Goal: Transaction & Acquisition: Purchase product/service

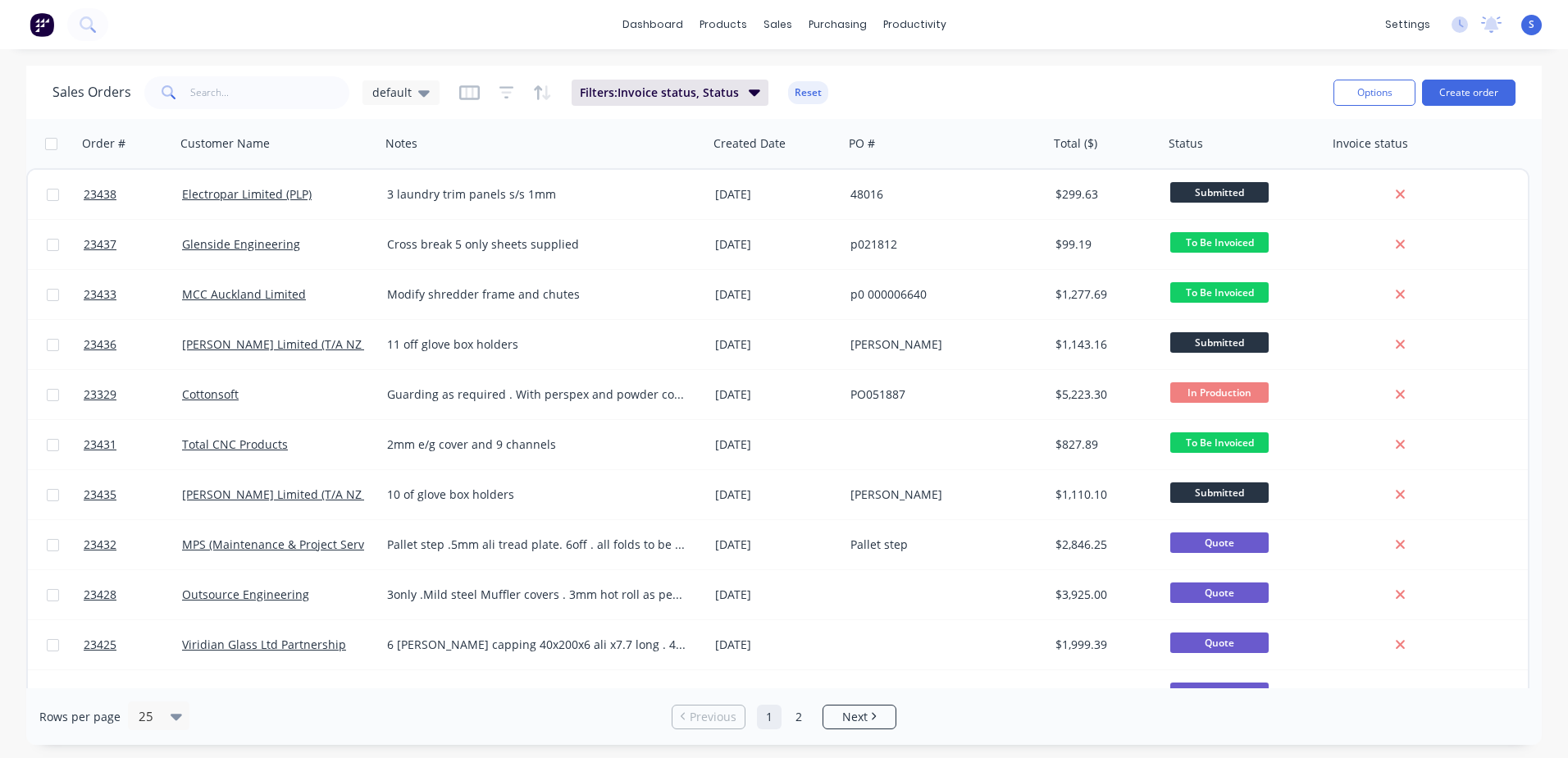
click at [261, 343] on link "[PERSON_NAME] Limited (T/A NZ Creameries)" at bounding box center [307, 344] width 250 height 16
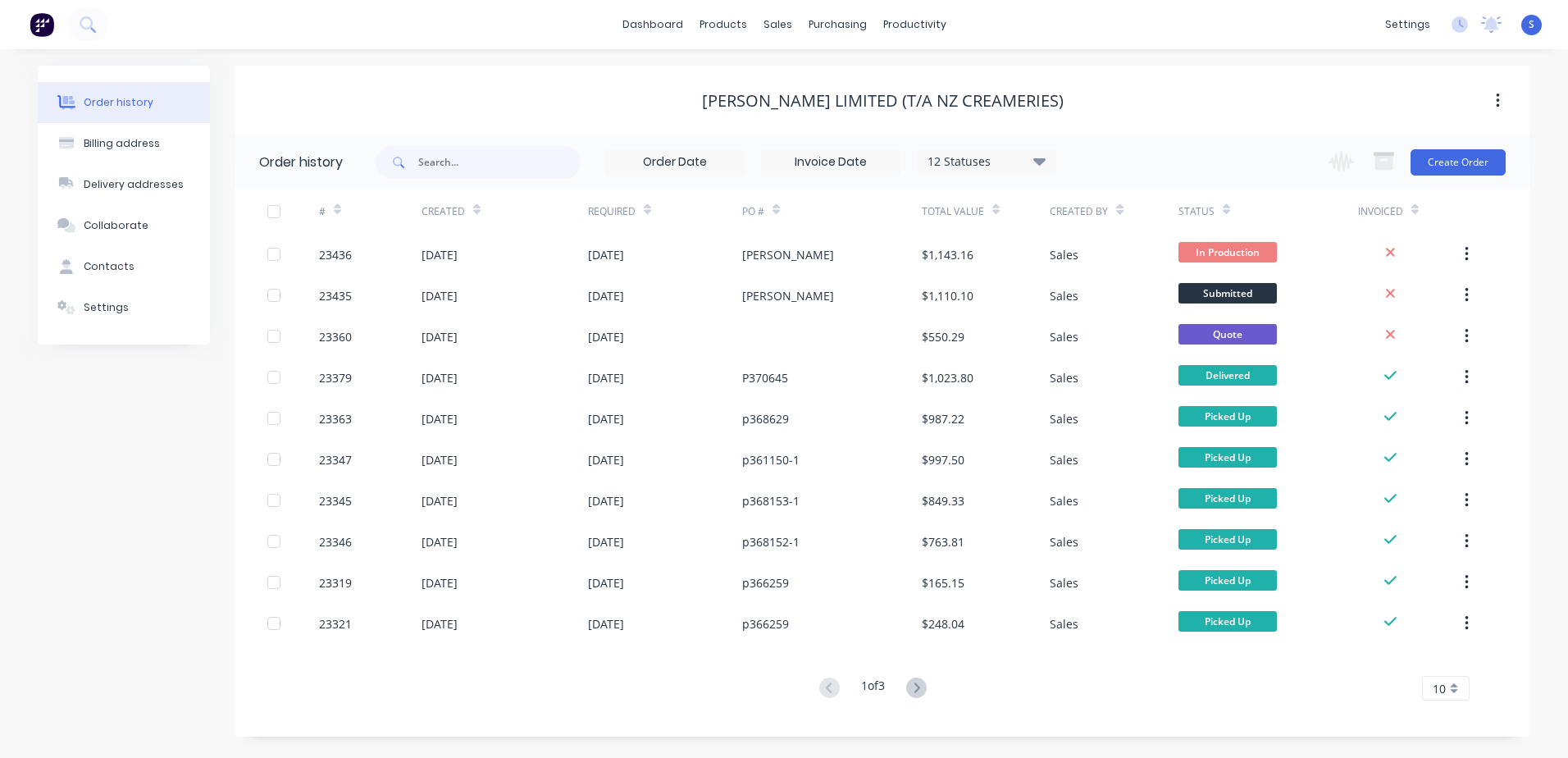
click at [312, 252] on div at bounding box center [293, 254] width 51 height 41
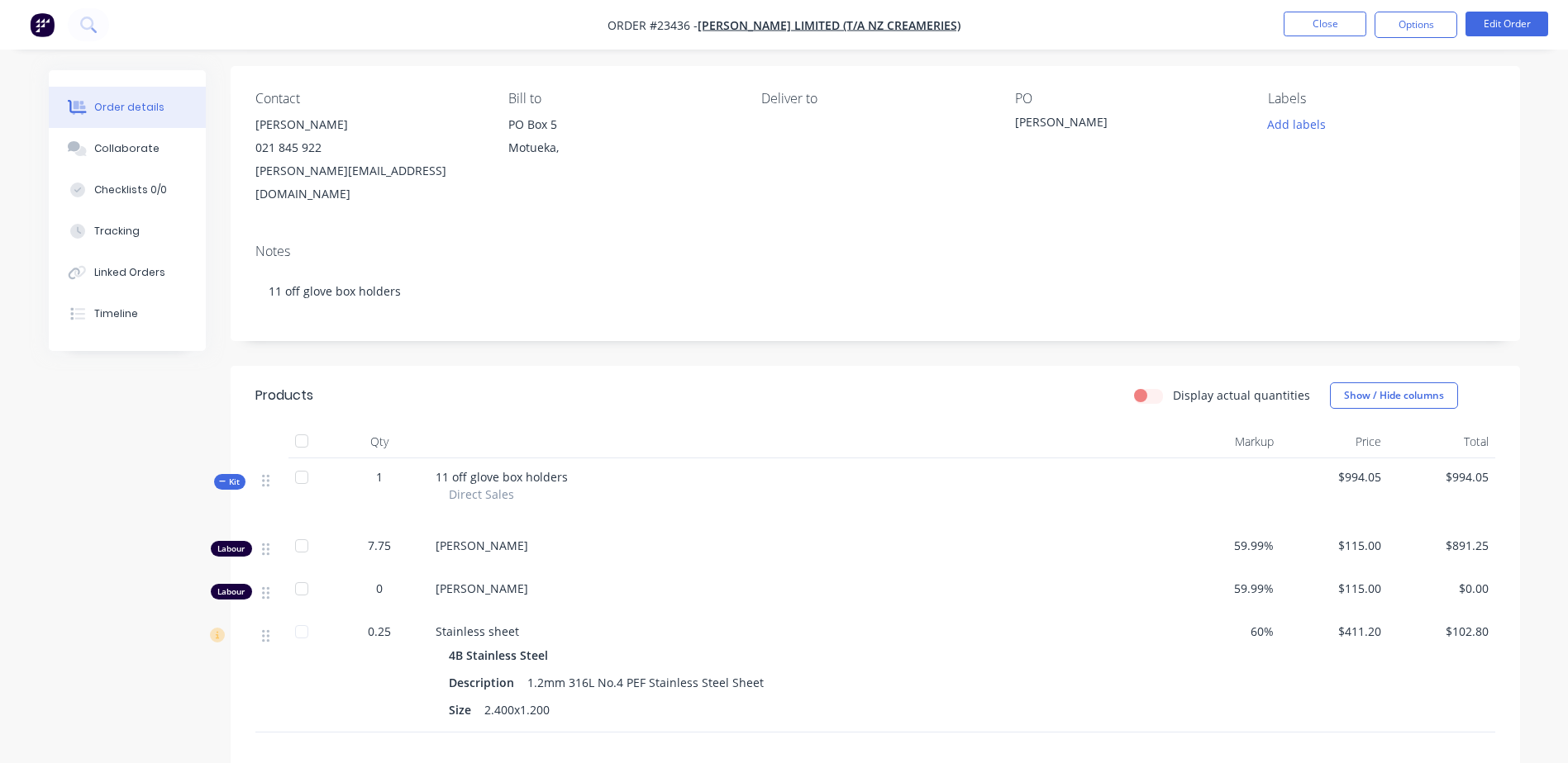
scroll to position [107, 0]
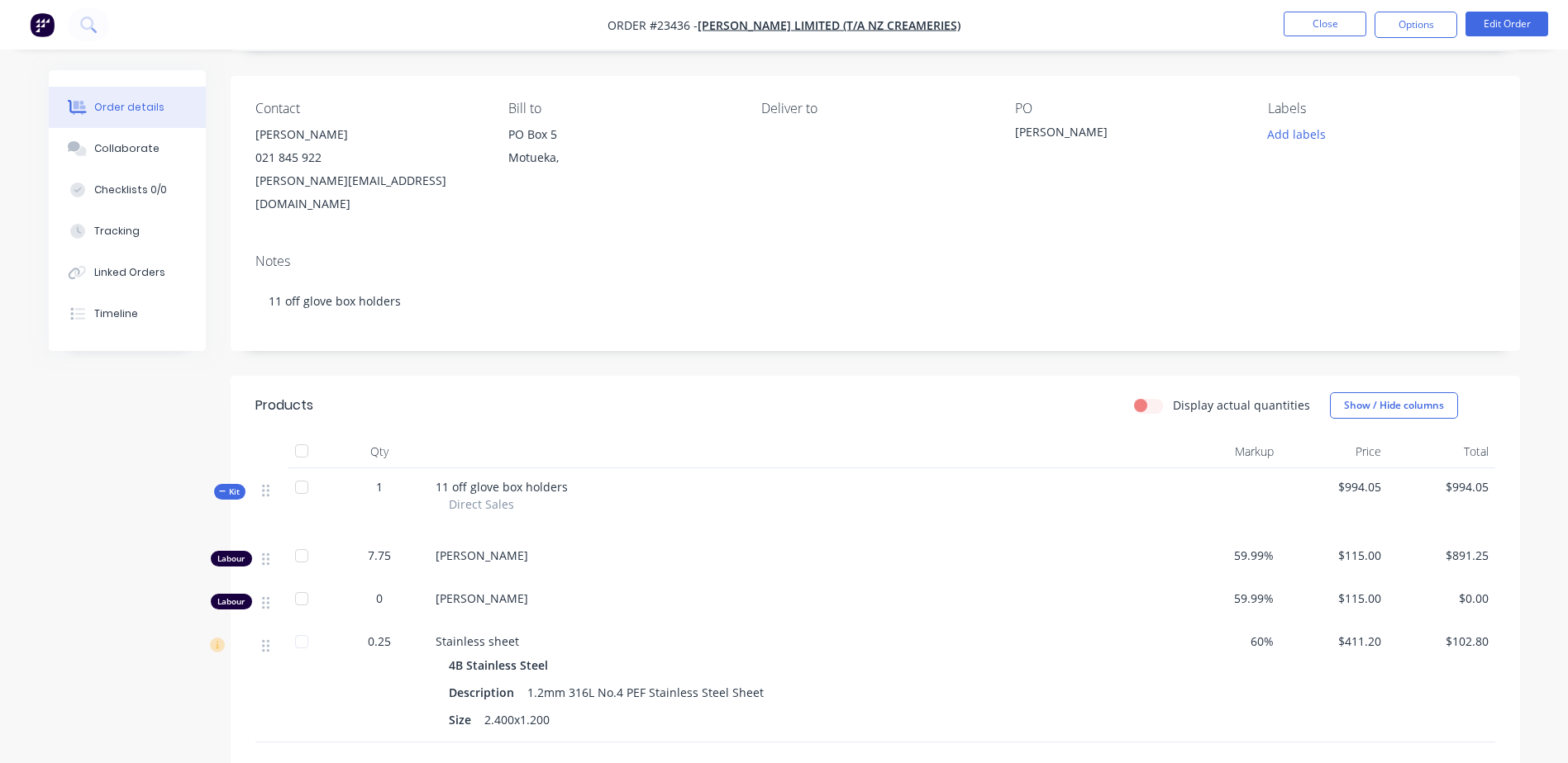
click at [1420, 25] on button "Options" at bounding box center [1416, 25] width 83 height 26
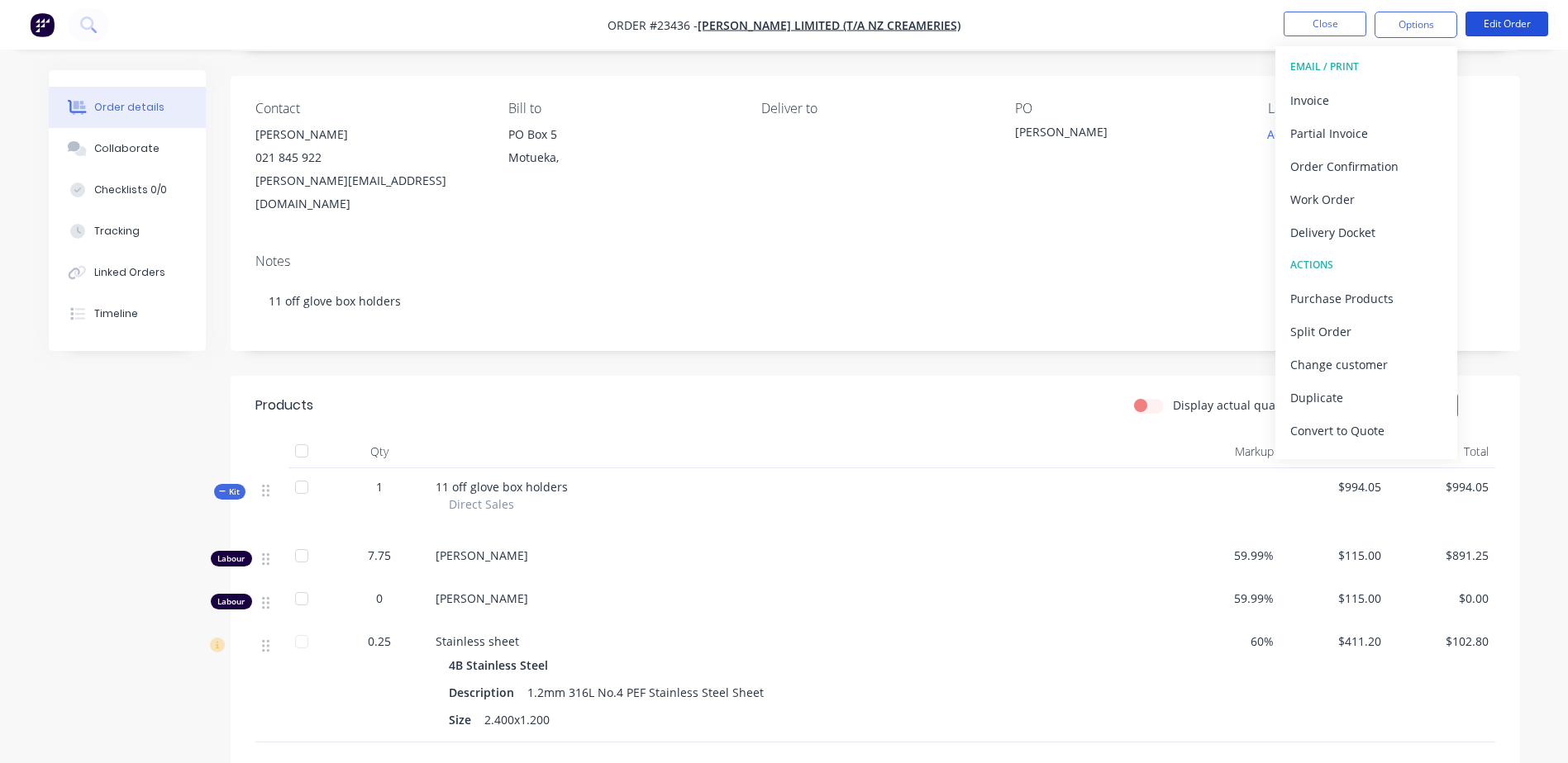
click at [1493, 22] on button "Edit Order" at bounding box center [1507, 24] width 83 height 25
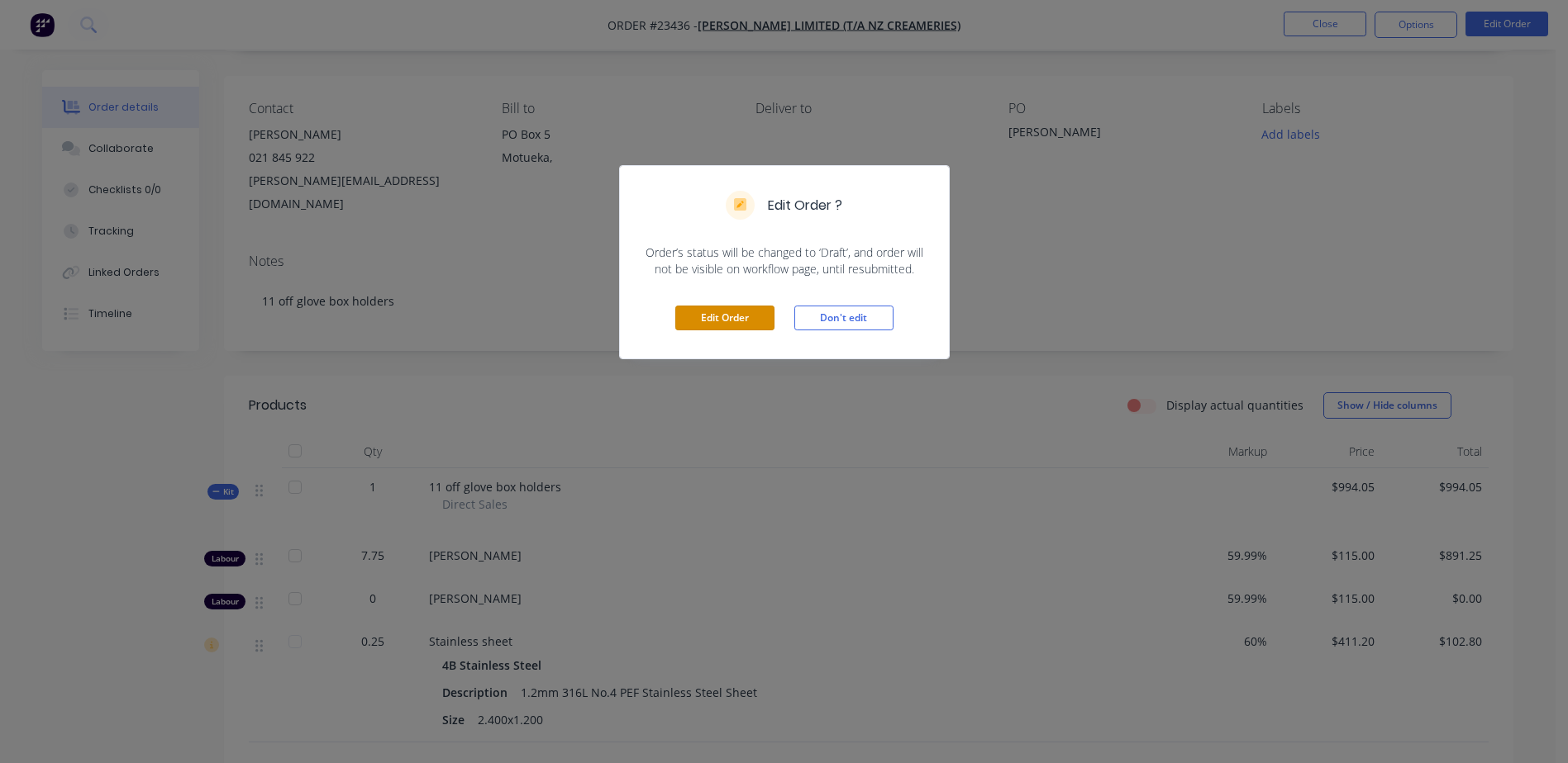
click at [715, 314] on button "Edit Order" at bounding box center [724, 318] width 99 height 25
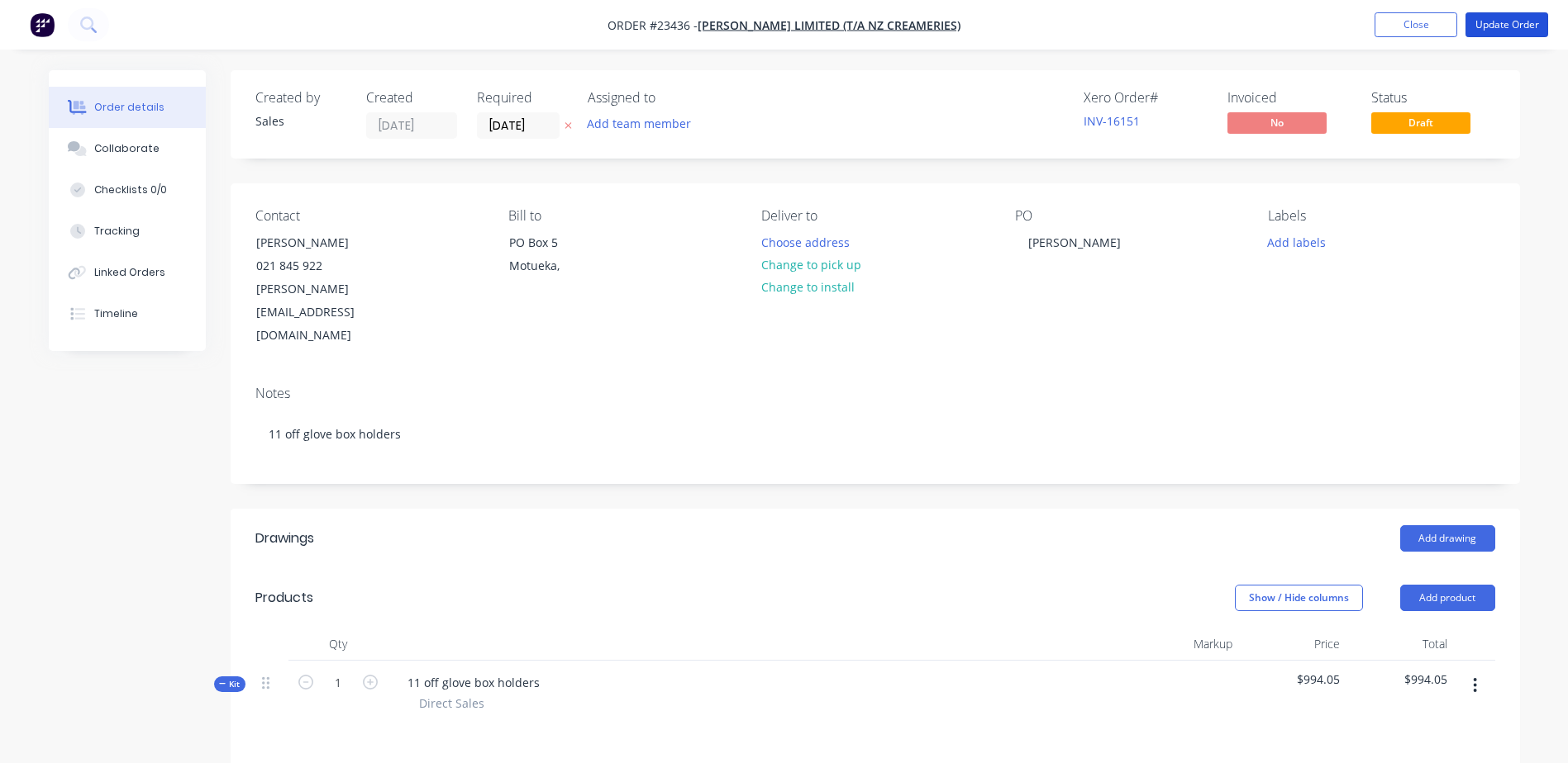
click at [1481, 24] on button "Update Order" at bounding box center [1507, 25] width 83 height 25
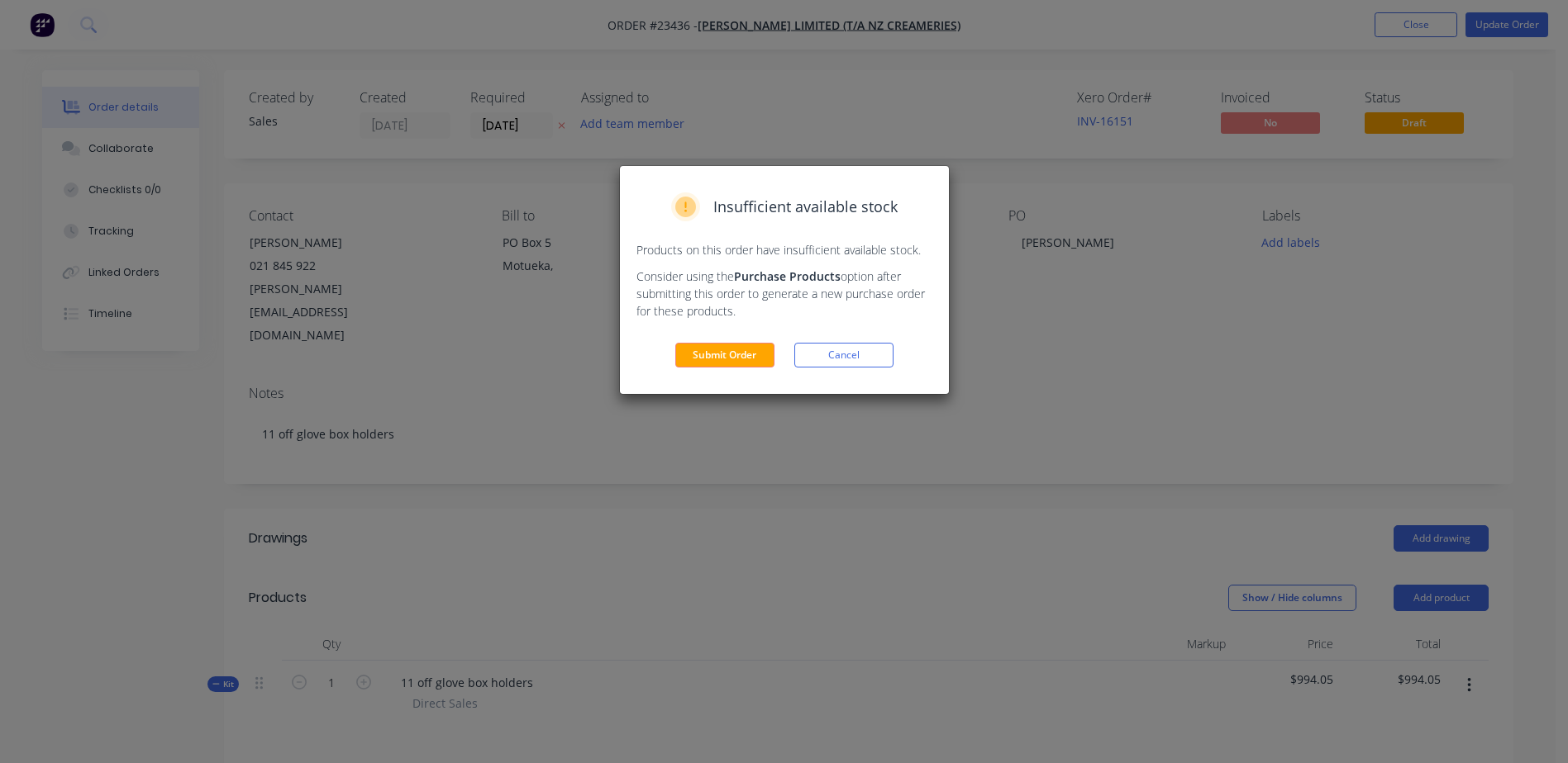
click at [743, 352] on button "Submit Order" at bounding box center [724, 355] width 99 height 25
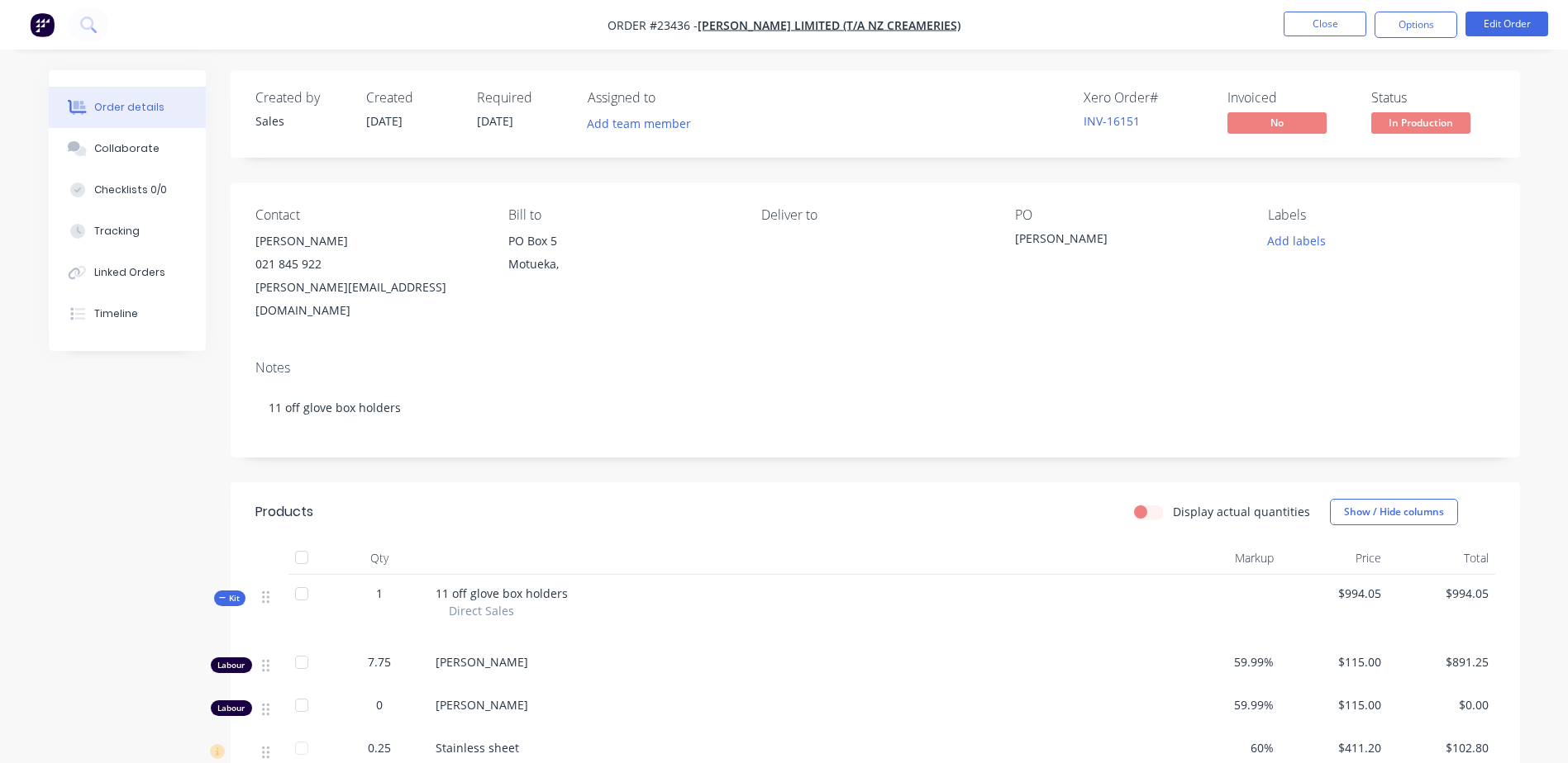
click at [1416, 22] on button "Options" at bounding box center [1416, 25] width 83 height 26
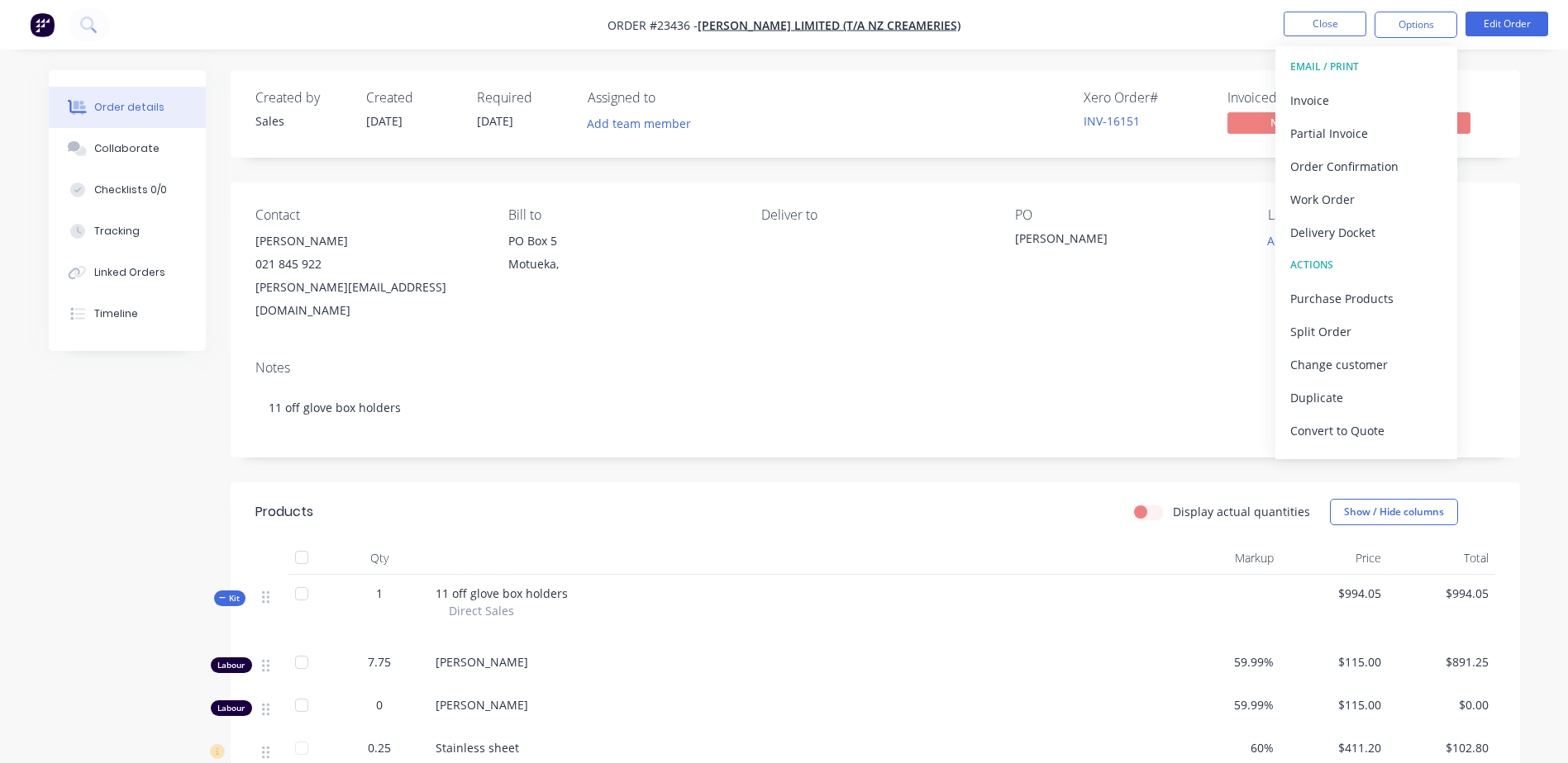
click at [1311, 64] on div "EMAIL / PRINT" at bounding box center [1366, 66] width 152 height 21
click at [1508, 21] on button "Edit Order" at bounding box center [1507, 24] width 83 height 25
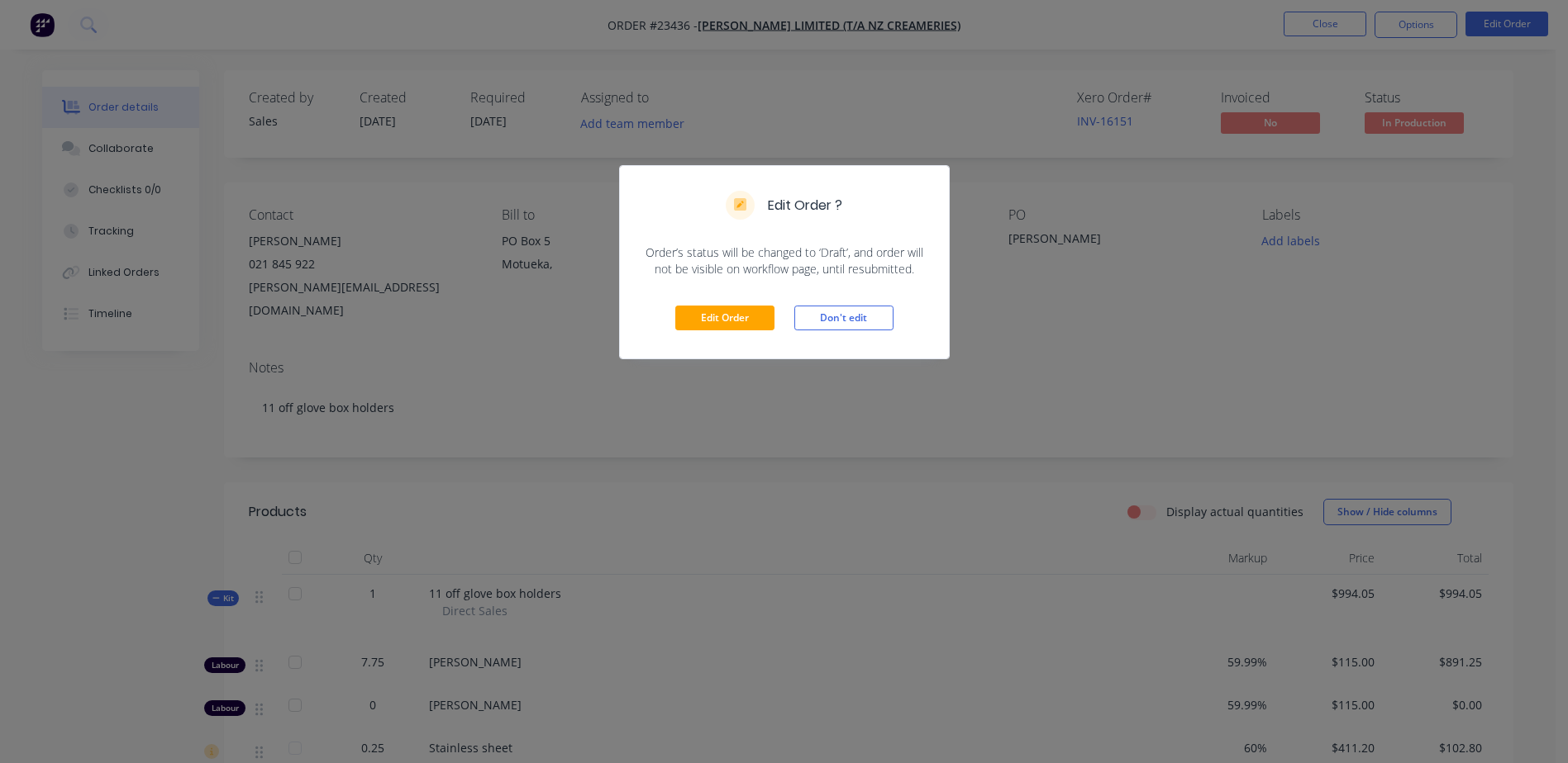
click at [1415, 123] on div "Edit Order ? Order’s status will be changed to ‘Draft’, and order will not be v…" at bounding box center [784, 381] width 1568 height 763
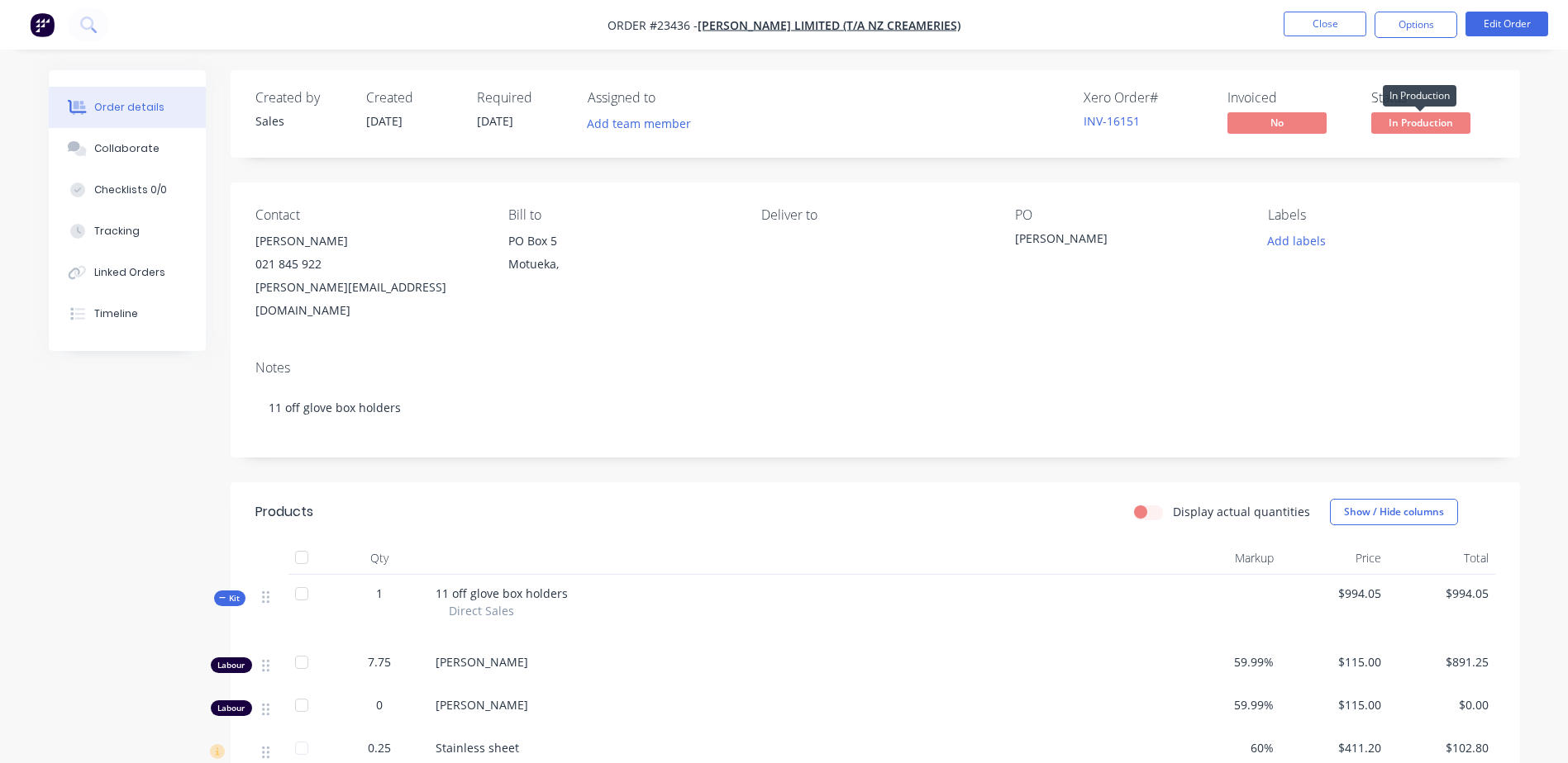
click at [1415, 123] on span "In Production" at bounding box center [1420, 123] width 99 height 20
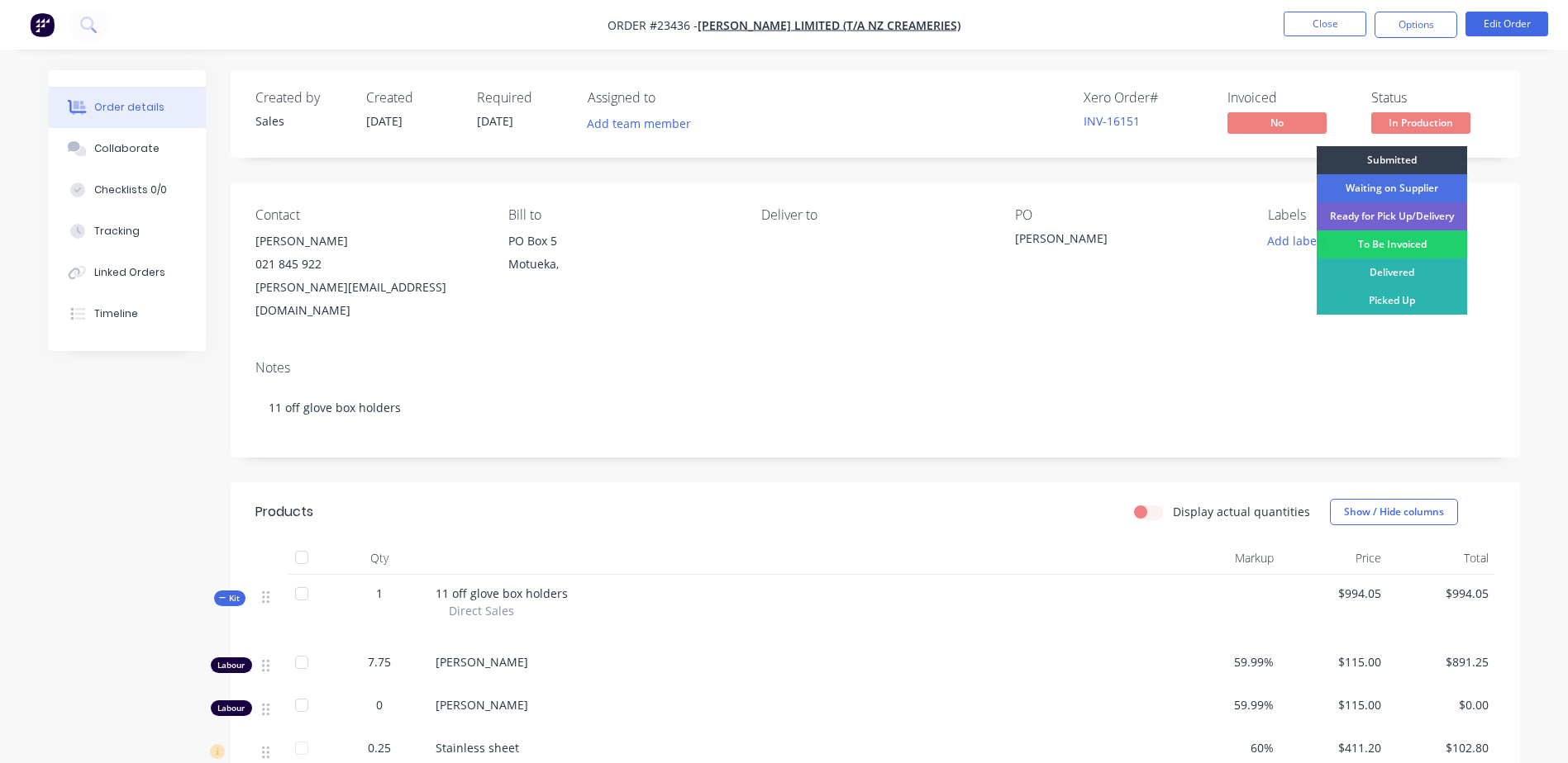
click at [1417, 22] on button "Options" at bounding box center [1416, 25] width 83 height 26
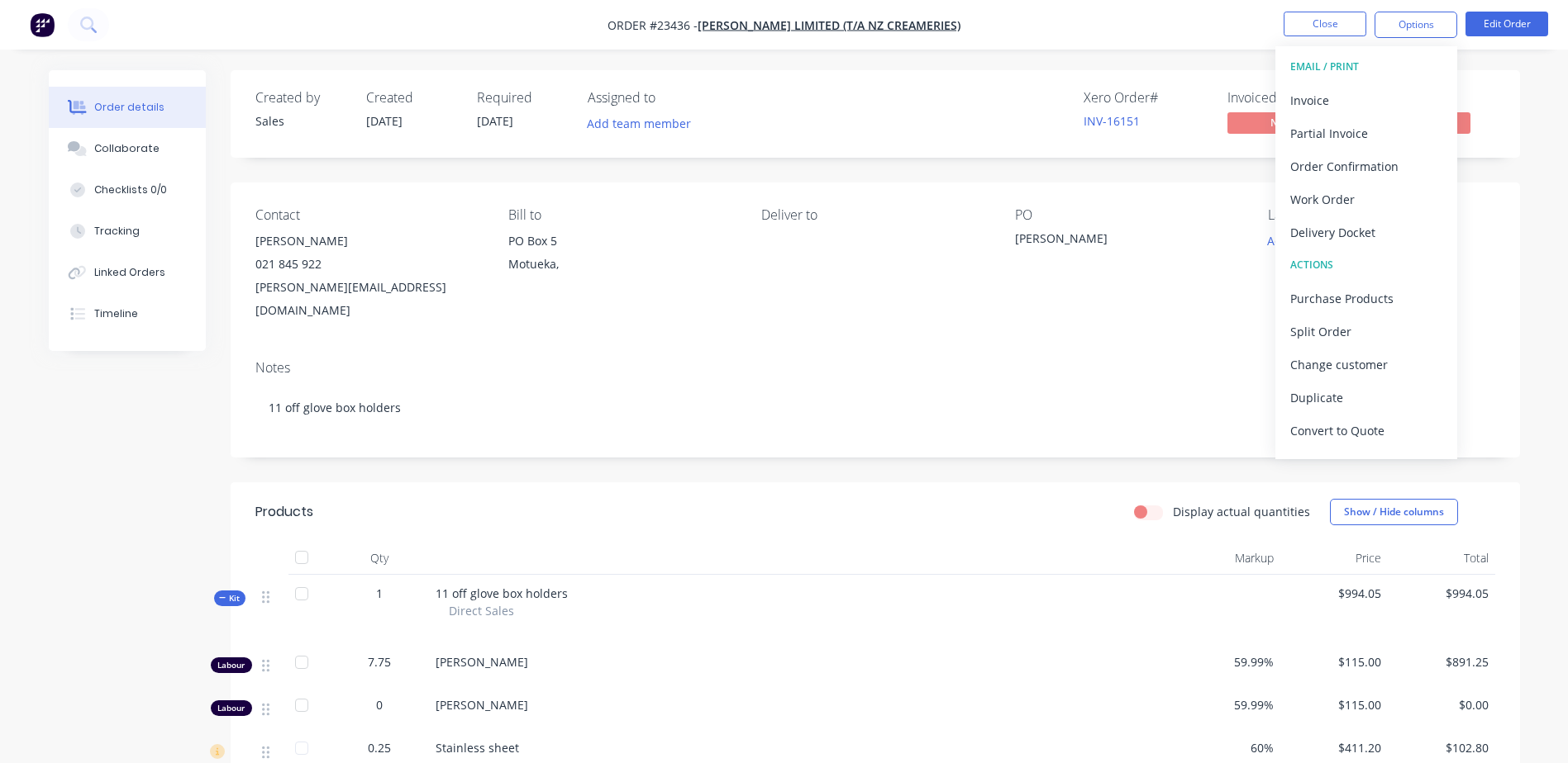
click at [1372, 427] on div "Convert to Quote" at bounding box center [1366, 431] width 152 height 24
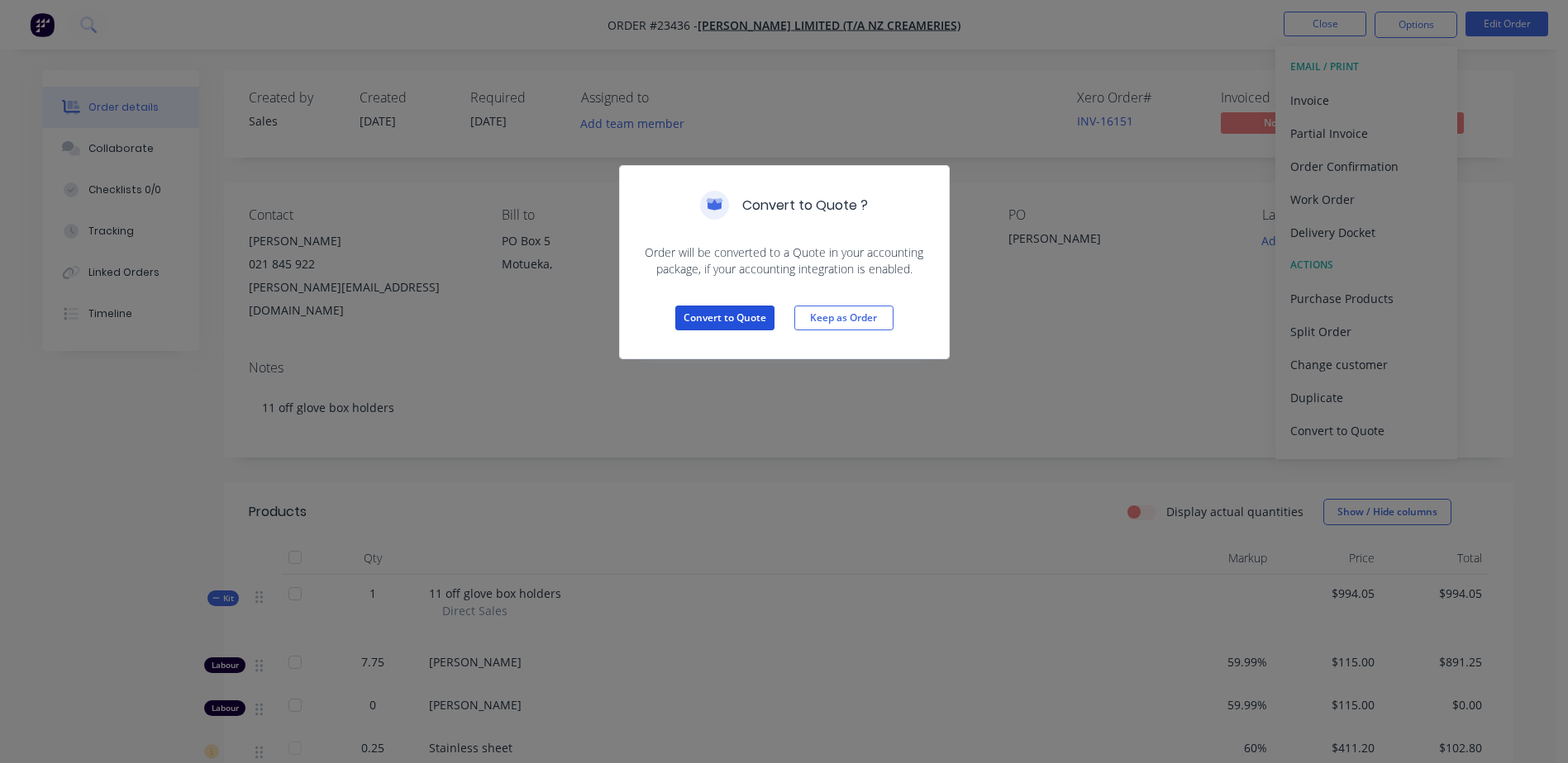
click at [722, 316] on button "Convert to Quote" at bounding box center [724, 318] width 99 height 25
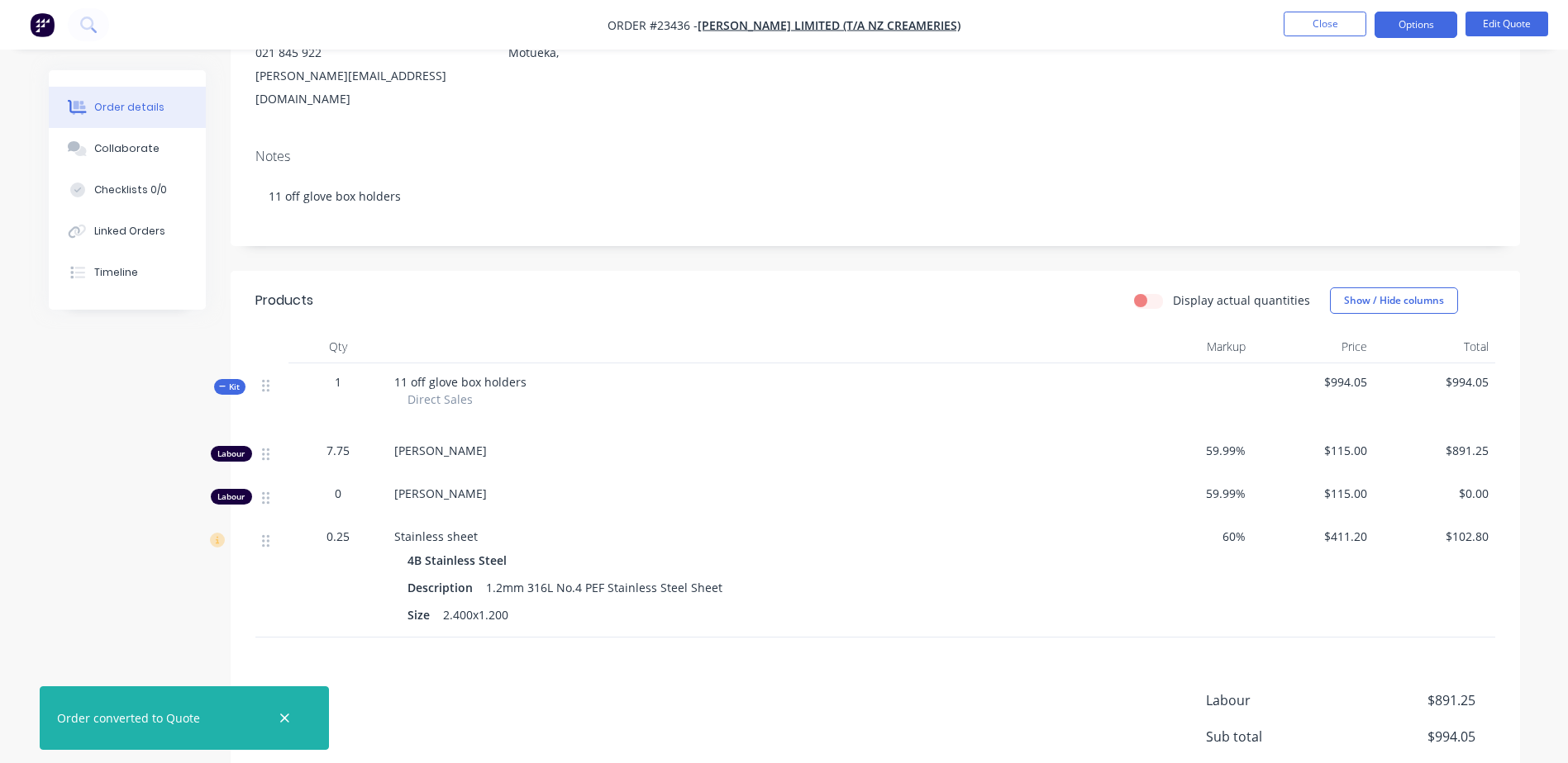
scroll to position [217, 0]
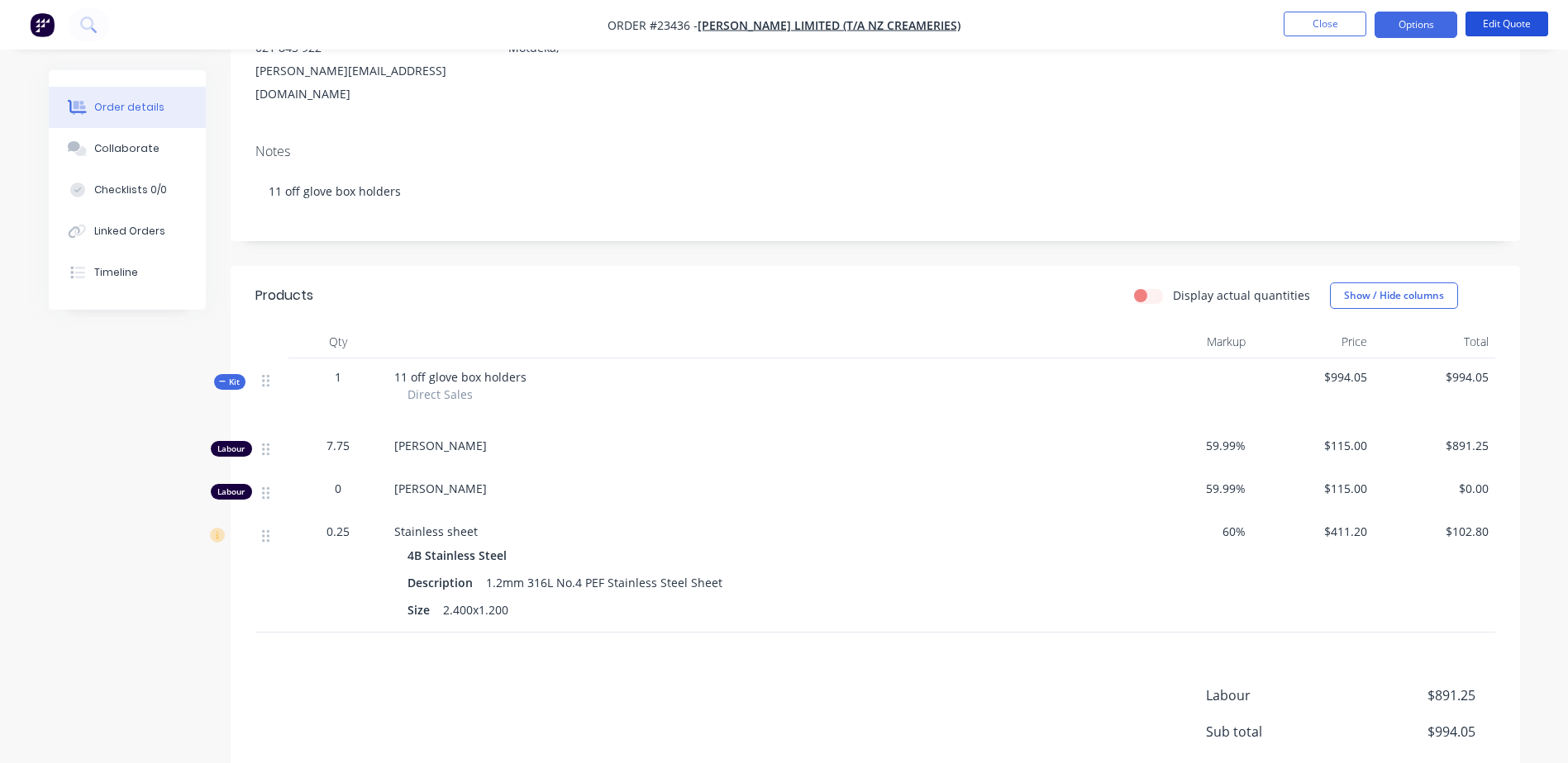
click at [1493, 20] on button "Edit Quote" at bounding box center [1507, 24] width 83 height 25
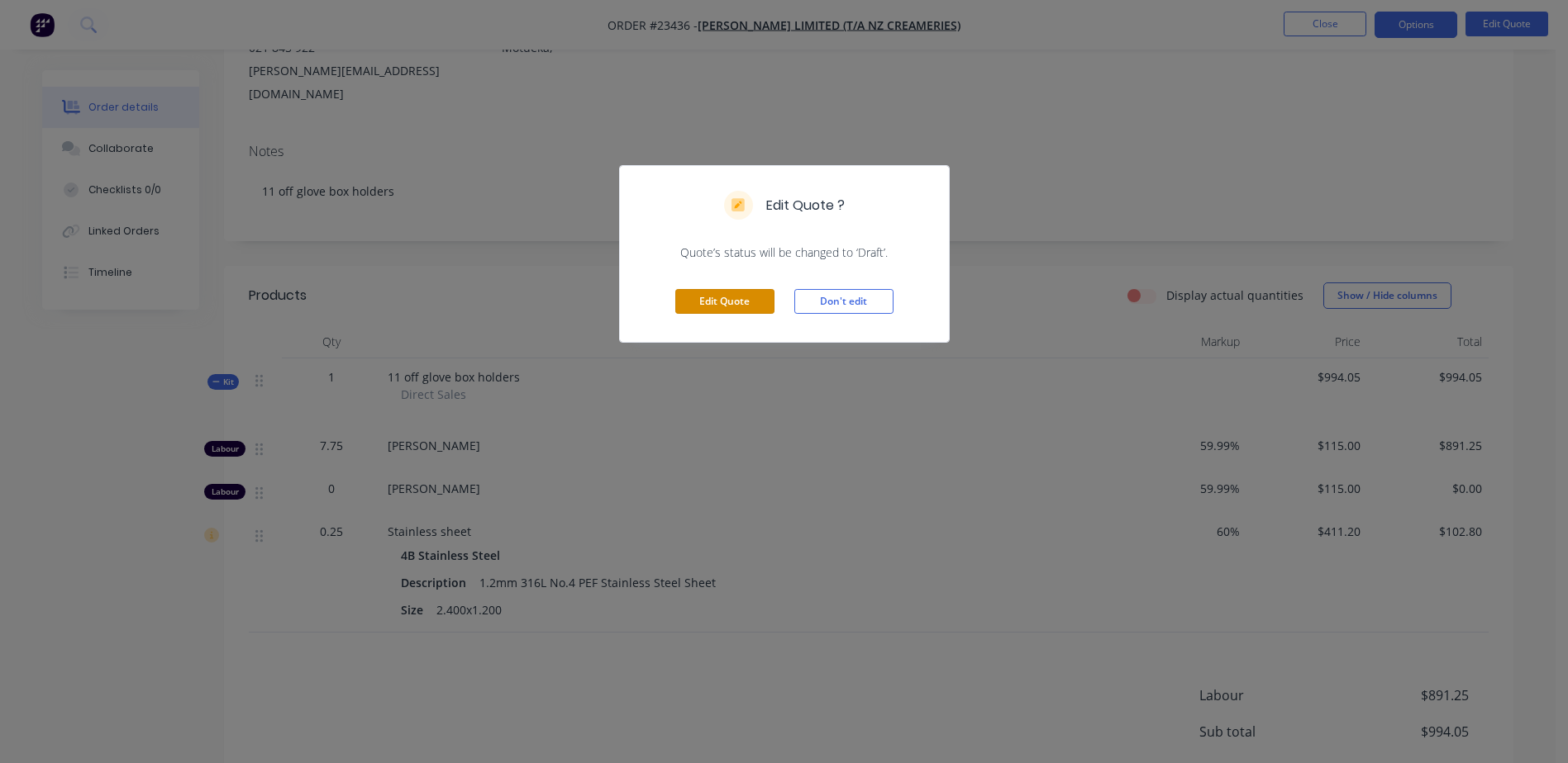
click at [745, 301] on button "Edit Quote" at bounding box center [724, 301] width 99 height 25
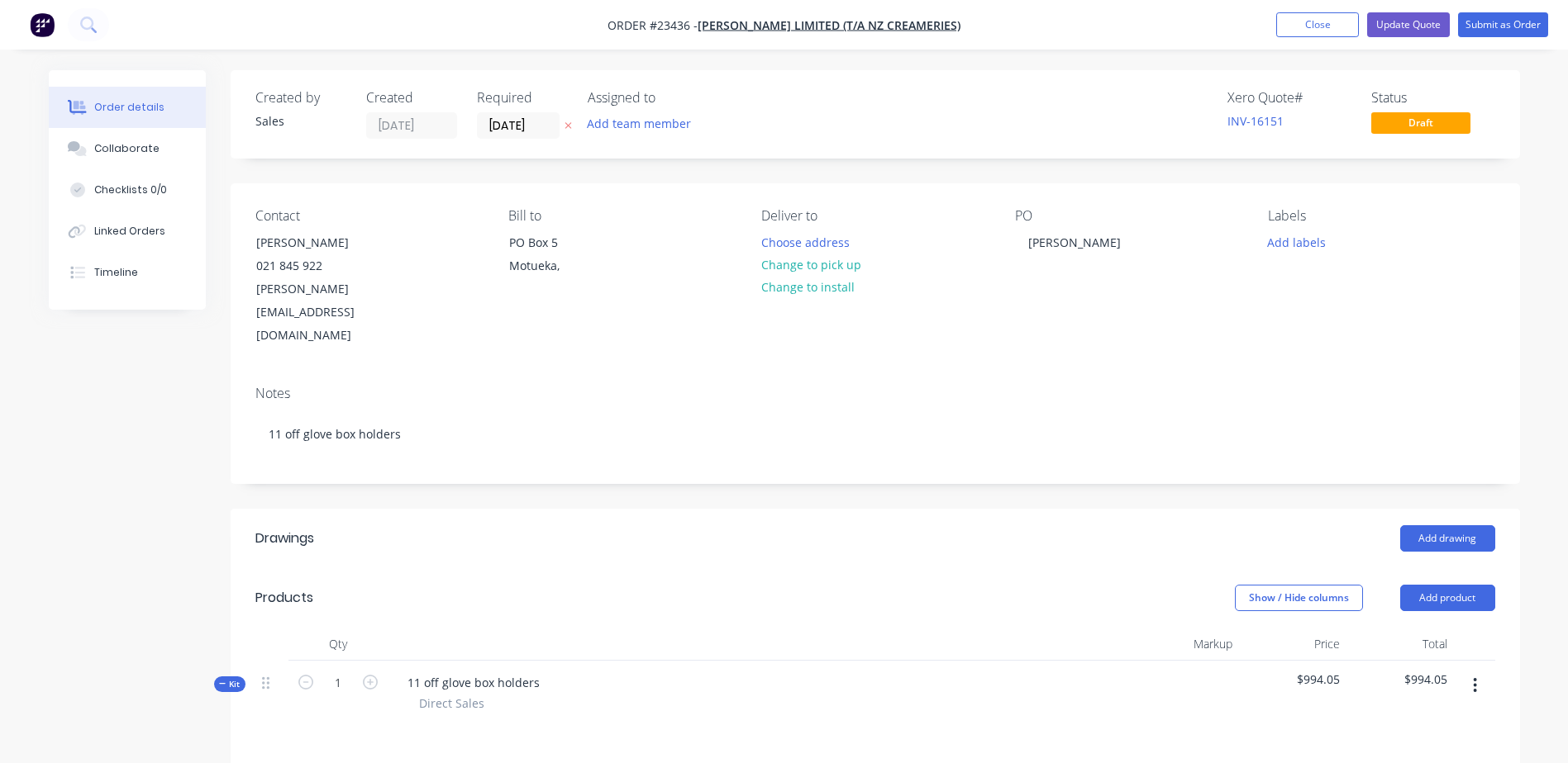
click at [141, 152] on div "Collaborate" at bounding box center [126, 149] width 65 height 15
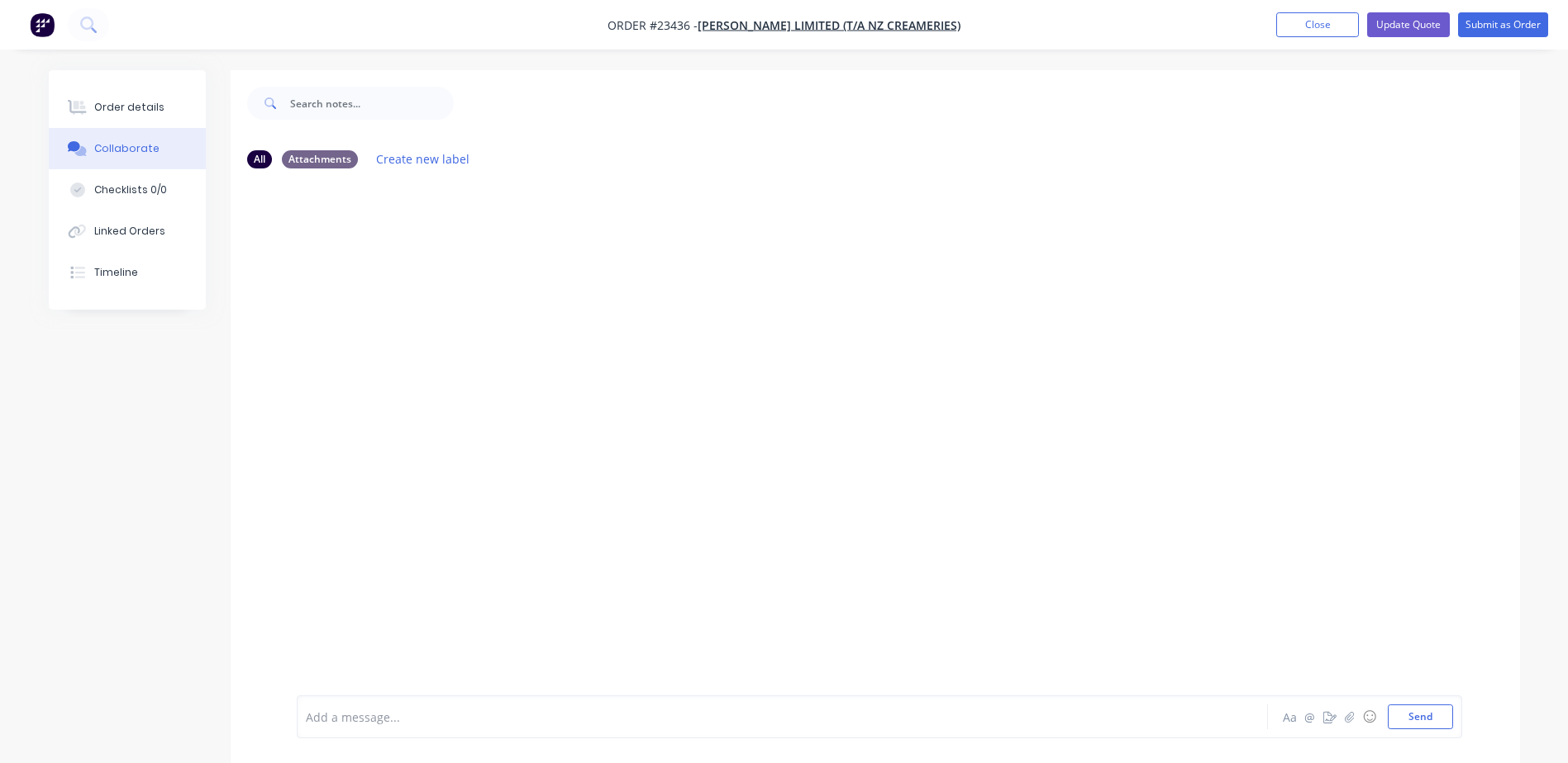
click at [457, 368] on div at bounding box center [875, 439] width 1289 height 514
click at [131, 434] on div "All Attachments Create new label Add a message... Aa @ ☺ Send" at bounding box center [784, 429] width 1471 height 718
click at [1323, 22] on button "Close" at bounding box center [1317, 25] width 83 height 25
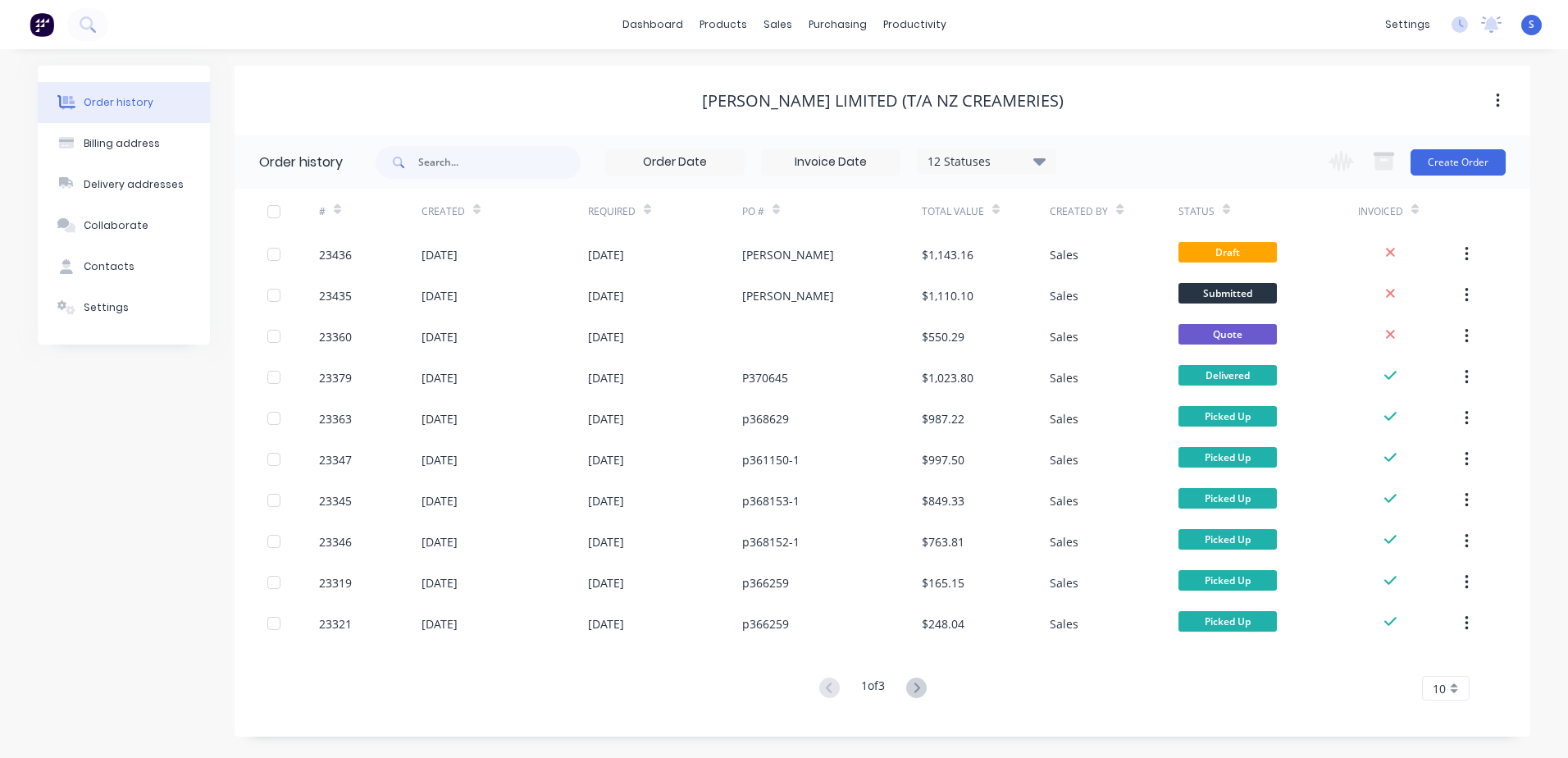
click at [354, 252] on div "23436" at bounding box center [370, 254] width 103 height 41
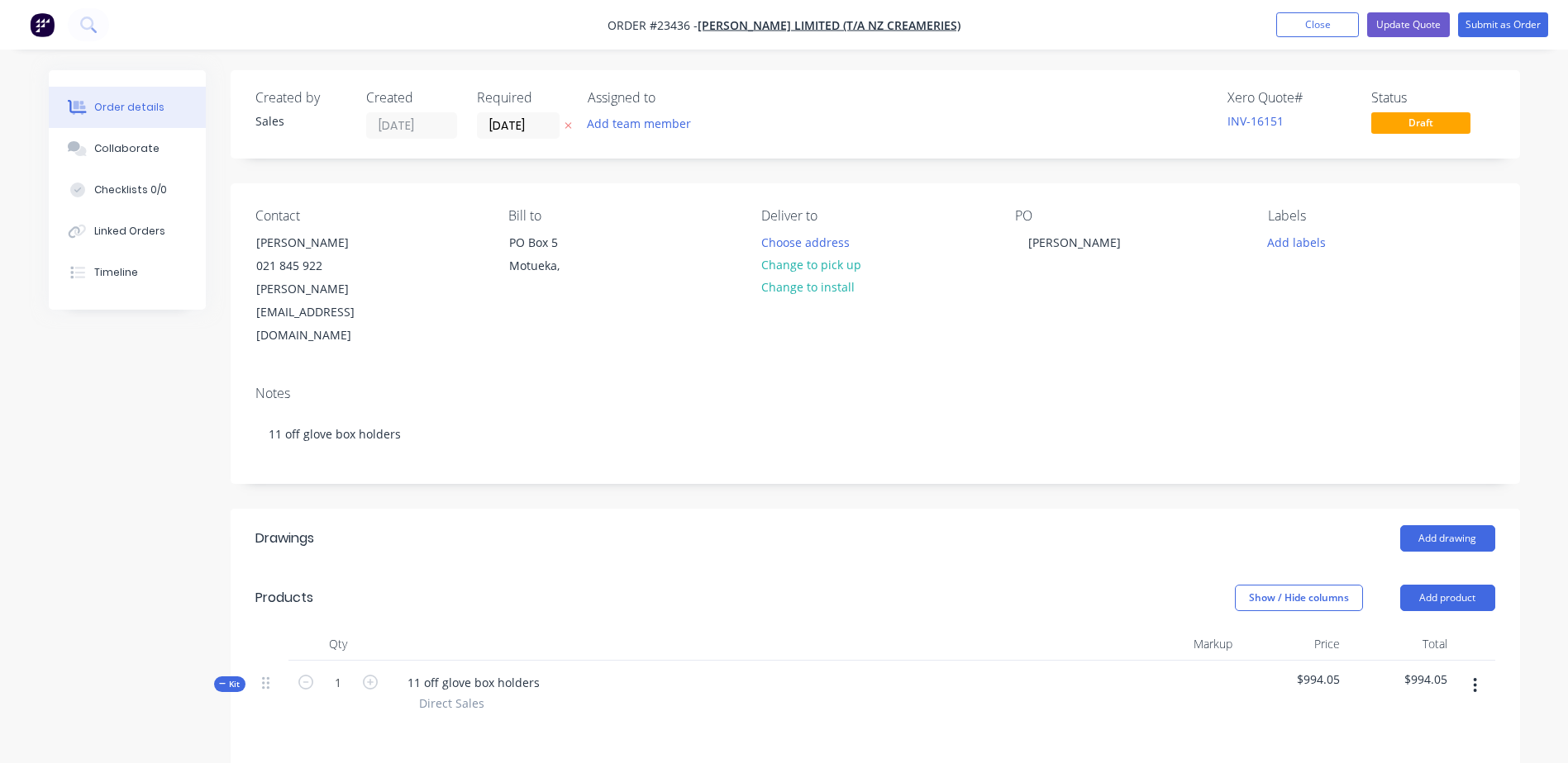
click at [348, 286] on div "[PERSON_NAME][EMAIL_ADDRESS][DOMAIN_NAME]" at bounding box center [324, 312] width 137 height 69
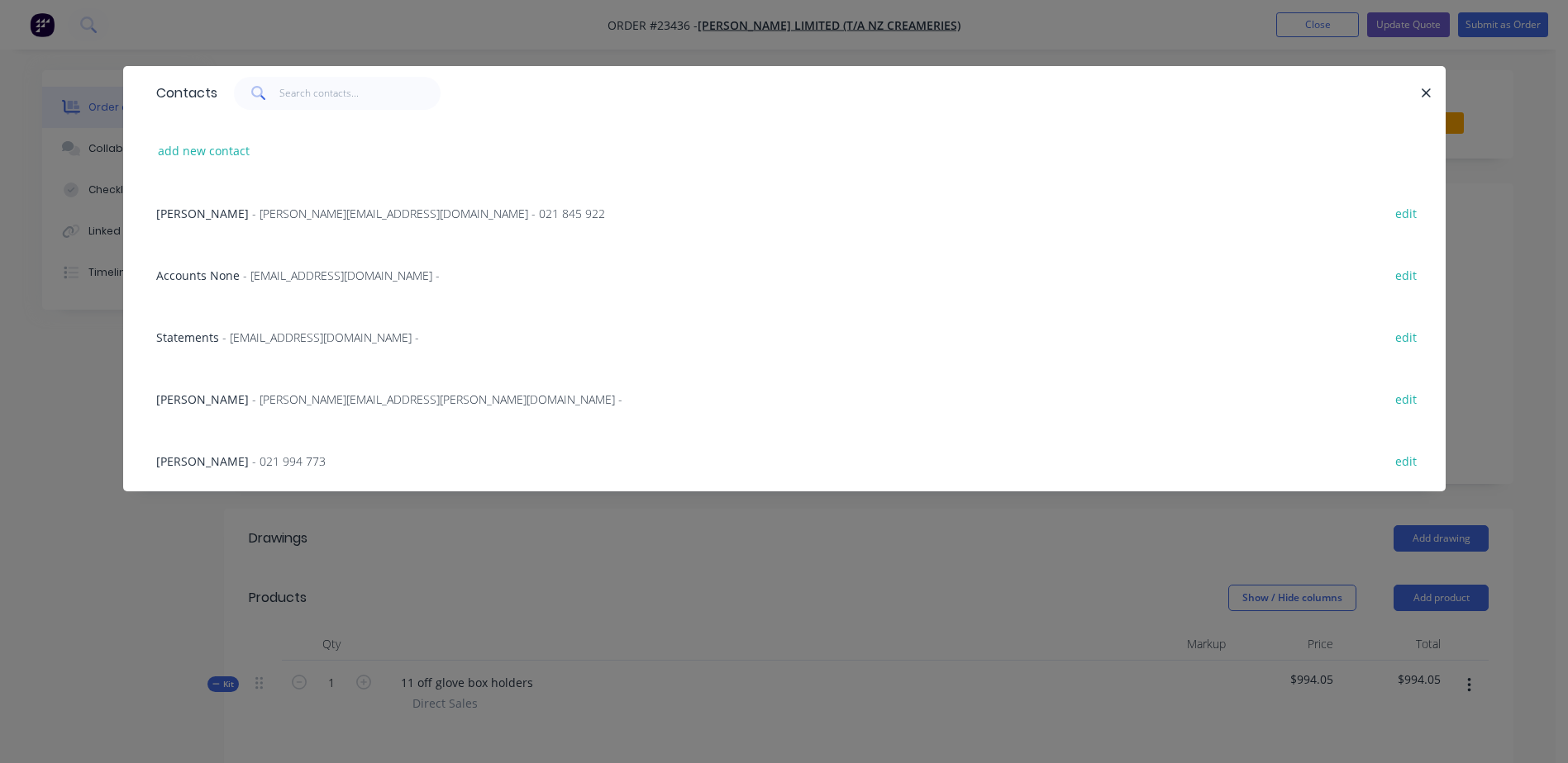
click at [205, 211] on span "[PERSON_NAME]" at bounding box center [202, 213] width 92 height 16
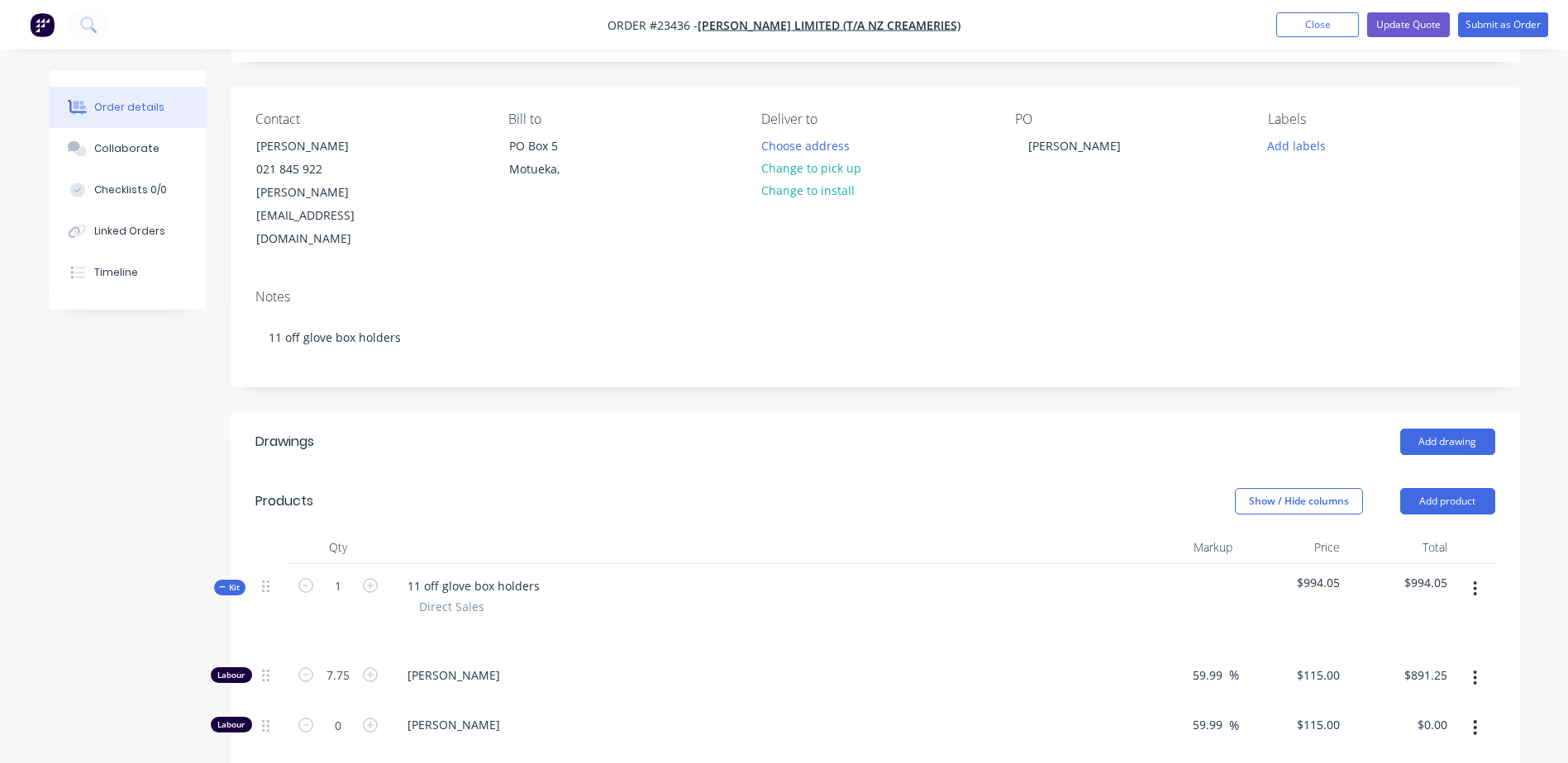
scroll to position [95, 0]
click at [1414, 22] on button "Update Quote" at bounding box center [1409, 25] width 83 height 25
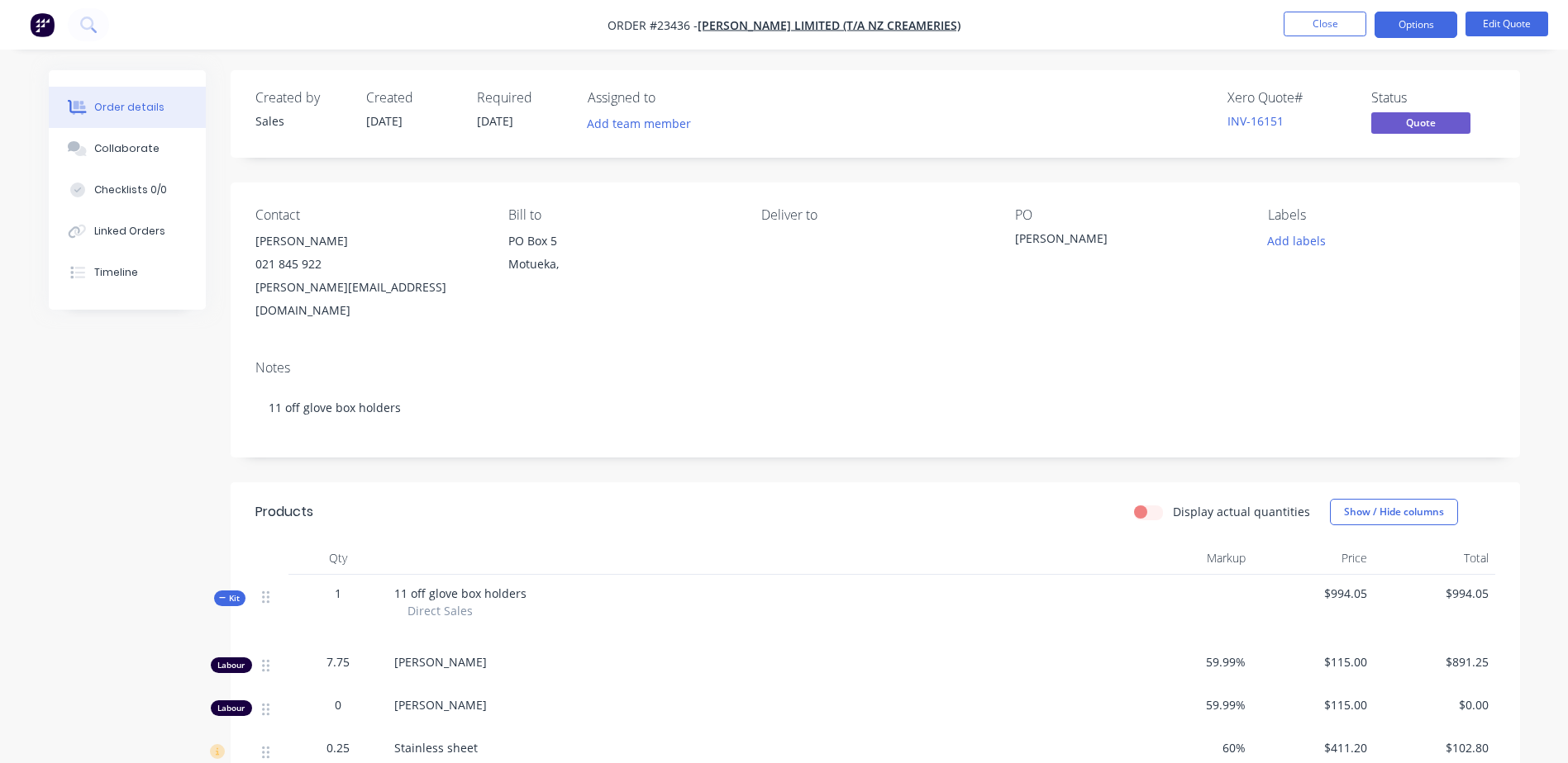
click at [1405, 25] on button "Options" at bounding box center [1416, 25] width 83 height 26
click at [1323, 105] on div "Quote" at bounding box center [1366, 100] width 152 height 24
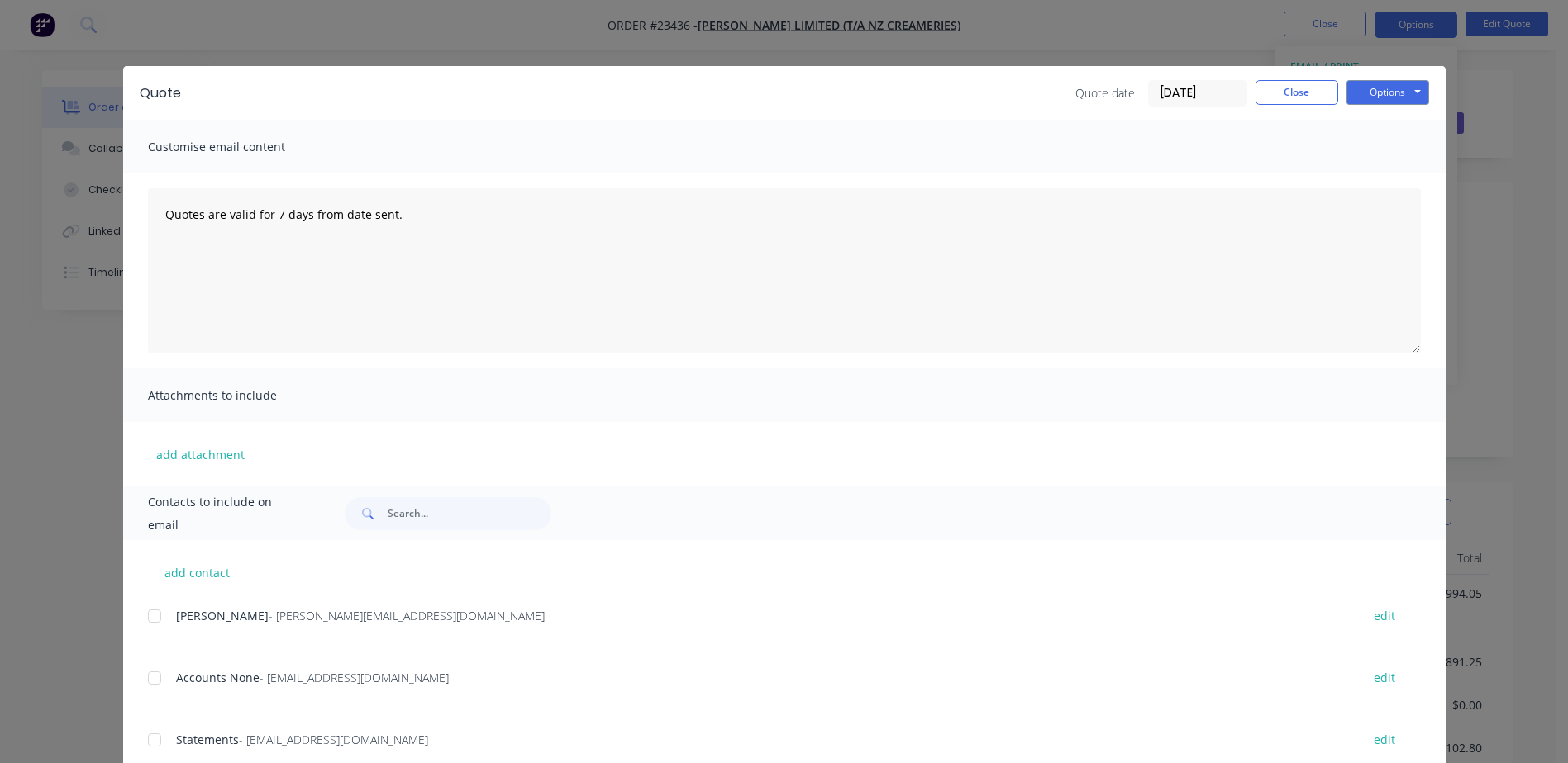
click at [149, 613] on div at bounding box center [154, 616] width 33 height 33
click at [1370, 87] on button "Options" at bounding box center [1388, 92] width 83 height 25
click at [1379, 118] on button "Preview" at bounding box center [1399, 122] width 106 height 27
click at [1392, 87] on button "Options" at bounding box center [1388, 92] width 83 height 25
click at [1405, 174] on button "Email" at bounding box center [1399, 176] width 106 height 27
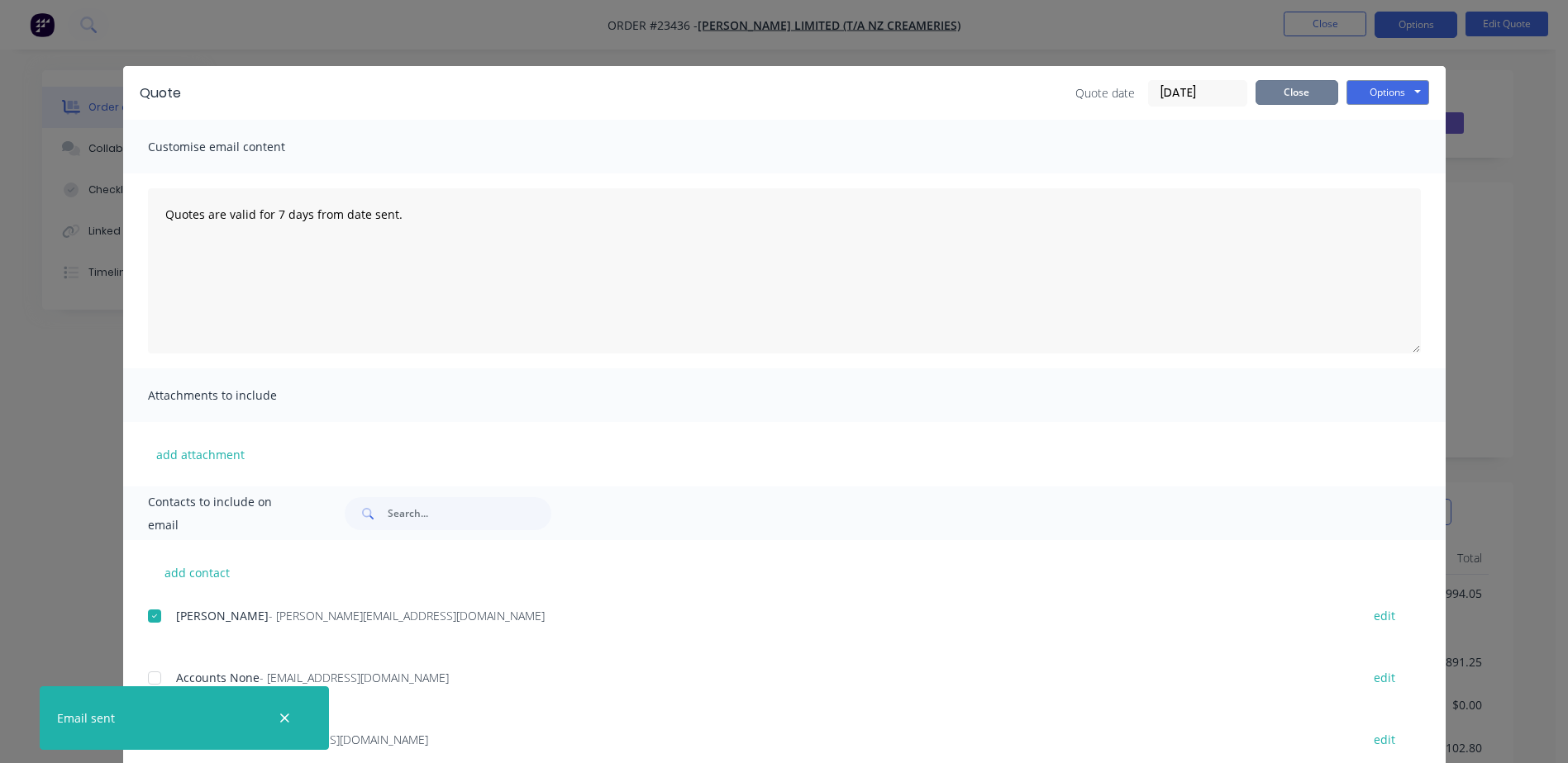
click at [1273, 89] on button "Close" at bounding box center [1297, 92] width 83 height 25
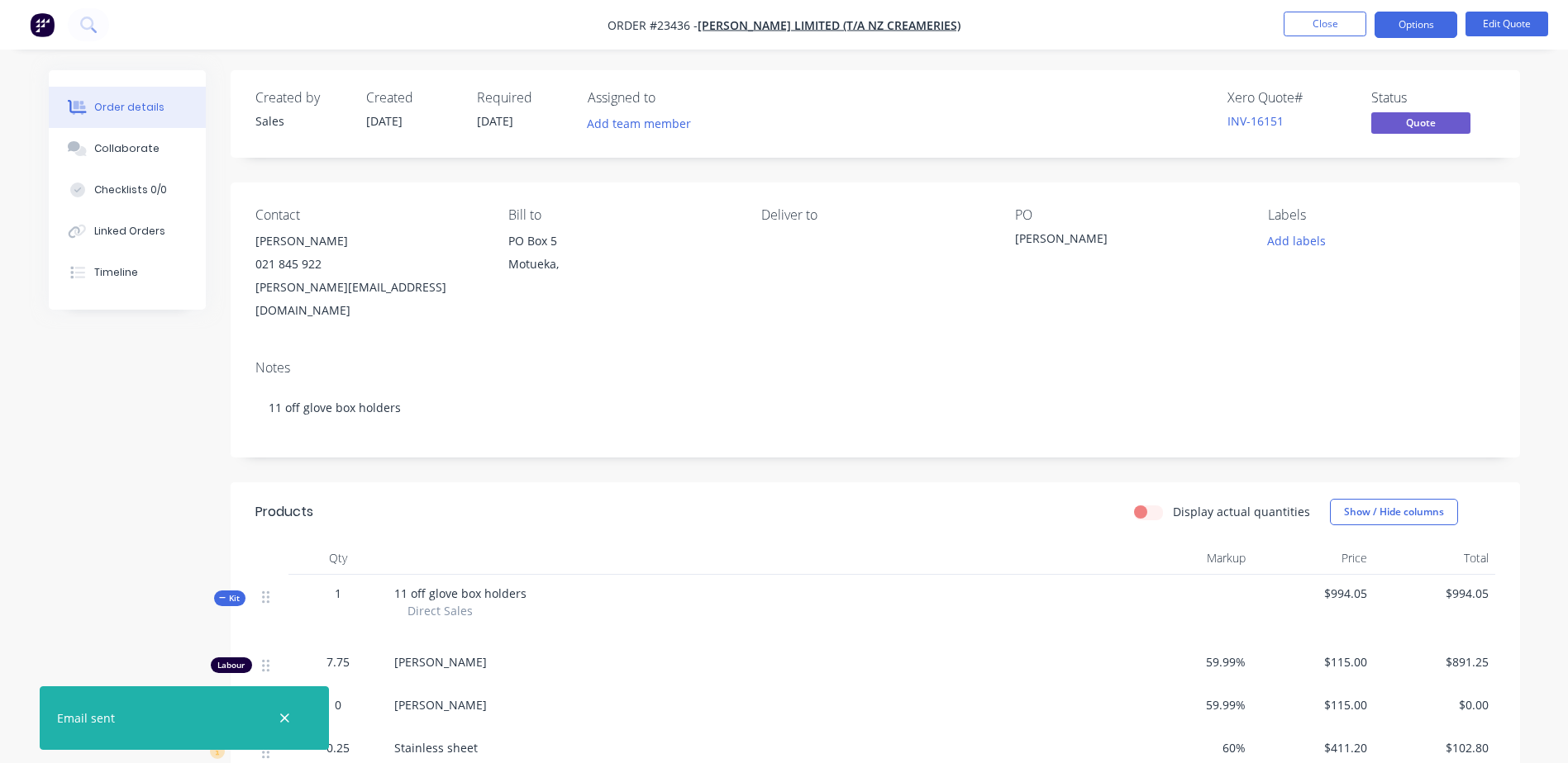
click at [1335, 22] on button "Close" at bounding box center [1325, 24] width 83 height 25
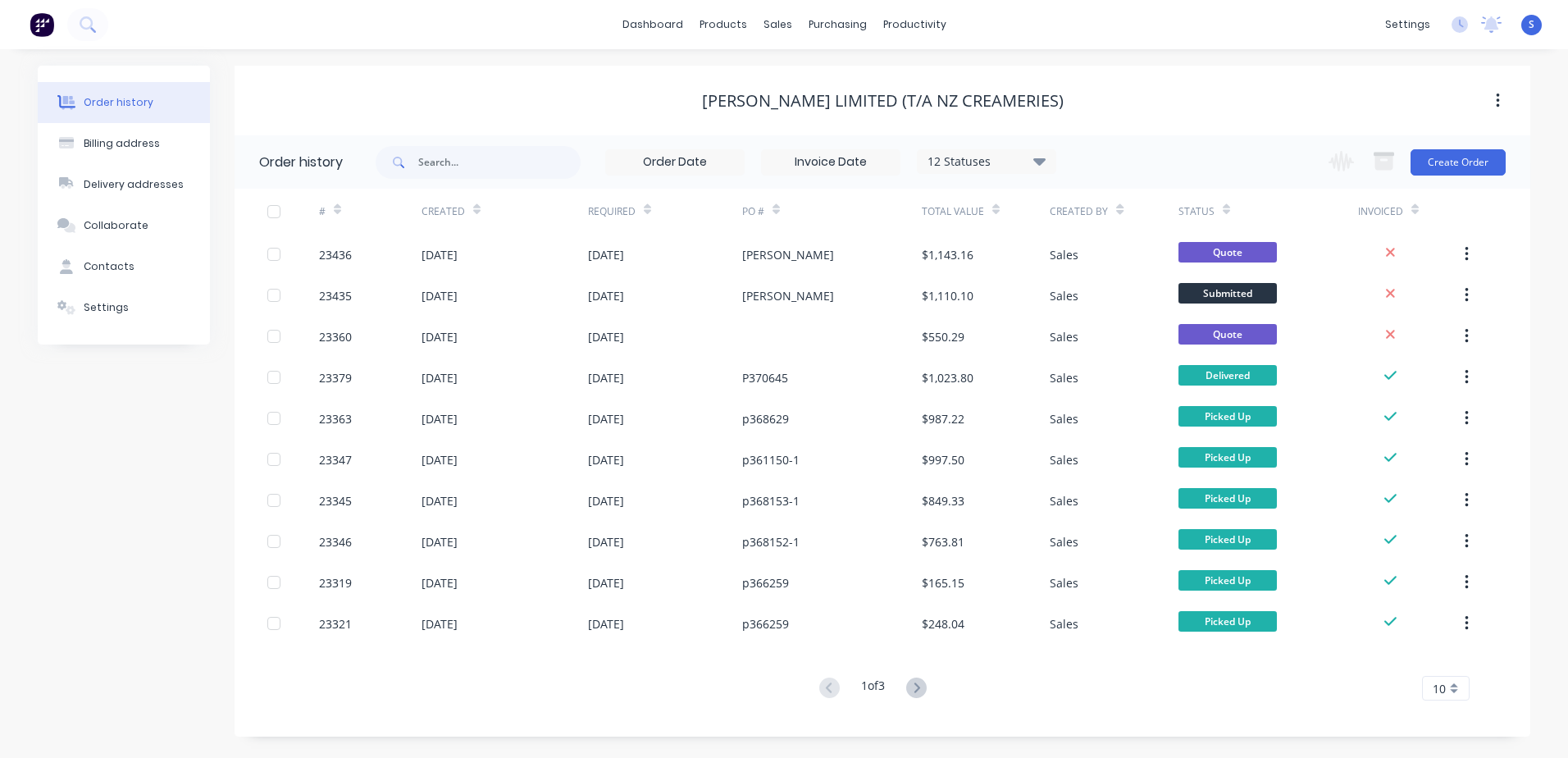
click at [329, 298] on div "23435" at bounding box center [335, 295] width 33 height 17
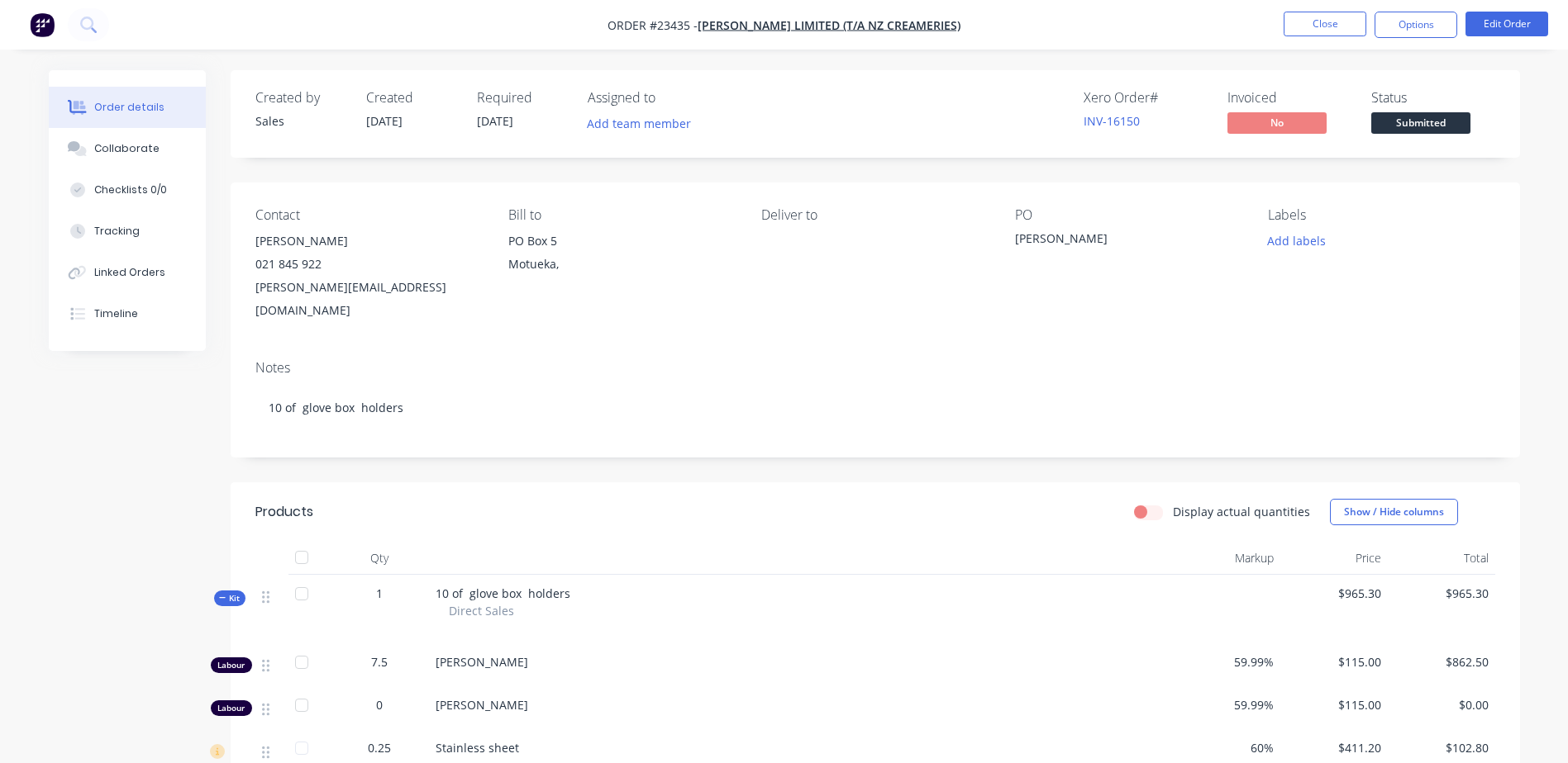
click at [1427, 26] on button "Options" at bounding box center [1416, 25] width 83 height 26
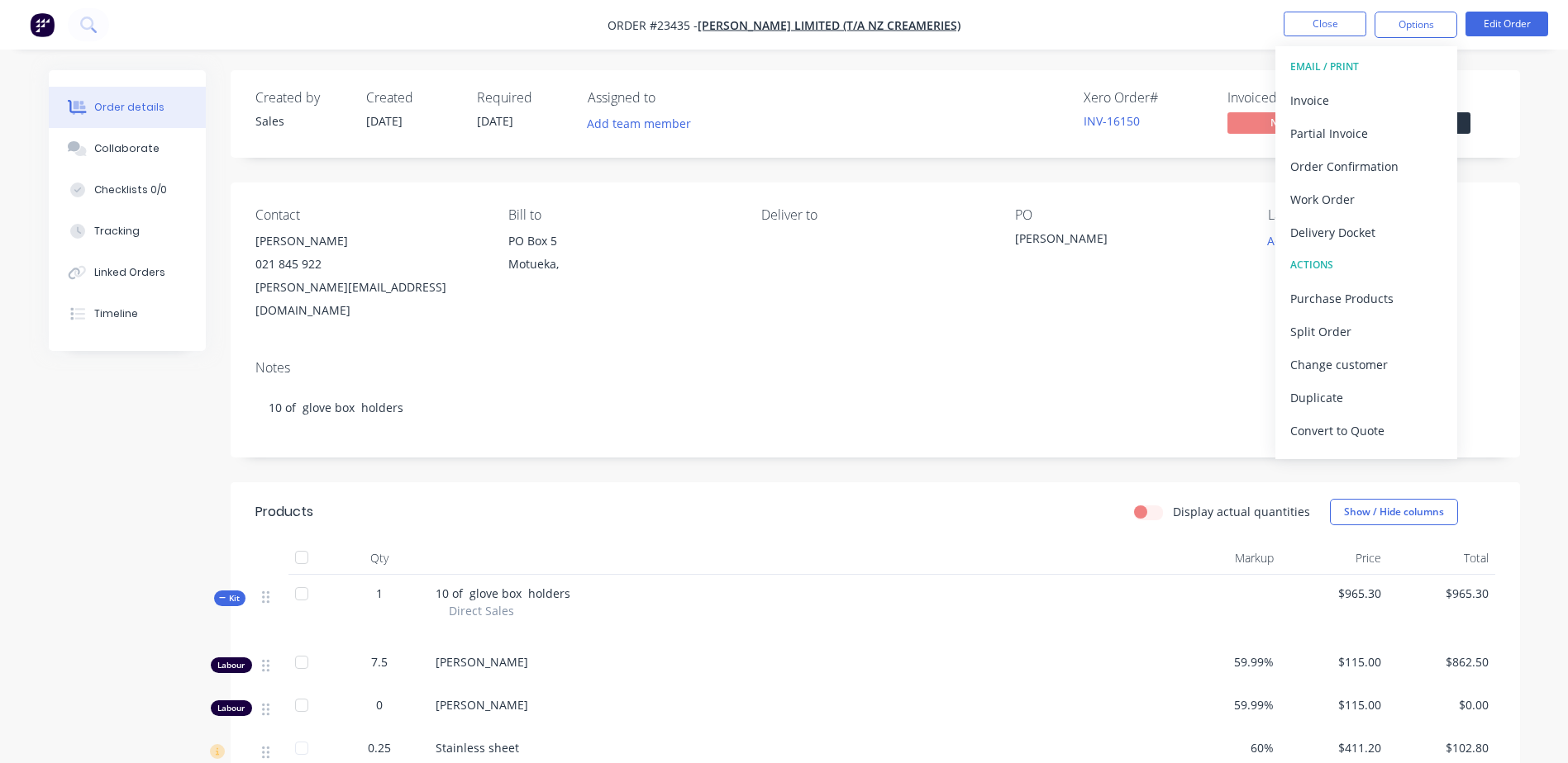
click at [1377, 426] on div "Convert to Quote" at bounding box center [1366, 431] width 152 height 24
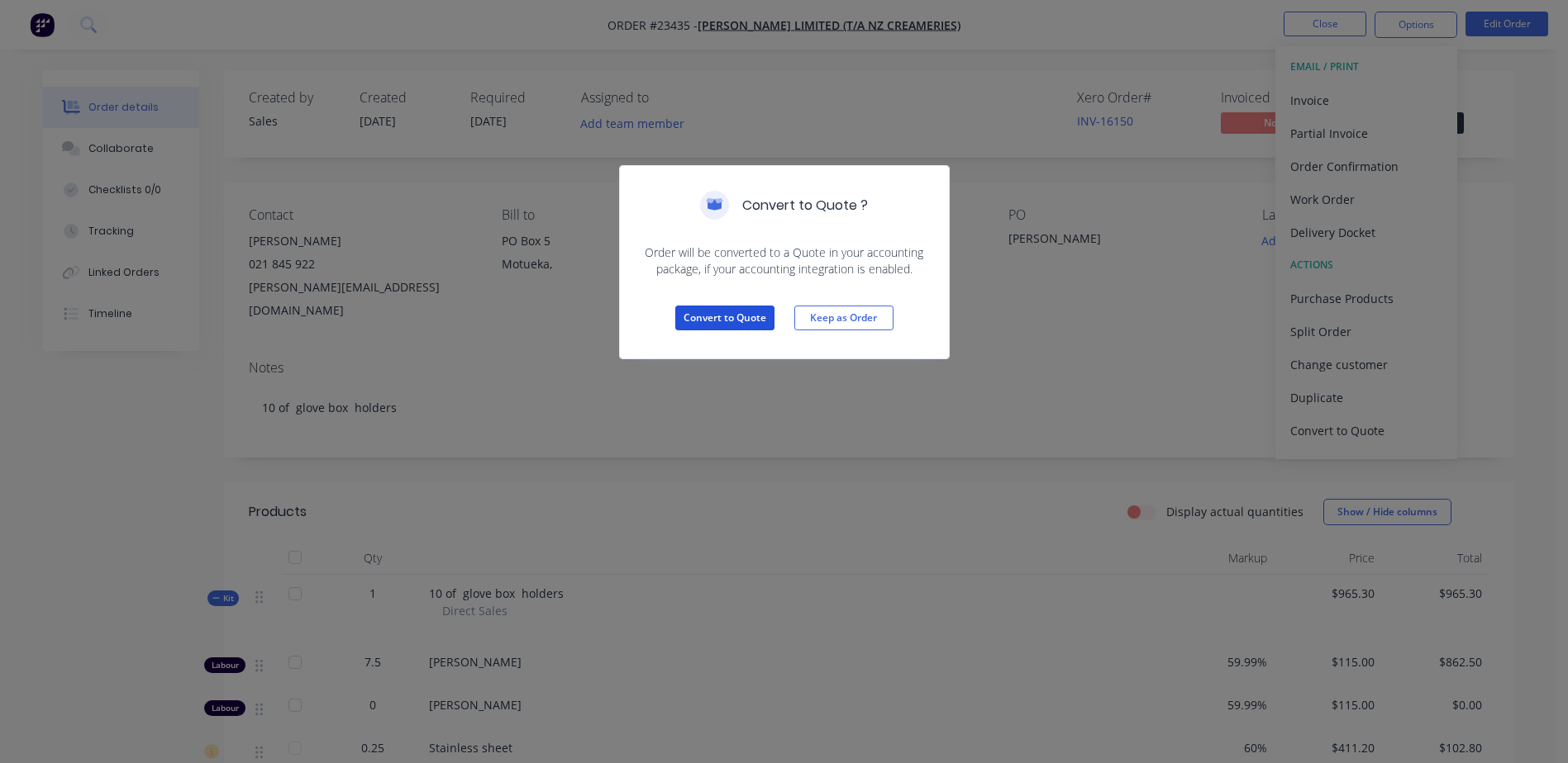
click at [714, 315] on button "Convert to Quote" at bounding box center [724, 318] width 99 height 25
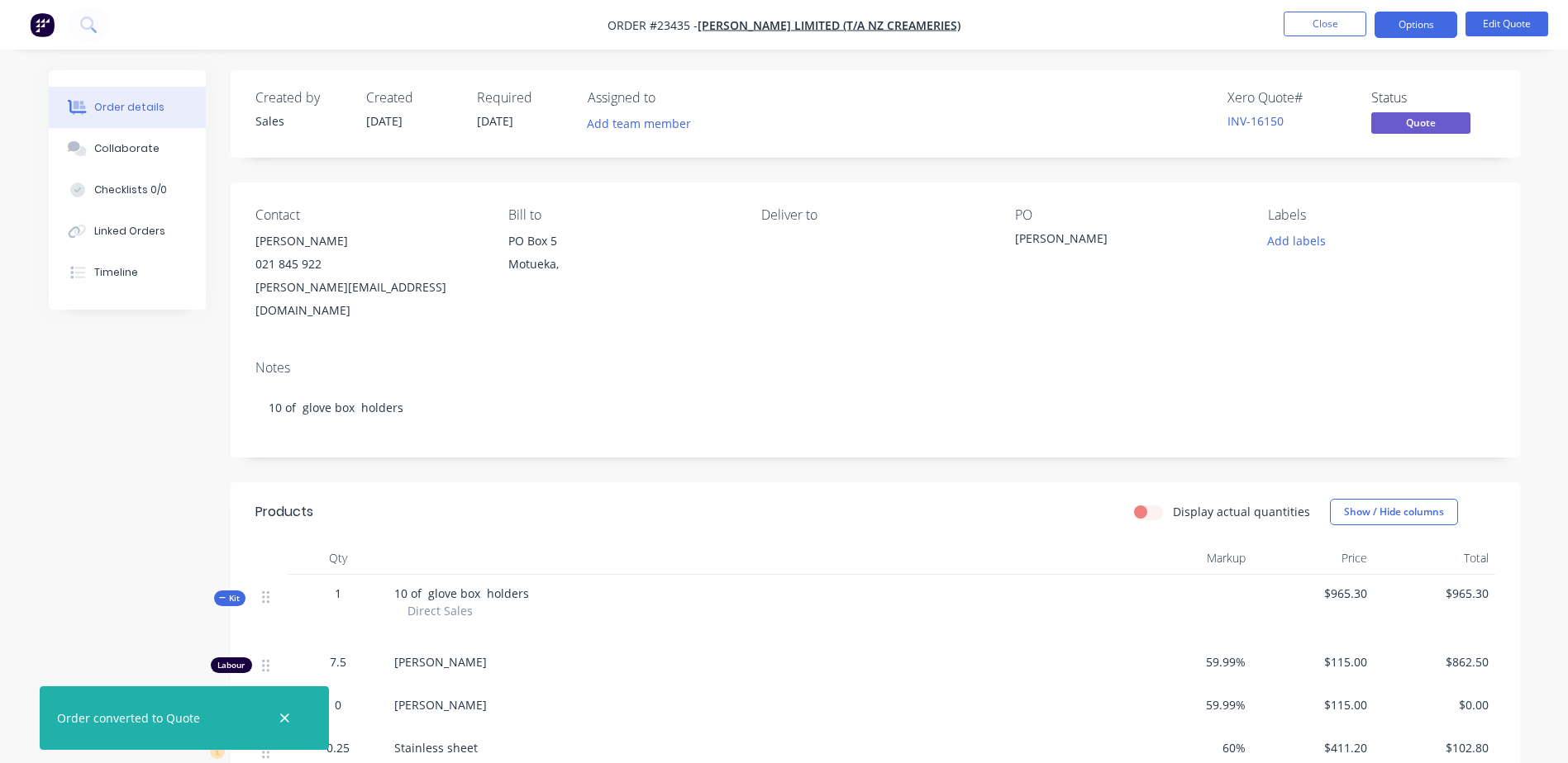
click at [1405, 22] on button "Options" at bounding box center [1416, 25] width 83 height 26
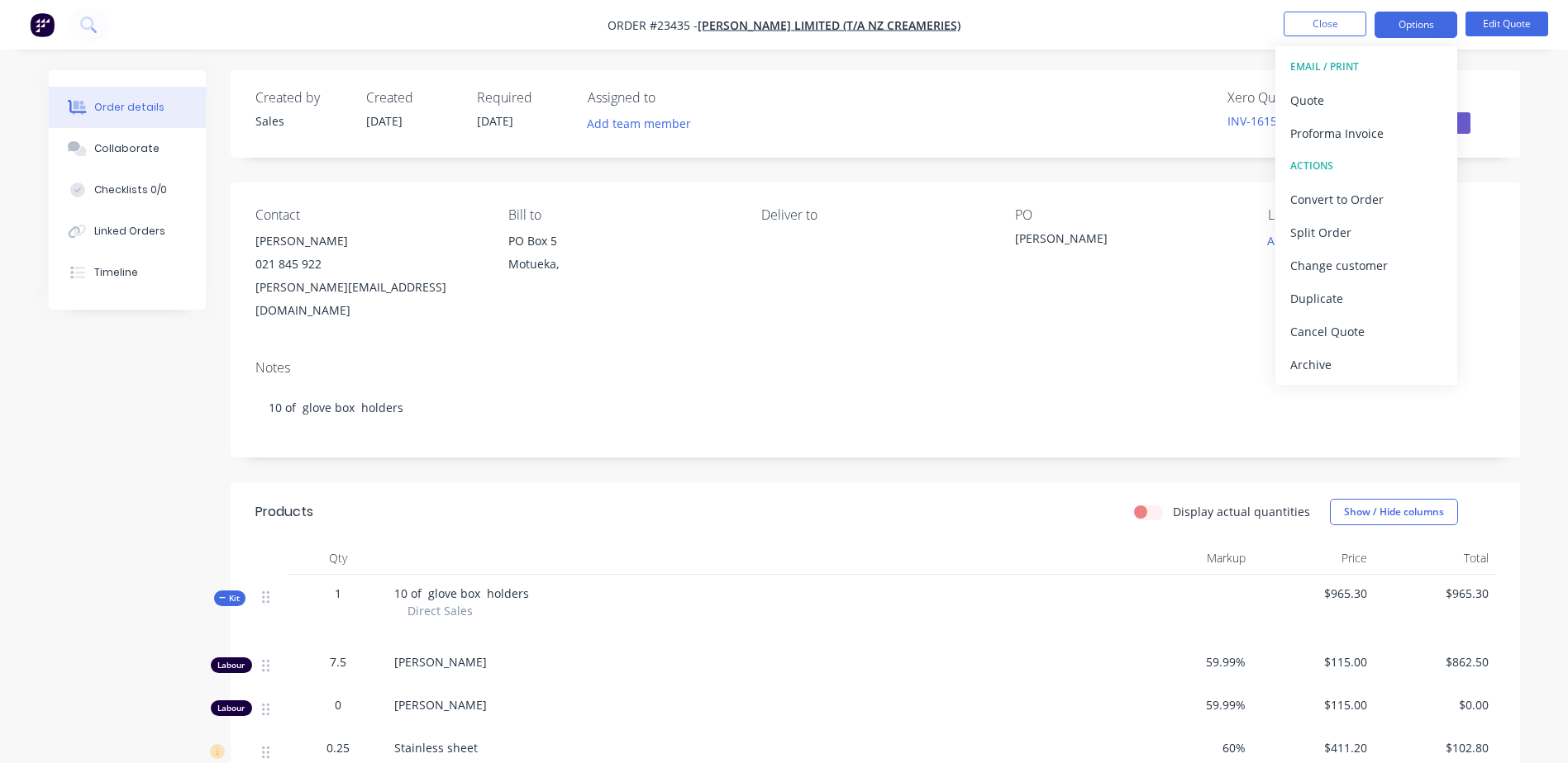
click at [1424, 26] on button "Options" at bounding box center [1416, 25] width 83 height 26
click at [1424, 25] on button "Options" at bounding box center [1416, 25] width 83 height 26
click at [1403, 98] on div "Quote" at bounding box center [1366, 100] width 152 height 24
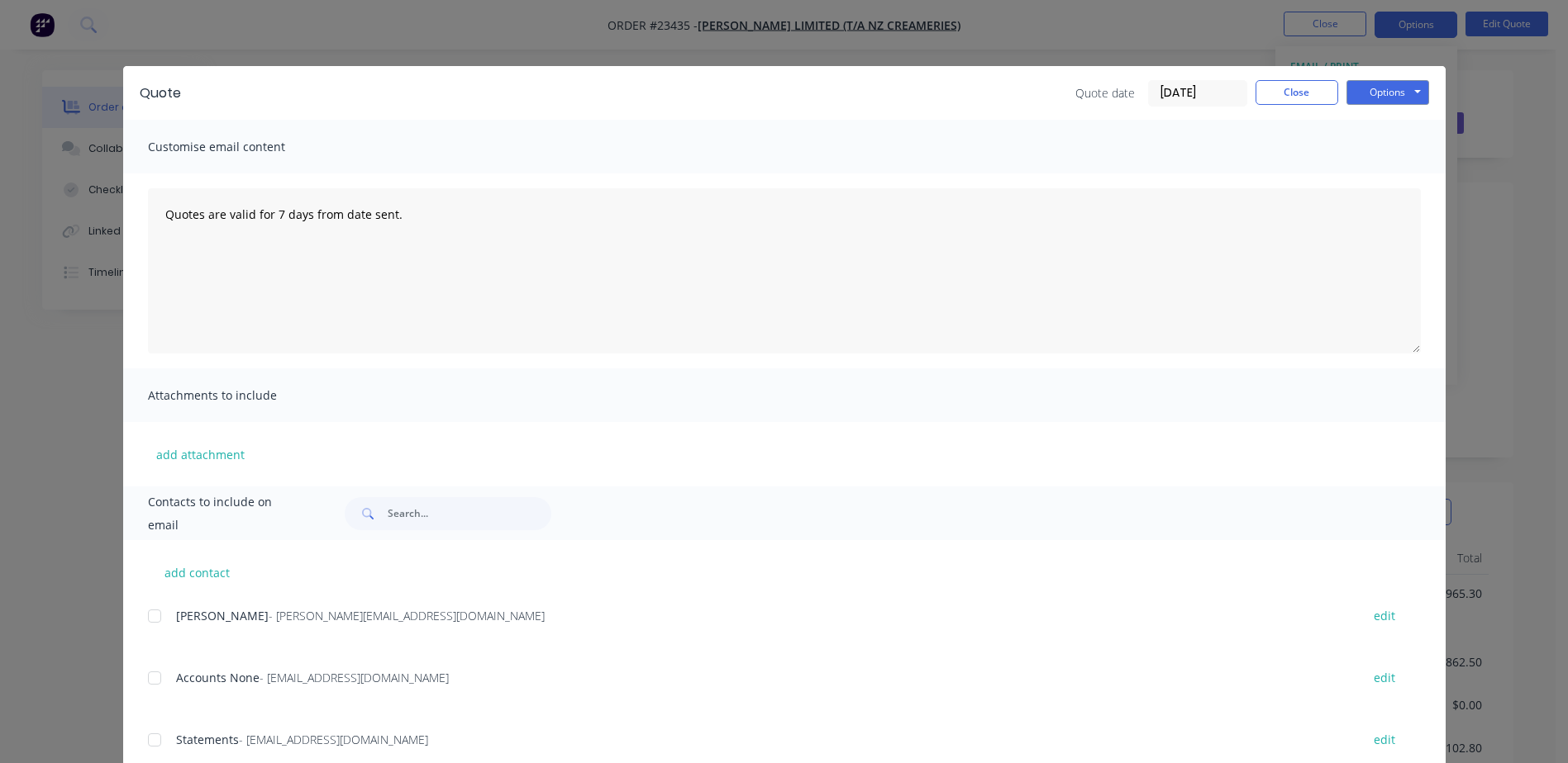
click at [152, 615] on div at bounding box center [154, 616] width 33 height 33
click at [1397, 89] on button "Options" at bounding box center [1388, 92] width 83 height 25
click at [1397, 123] on button "Preview" at bounding box center [1399, 122] width 106 height 27
click at [1386, 89] on button "Options" at bounding box center [1388, 92] width 83 height 25
click at [1382, 176] on button "Email" at bounding box center [1399, 176] width 106 height 27
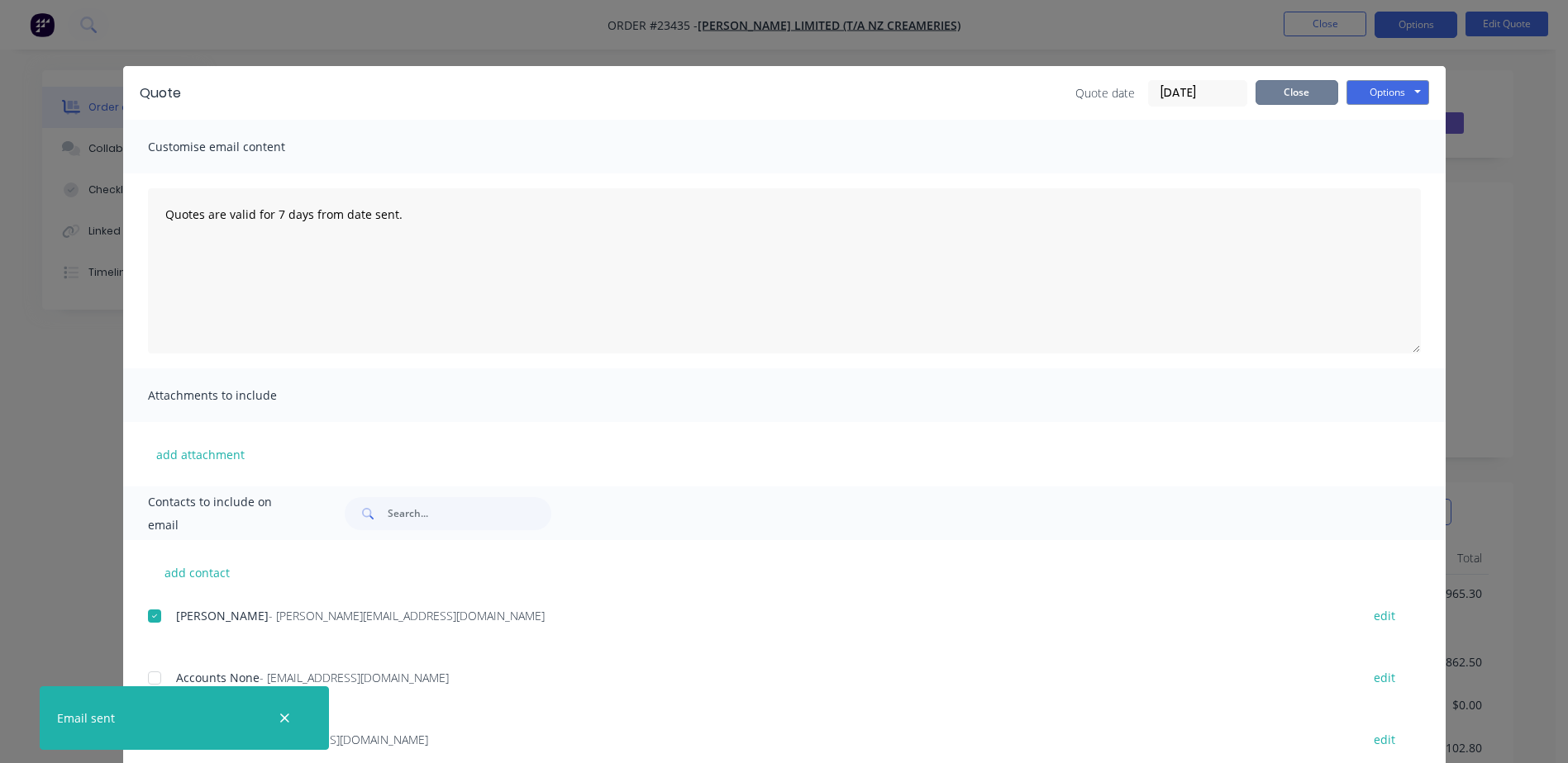
click at [1283, 86] on button "Close" at bounding box center [1297, 92] width 83 height 25
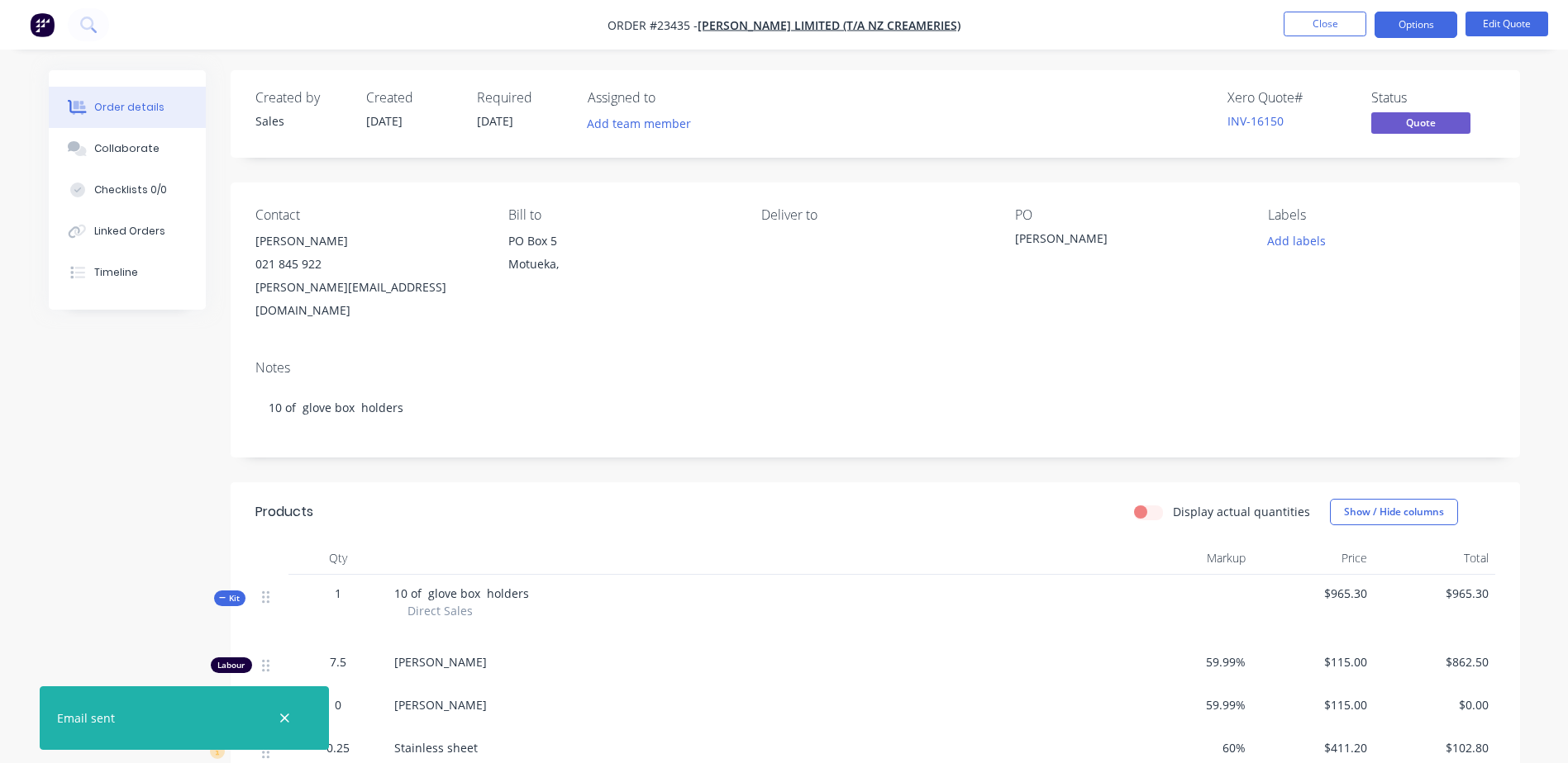
click at [1327, 19] on button "Close" at bounding box center [1325, 24] width 83 height 25
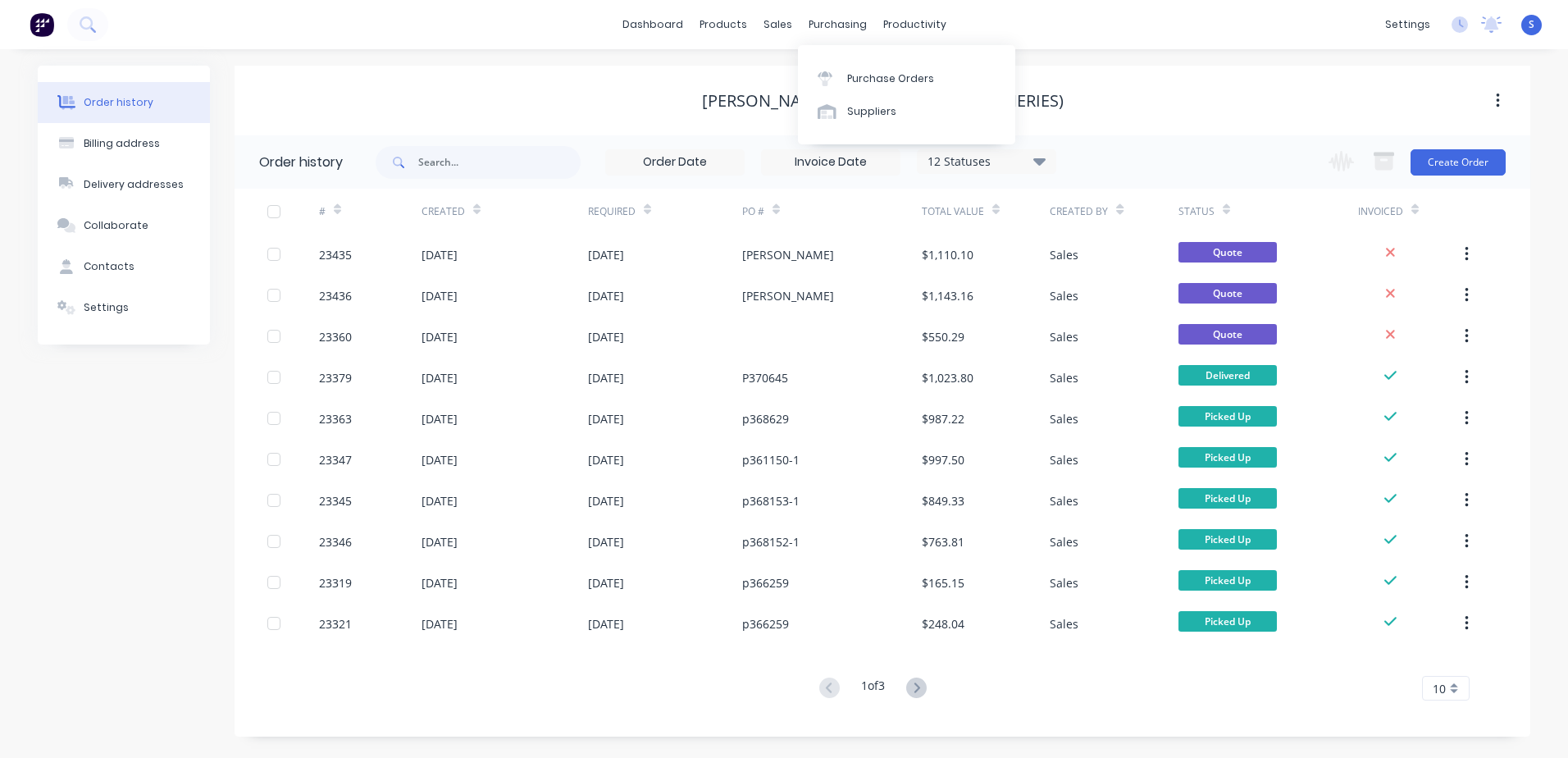
click at [846, 82] on link "Purchase Orders" at bounding box center [906, 77] width 218 height 33
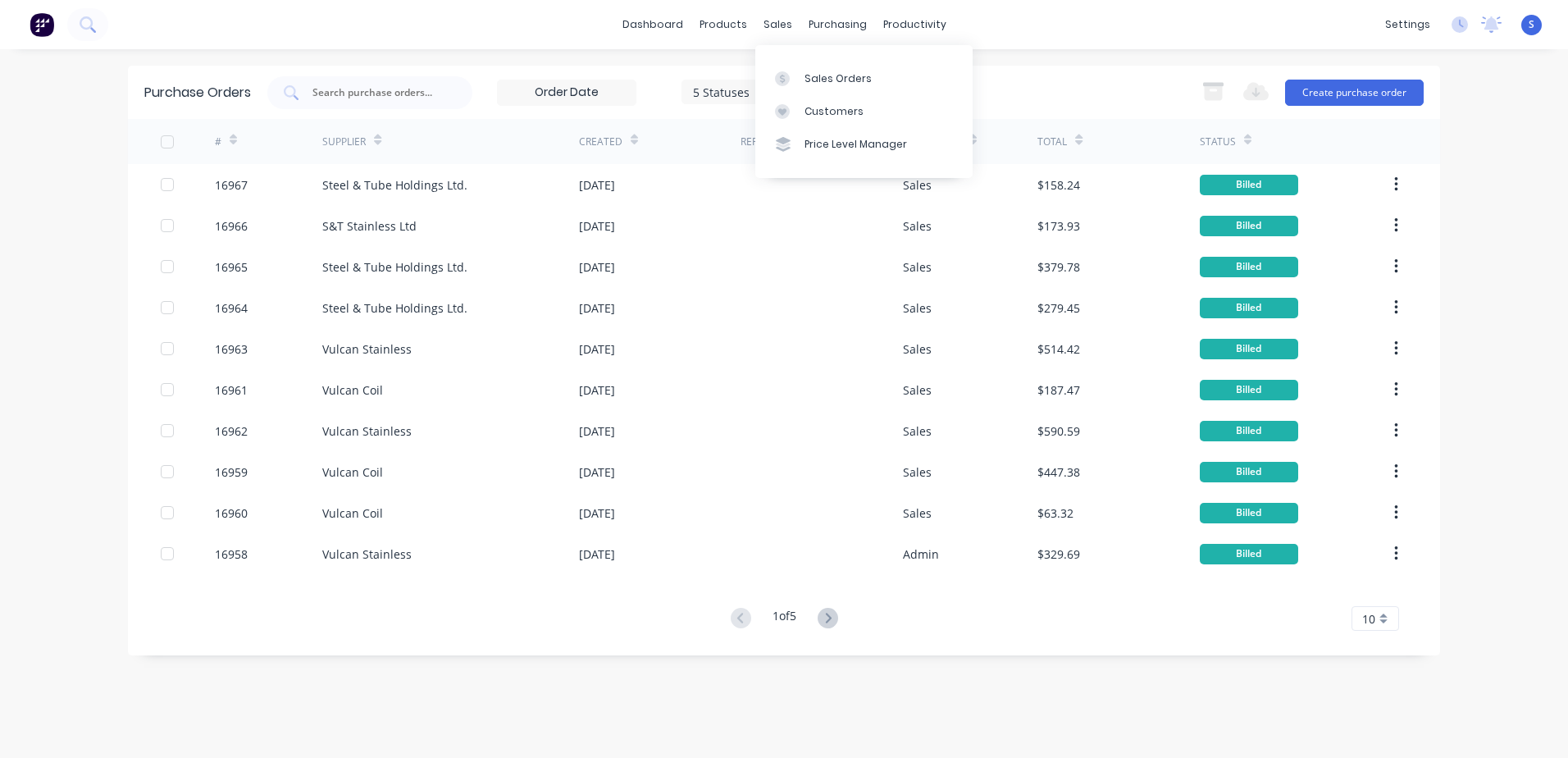
click at [816, 83] on div "Sales Orders" at bounding box center [838, 79] width 67 height 15
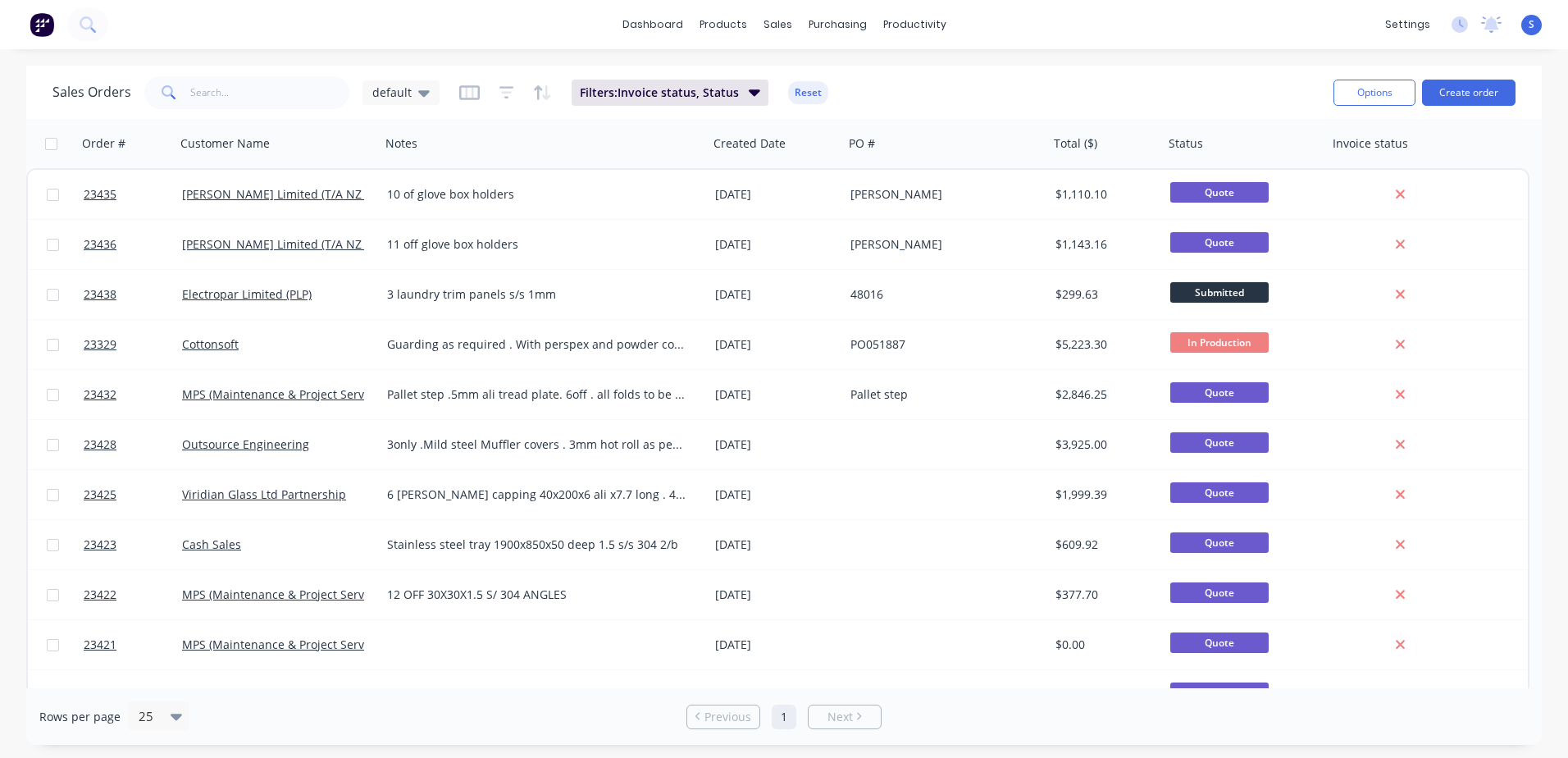
click at [1220, 188] on span "Quote" at bounding box center [1219, 193] width 98 height 20
click at [343, 196] on link "[PERSON_NAME] Limited (T/A NZ Creameries)" at bounding box center [307, 193] width 250 height 16
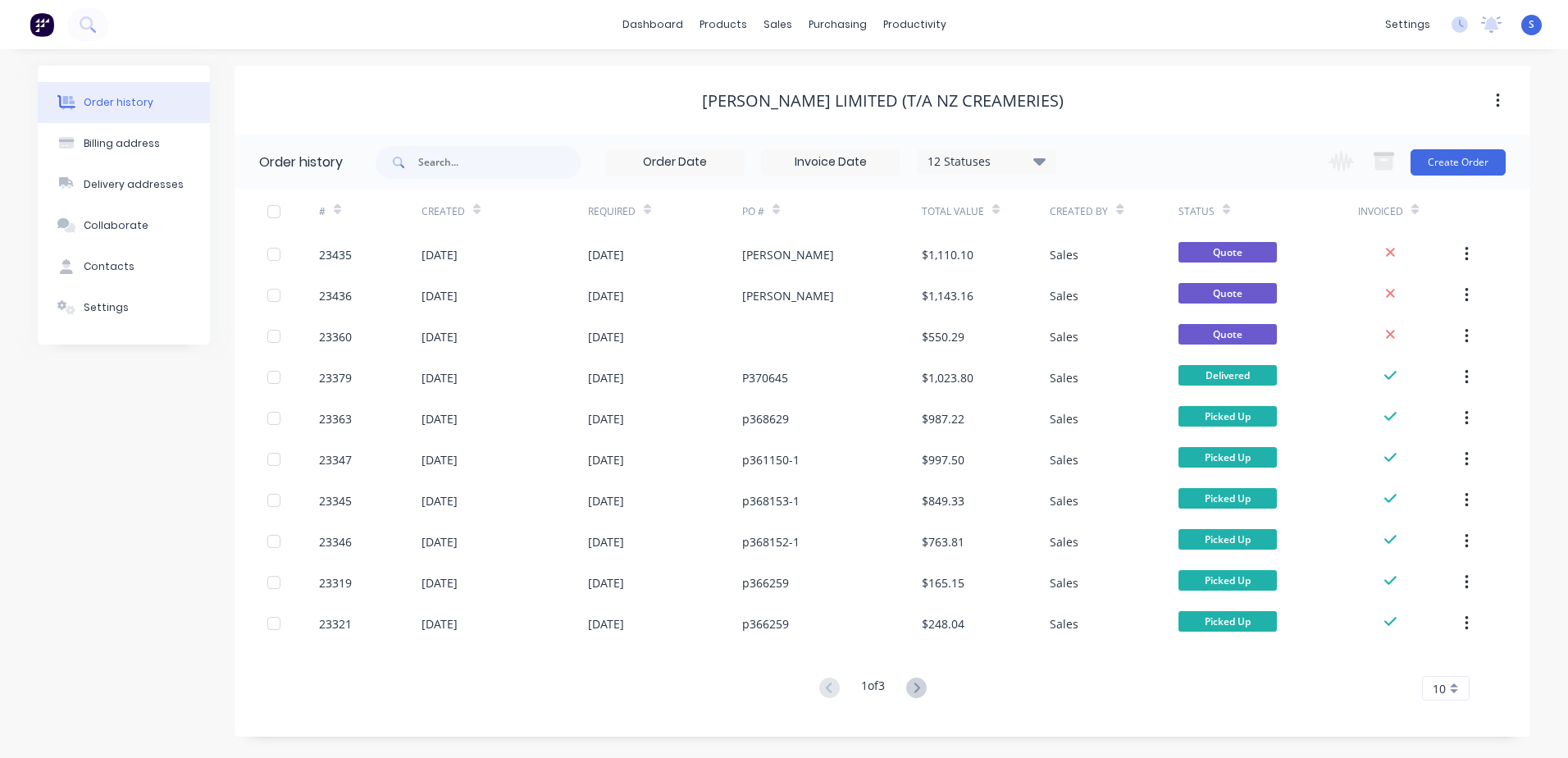
click at [1446, 162] on button "Create Order" at bounding box center [1458, 162] width 95 height 26
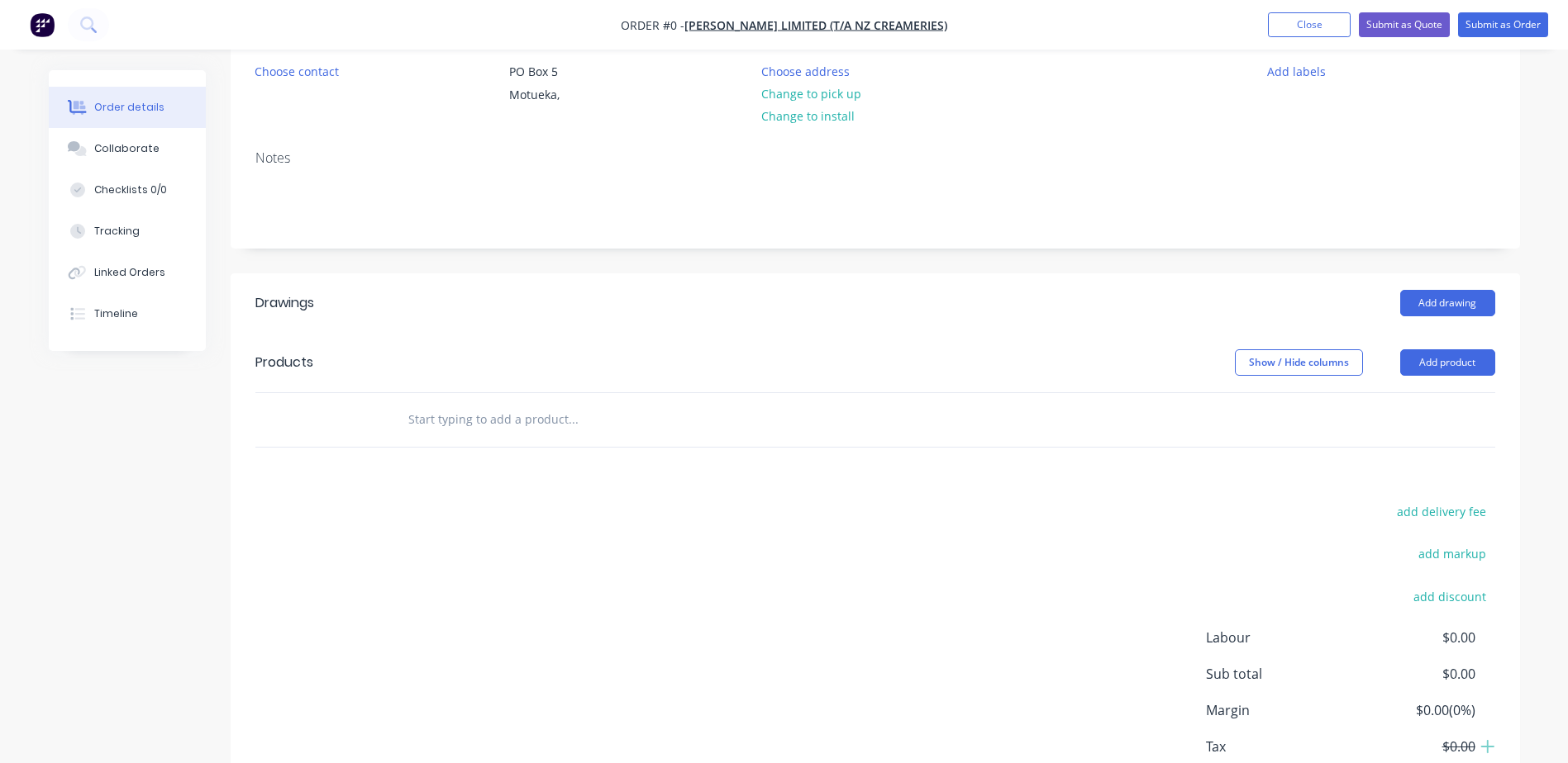
scroll to position [28, 0]
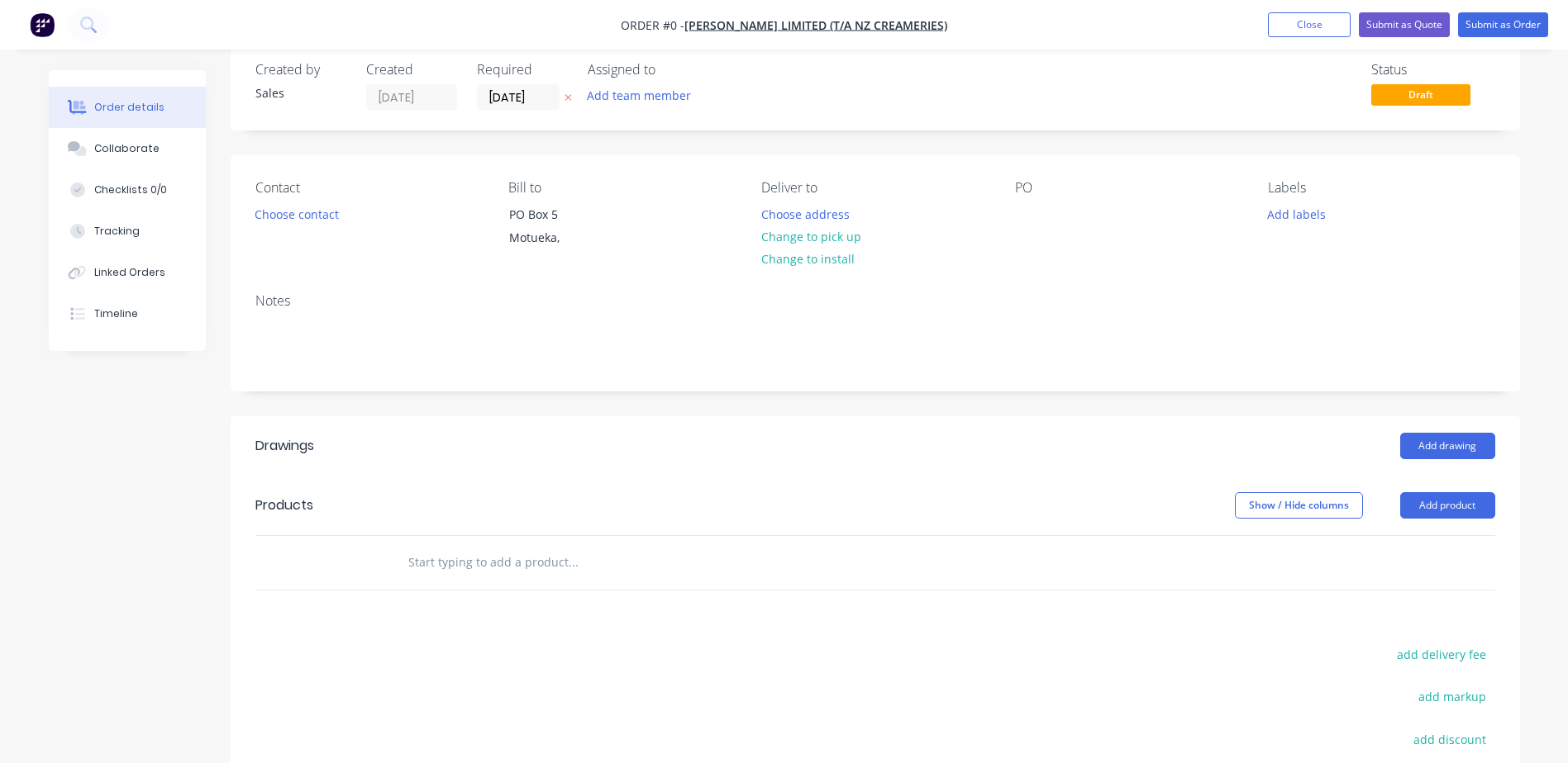
click at [1308, 25] on button "Close" at bounding box center [1310, 25] width 83 height 25
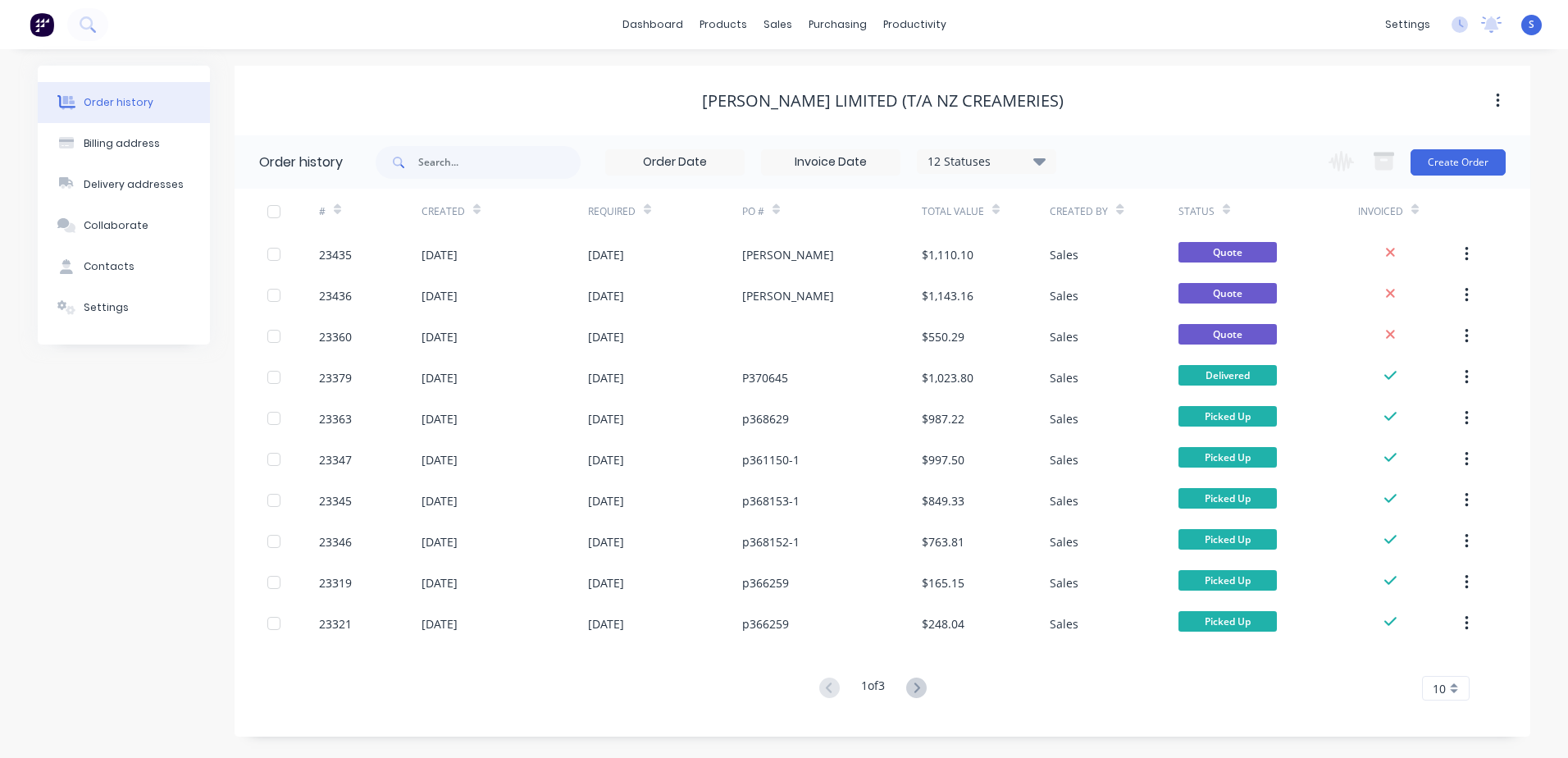
click at [397, 252] on div "23435" at bounding box center [370, 254] width 103 height 41
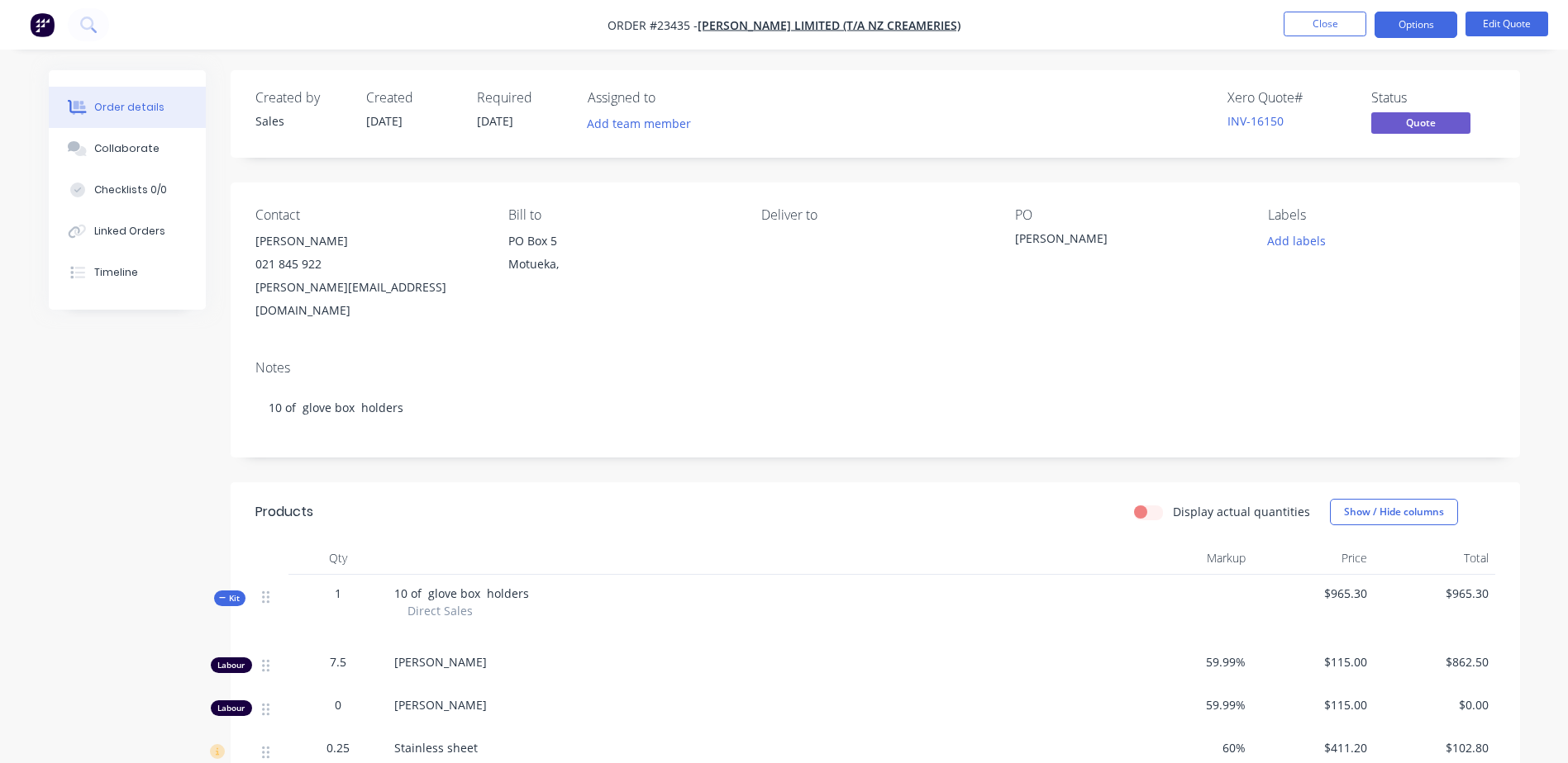
click at [1417, 18] on button "Options" at bounding box center [1416, 25] width 83 height 26
click at [1504, 19] on button "Edit Quote" at bounding box center [1507, 24] width 83 height 25
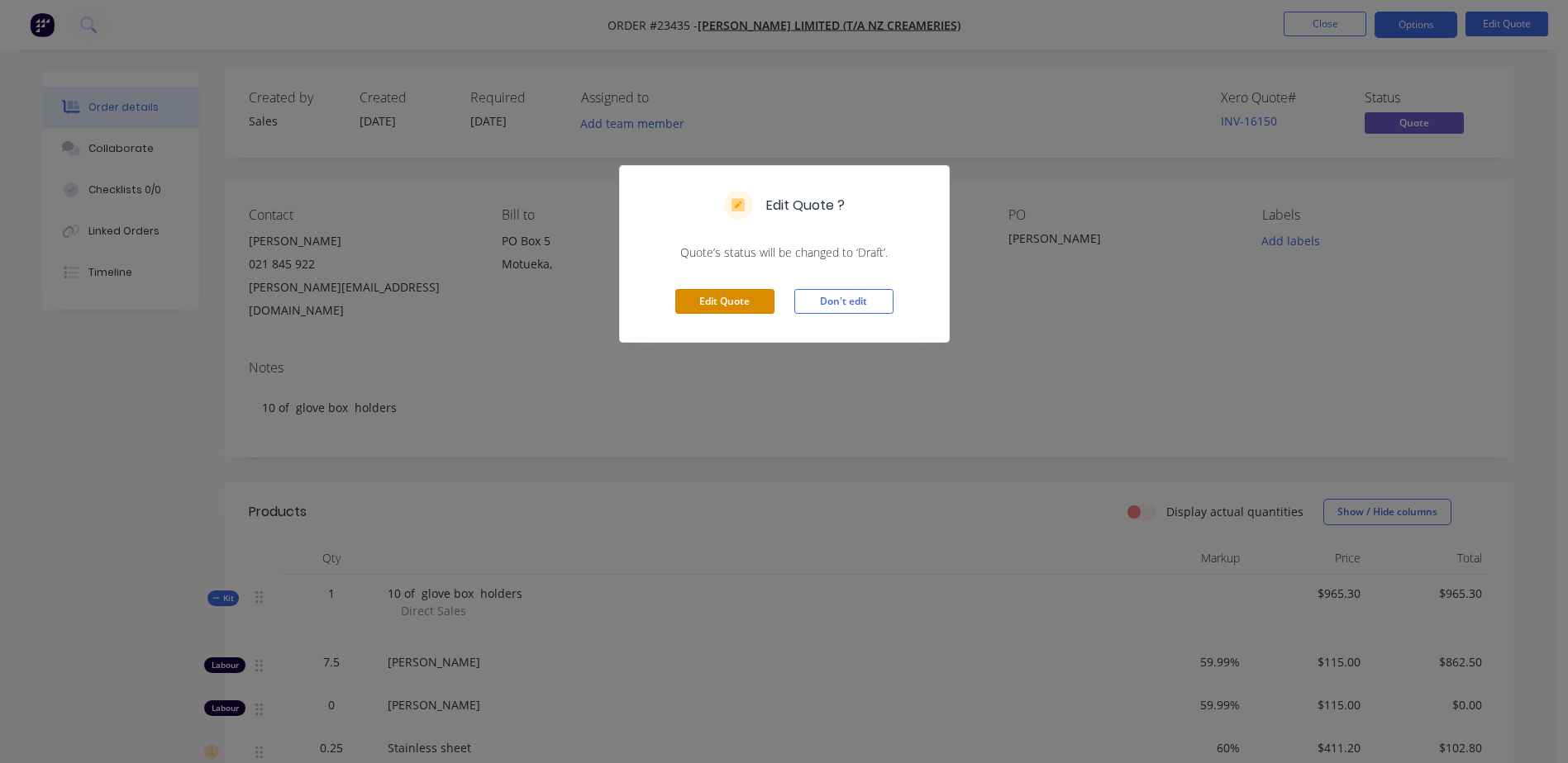
click at [720, 301] on button "Edit Quote" at bounding box center [724, 301] width 99 height 25
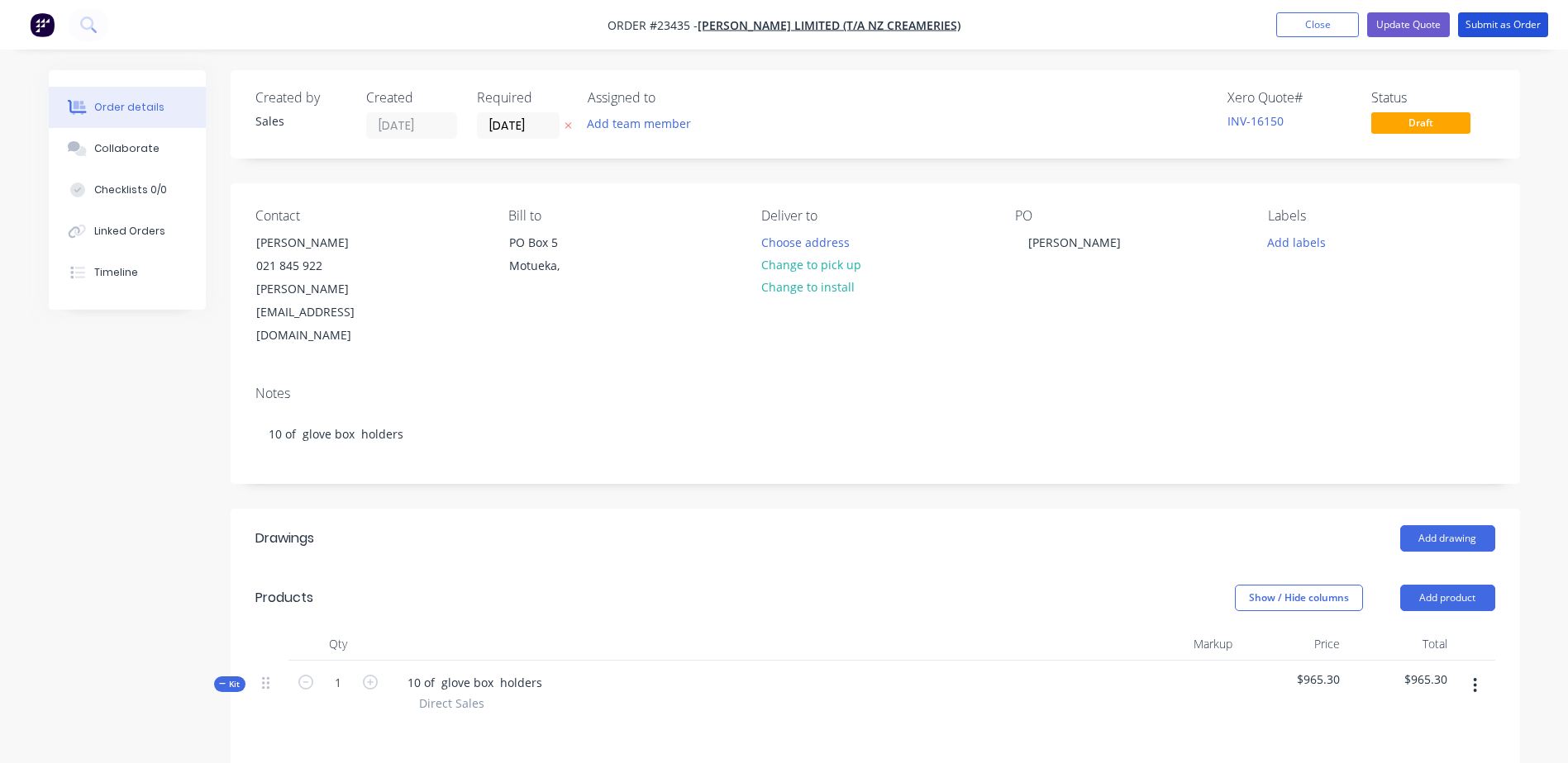
click at [1506, 20] on button "Submit as Order" at bounding box center [1503, 25] width 90 height 25
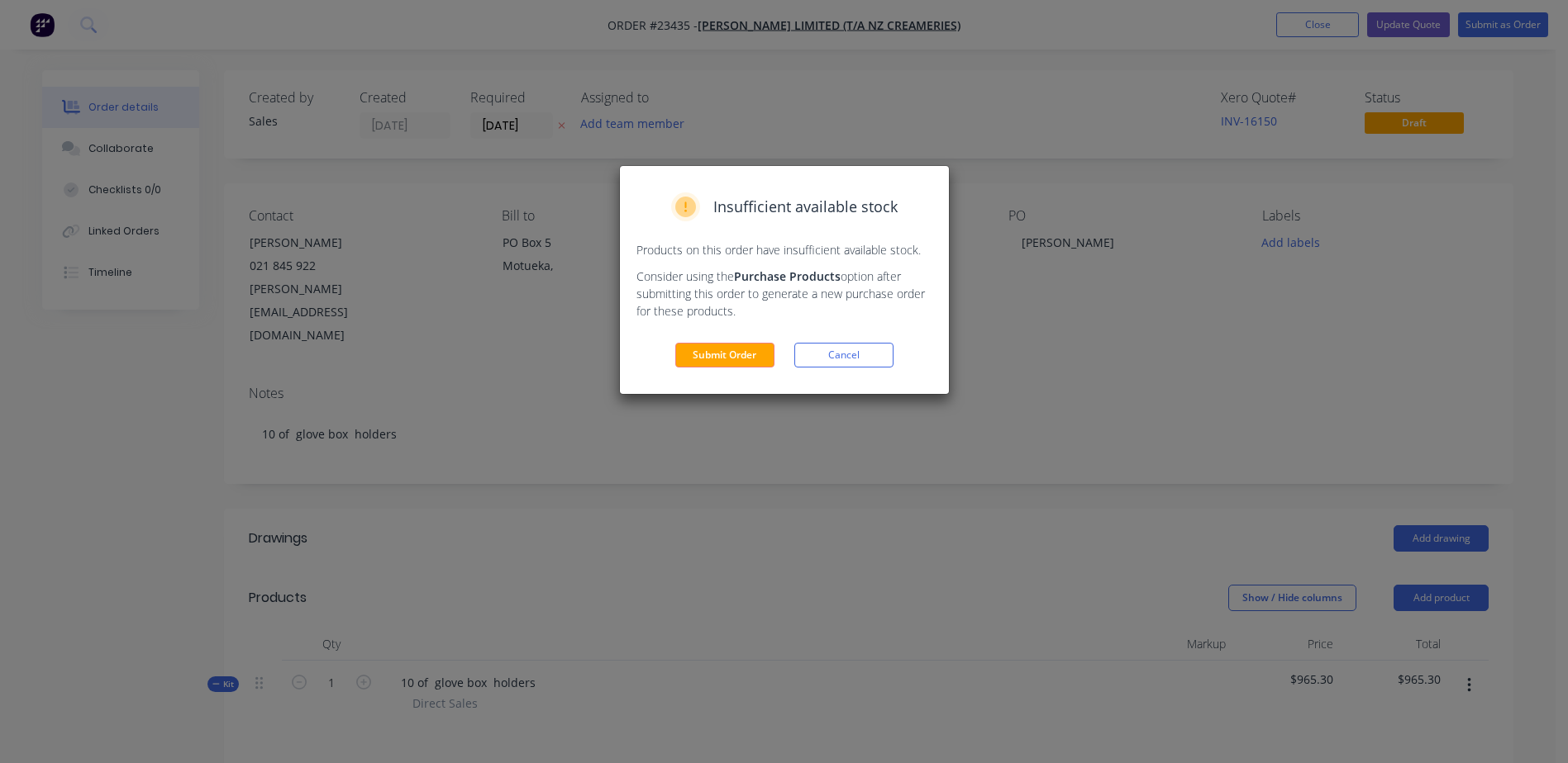
click at [719, 351] on button "Submit Order" at bounding box center [724, 355] width 99 height 25
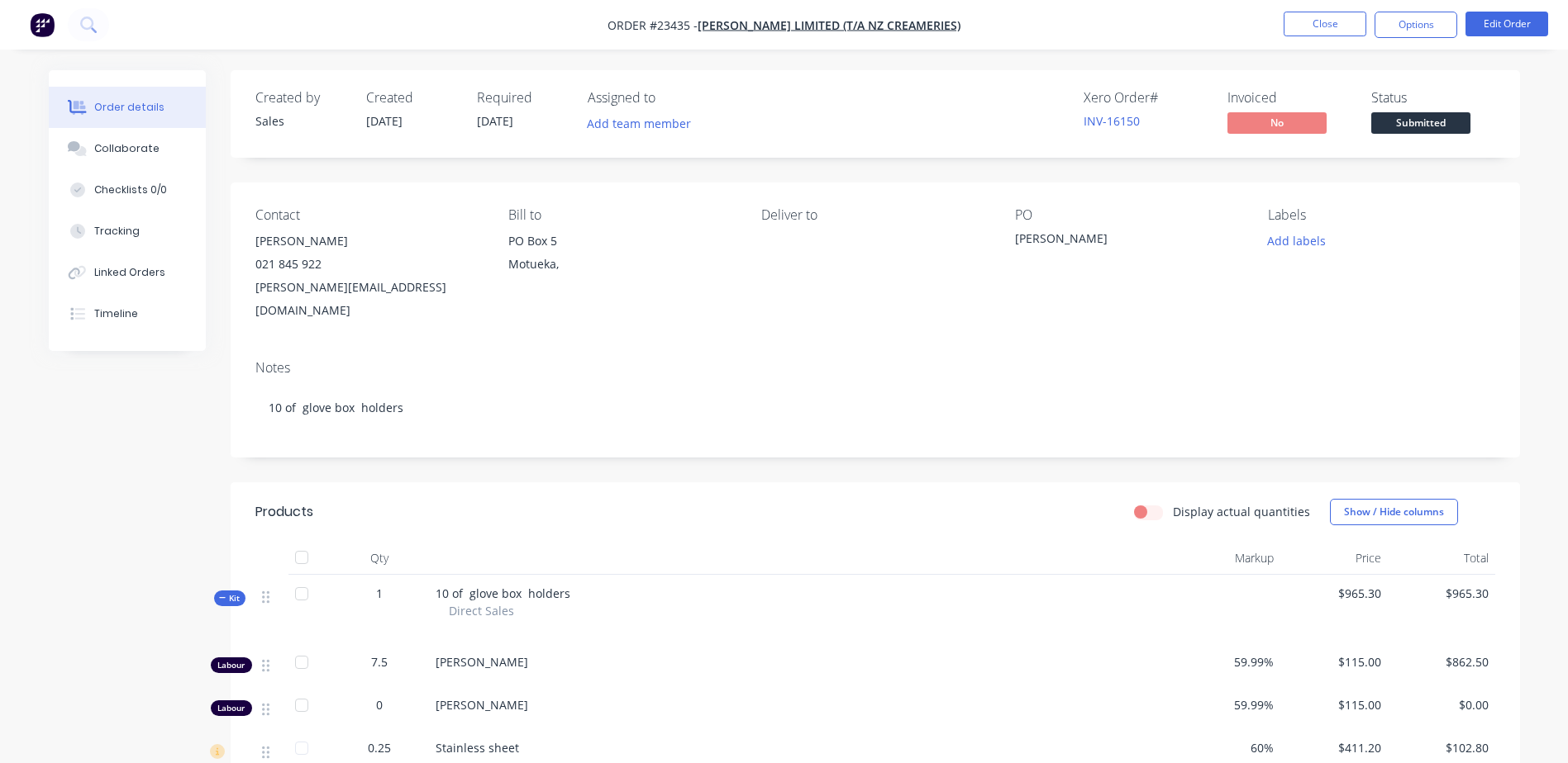
click at [1326, 24] on button "Close" at bounding box center [1325, 24] width 83 height 25
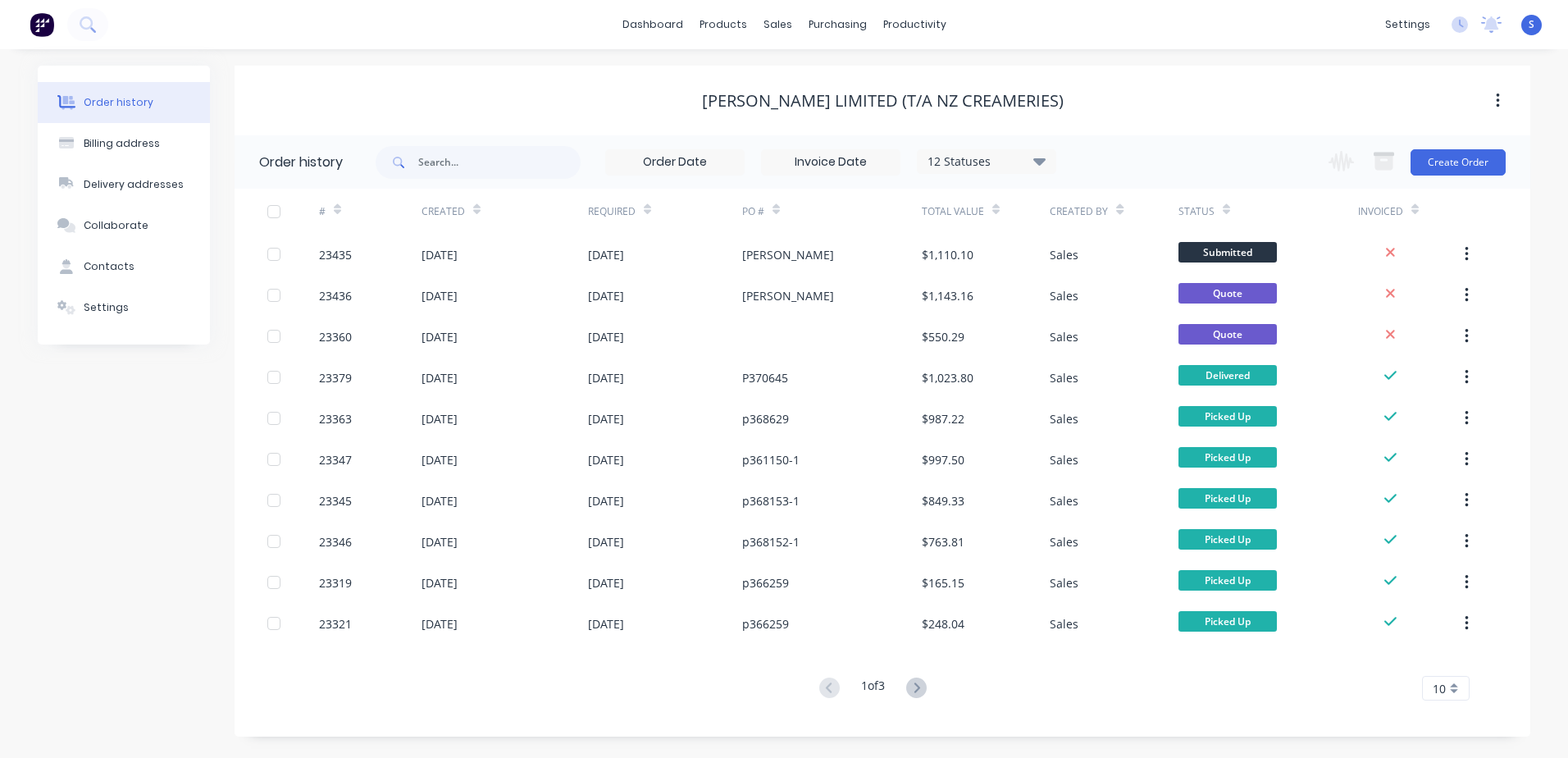
click at [528, 298] on div "[DATE]" at bounding box center [504, 295] width 166 height 41
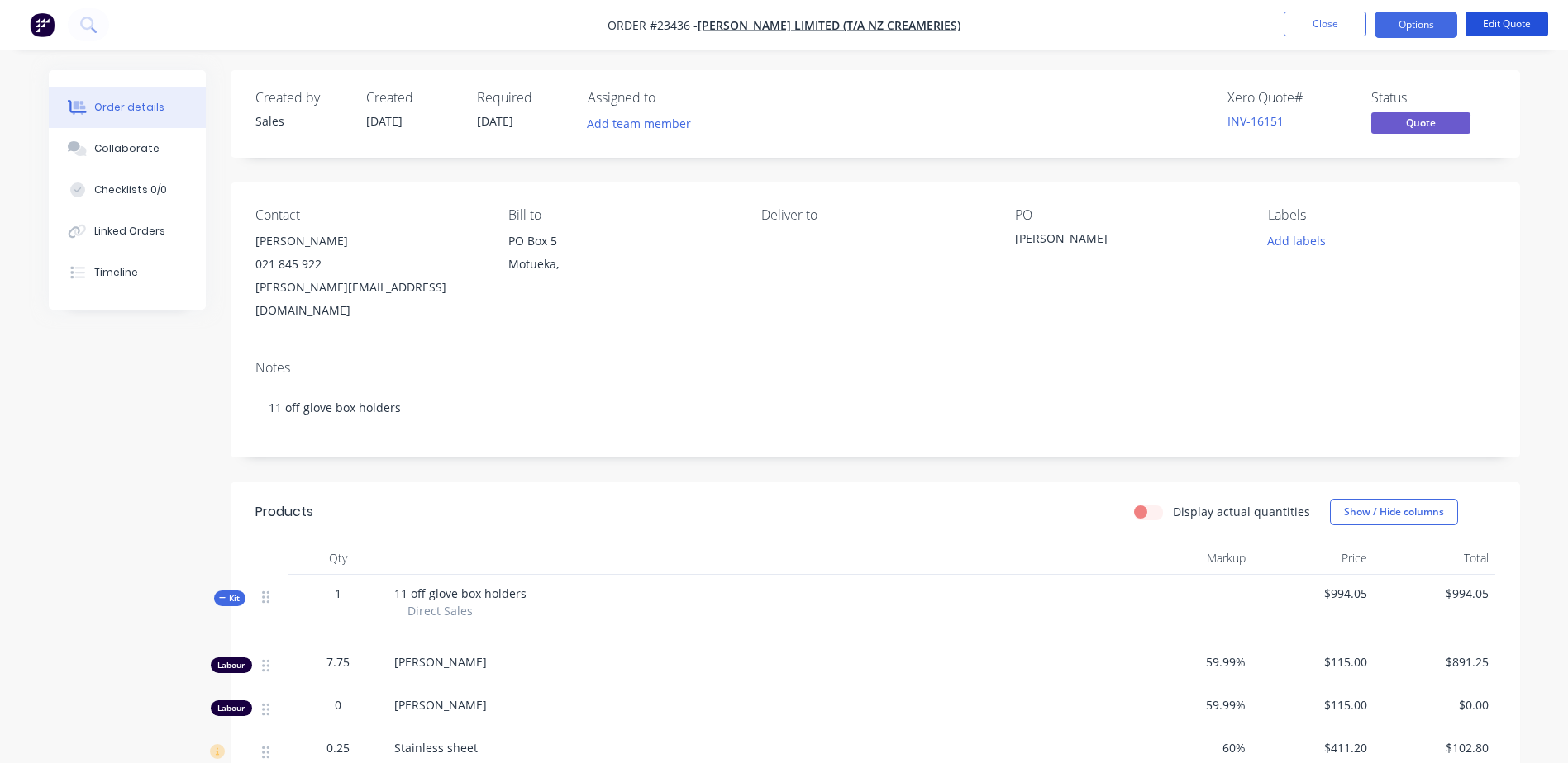
click at [1510, 20] on button "Edit Quote" at bounding box center [1507, 24] width 83 height 25
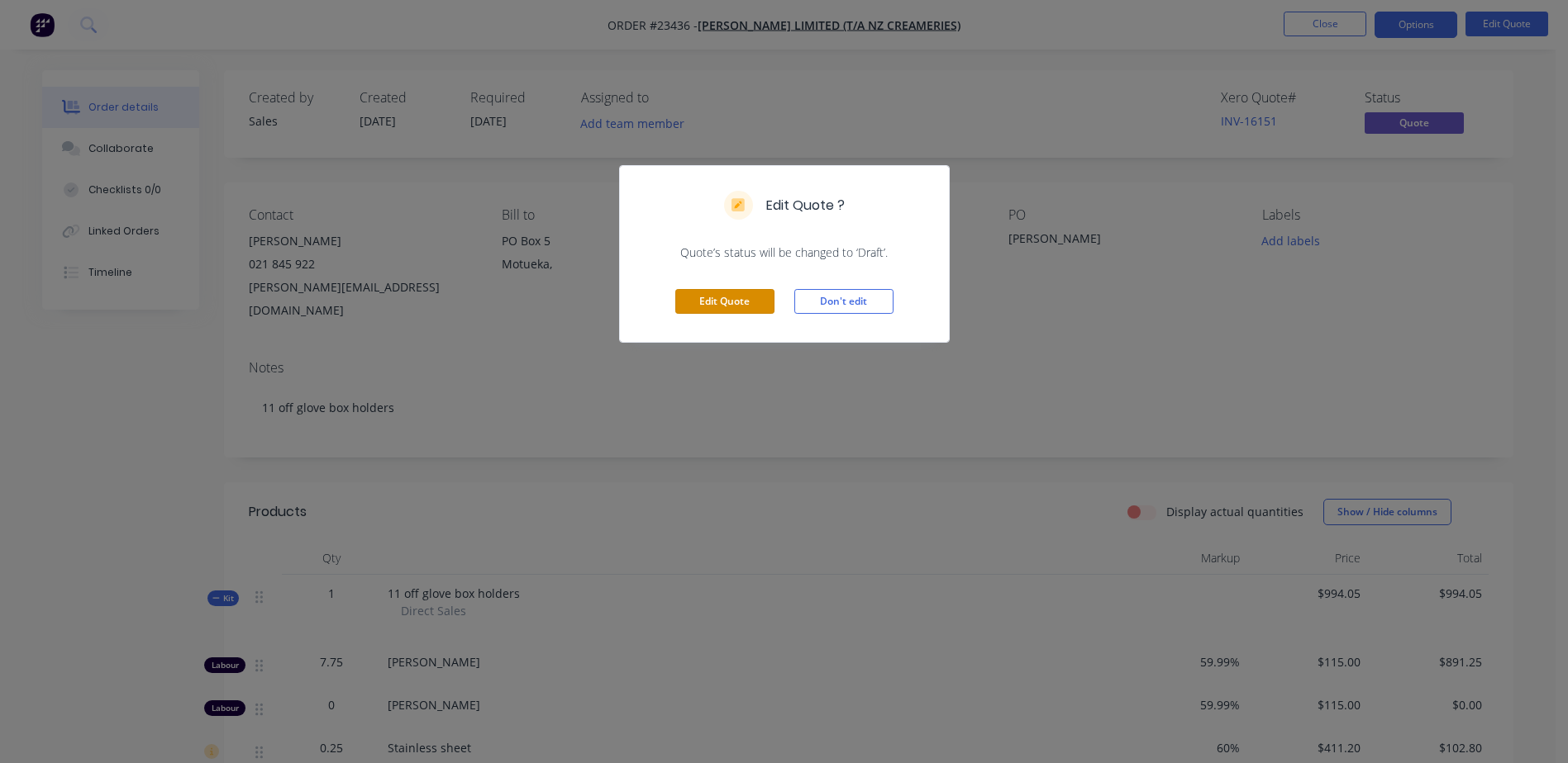
click at [727, 298] on button "Edit Quote" at bounding box center [724, 301] width 99 height 25
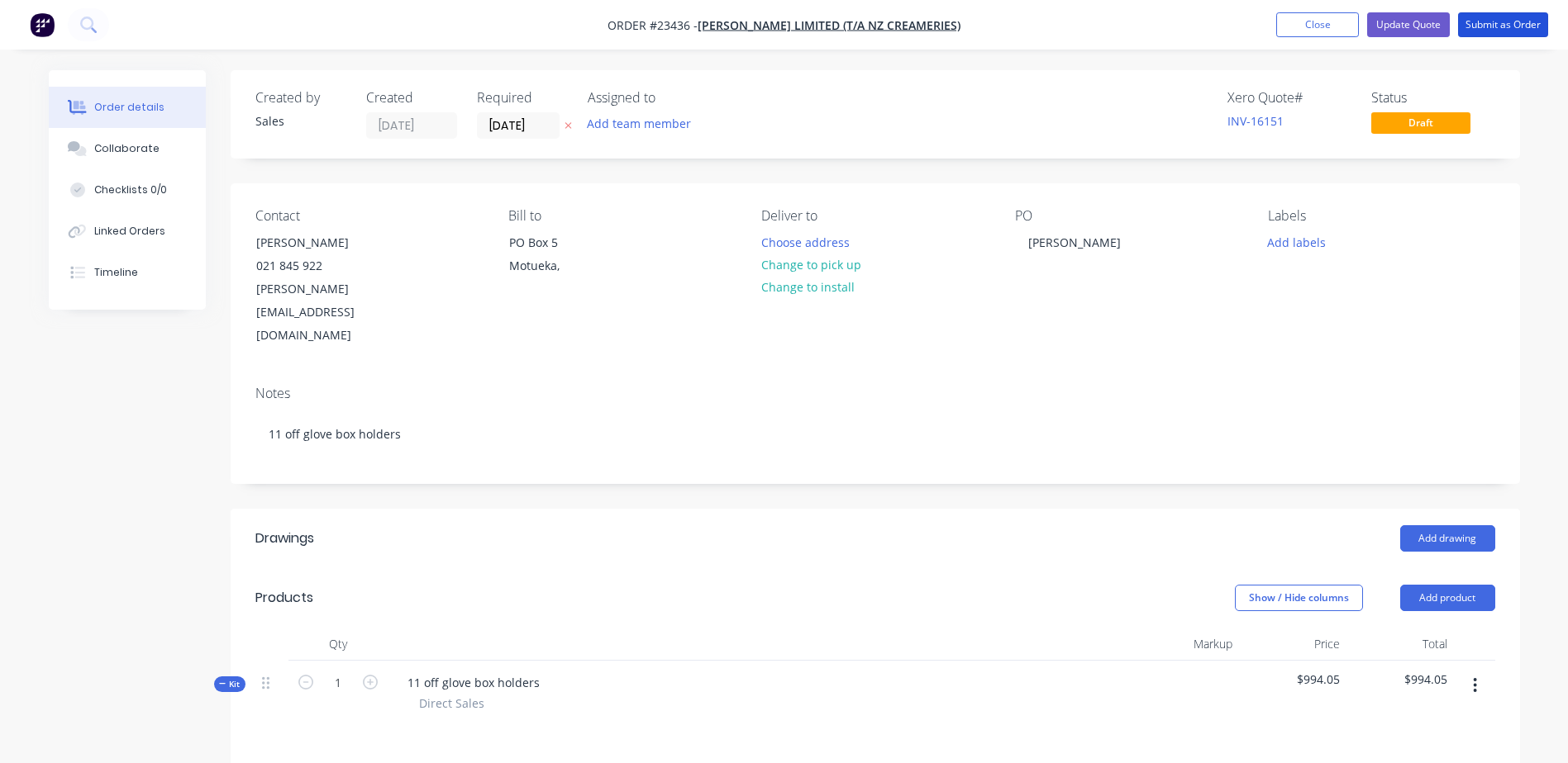
click at [1517, 23] on button "Submit as Order" at bounding box center [1503, 25] width 90 height 25
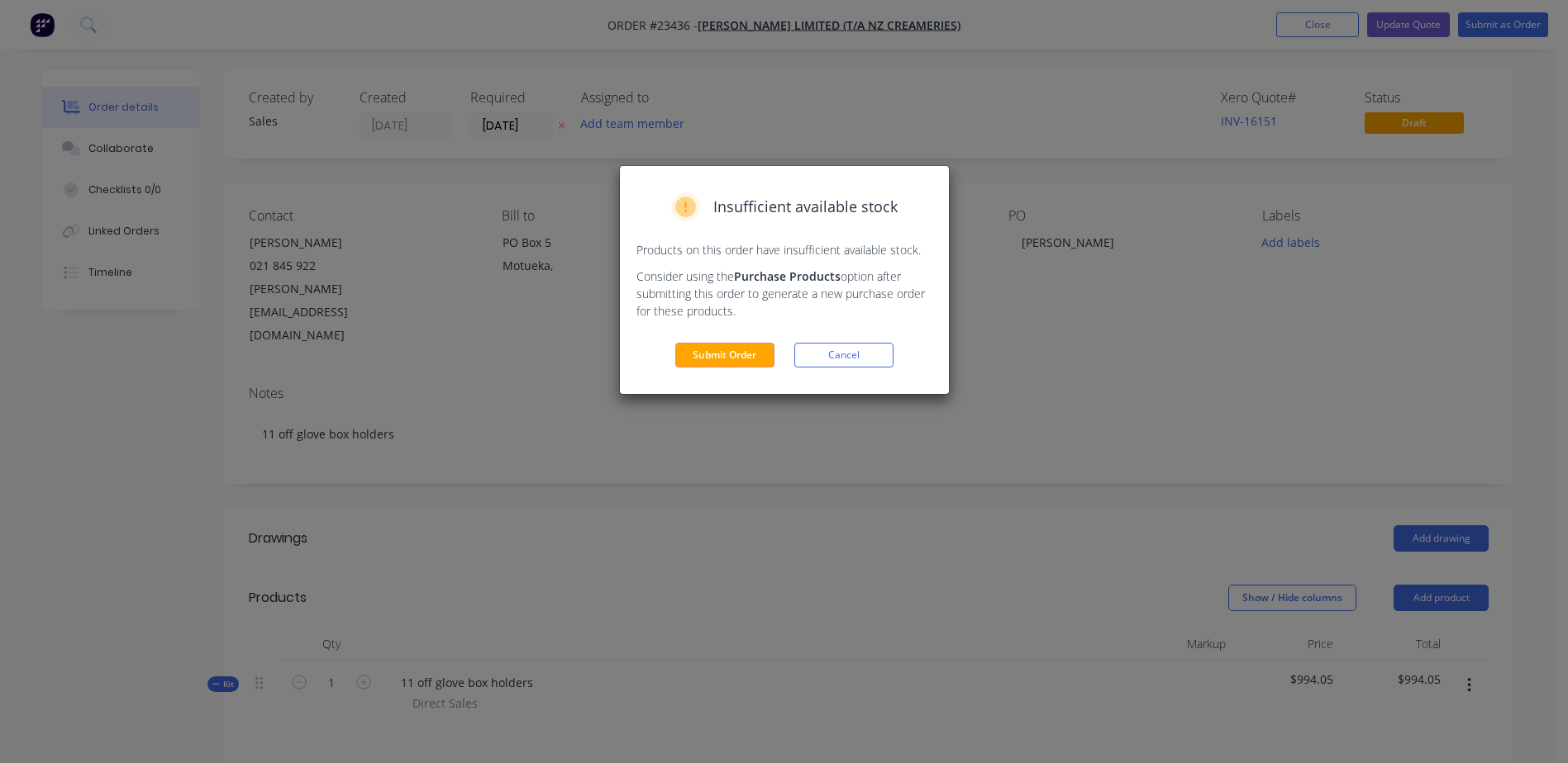
click at [731, 350] on button "Submit Order" at bounding box center [724, 355] width 99 height 25
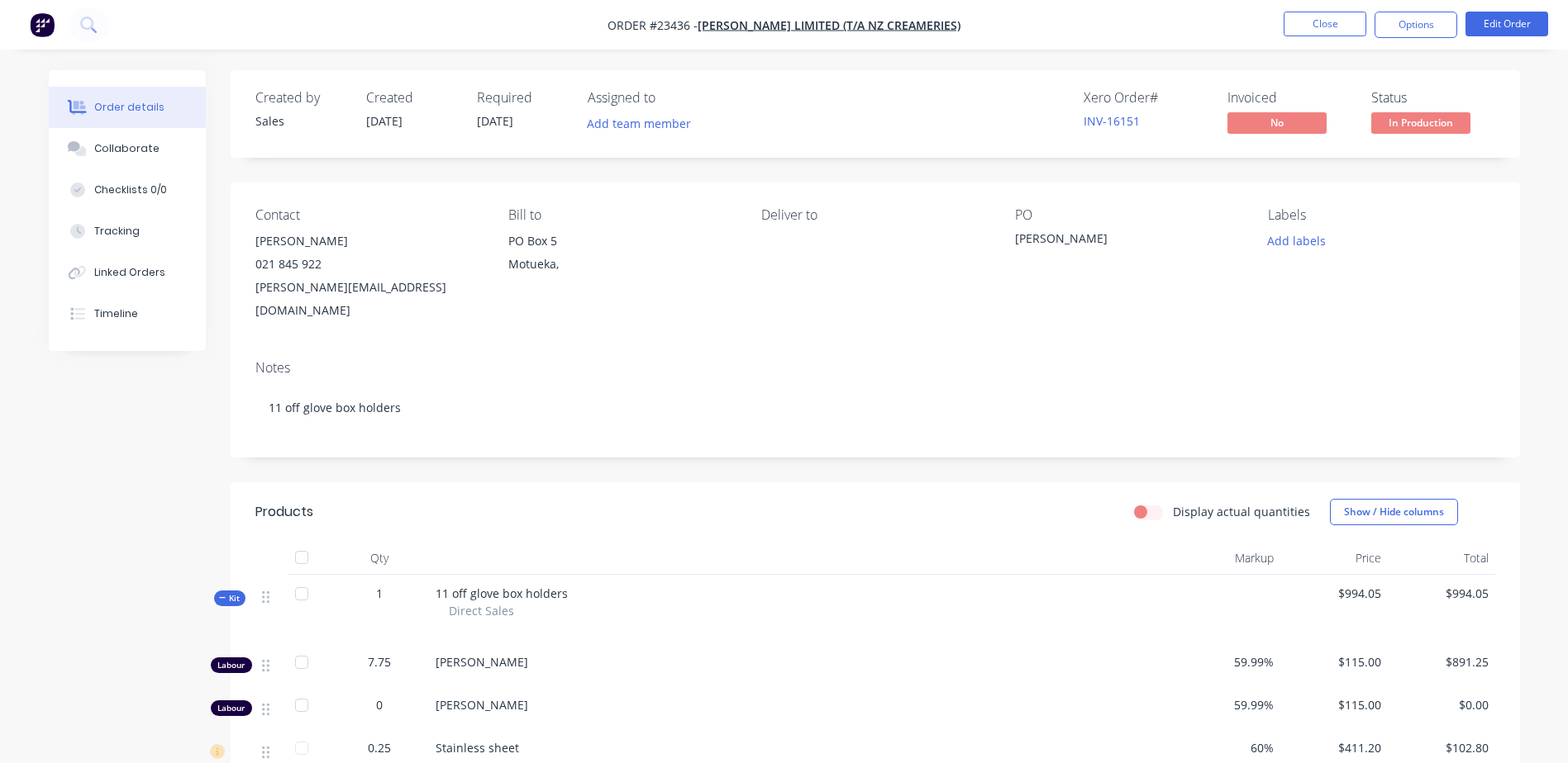
click at [1322, 19] on button "Close" at bounding box center [1325, 24] width 83 height 25
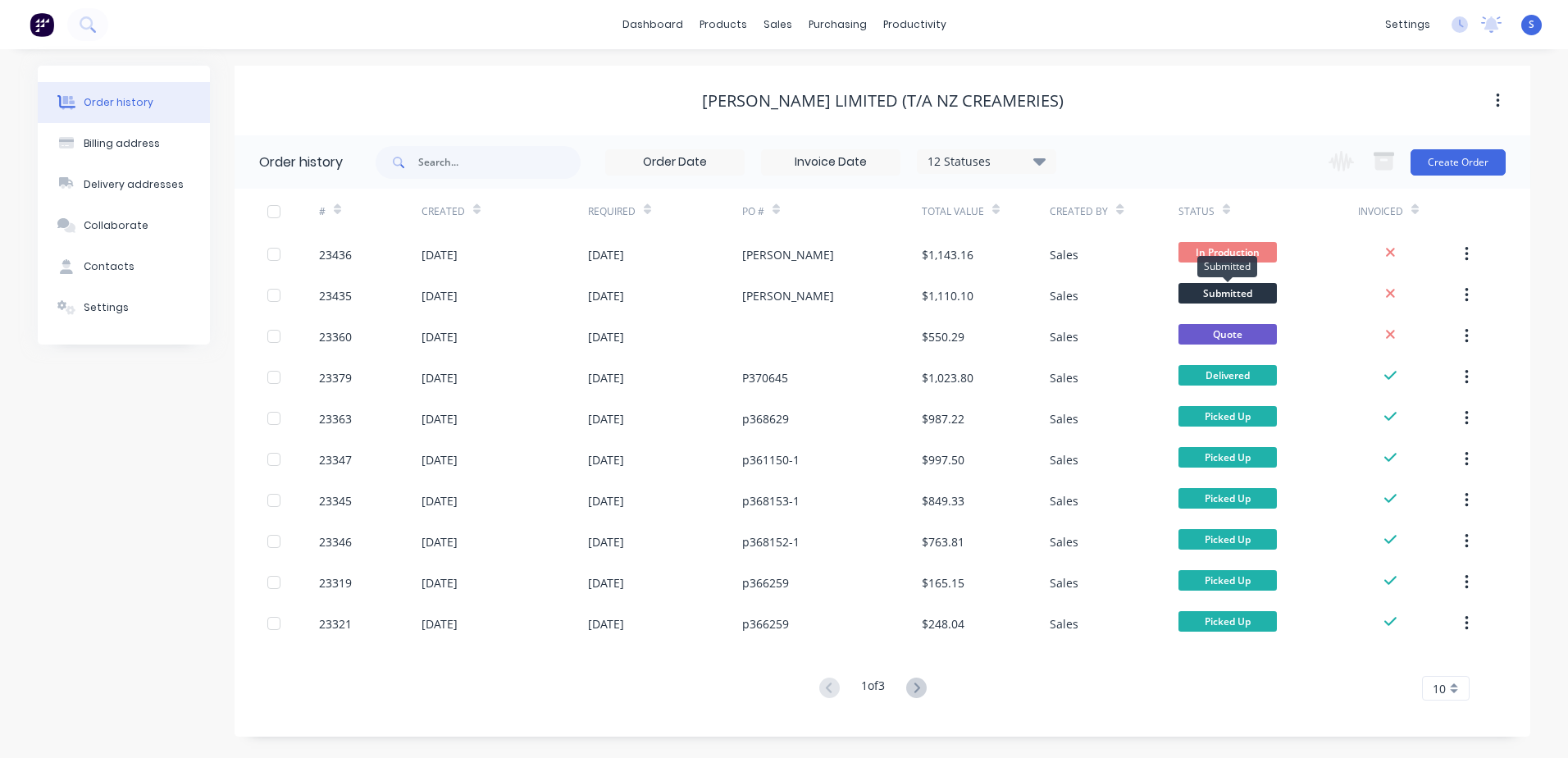
click at [1239, 287] on span "Submitted" at bounding box center [1227, 294] width 98 height 20
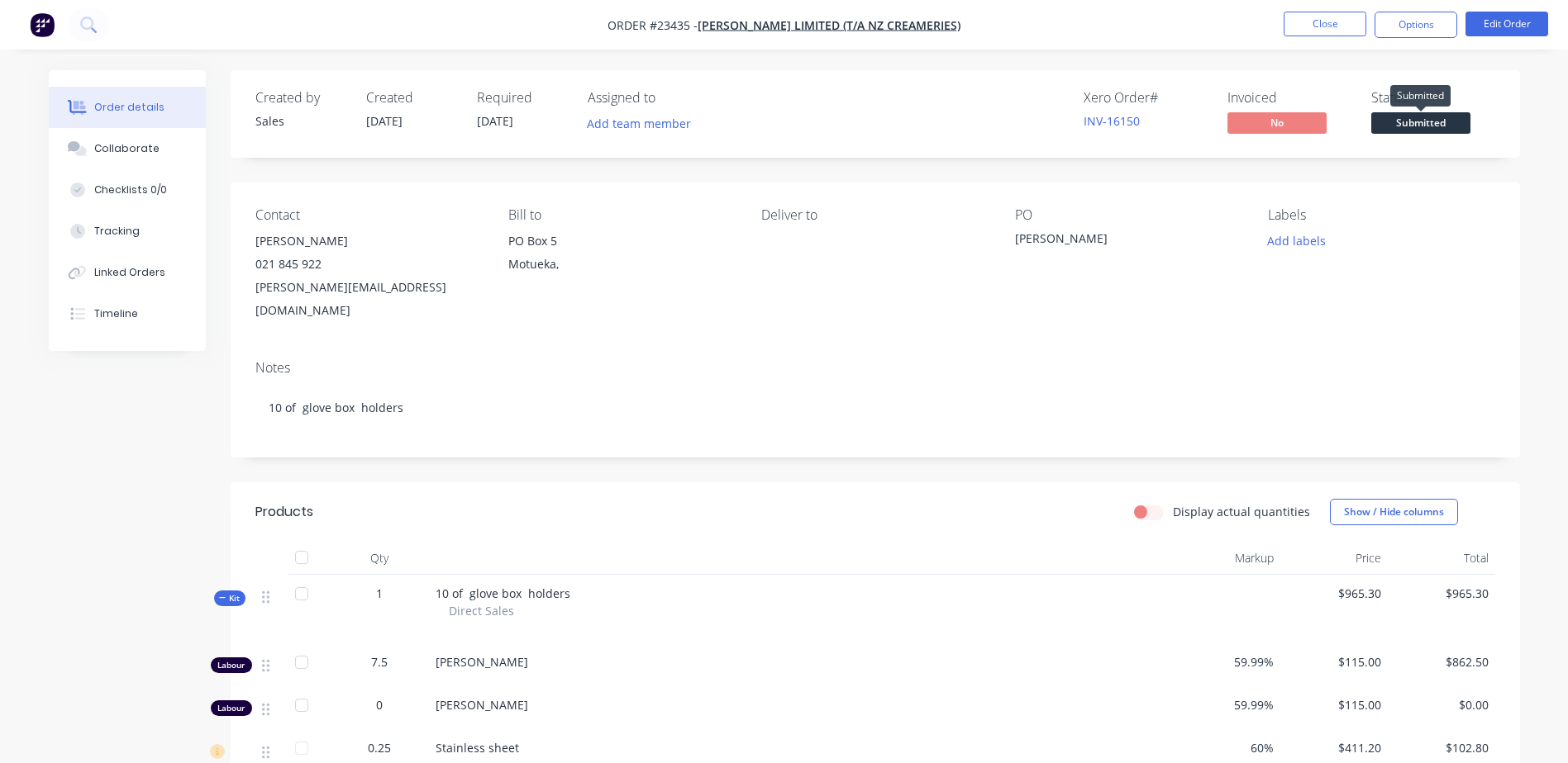
click at [1427, 120] on span "Submitted" at bounding box center [1420, 123] width 99 height 20
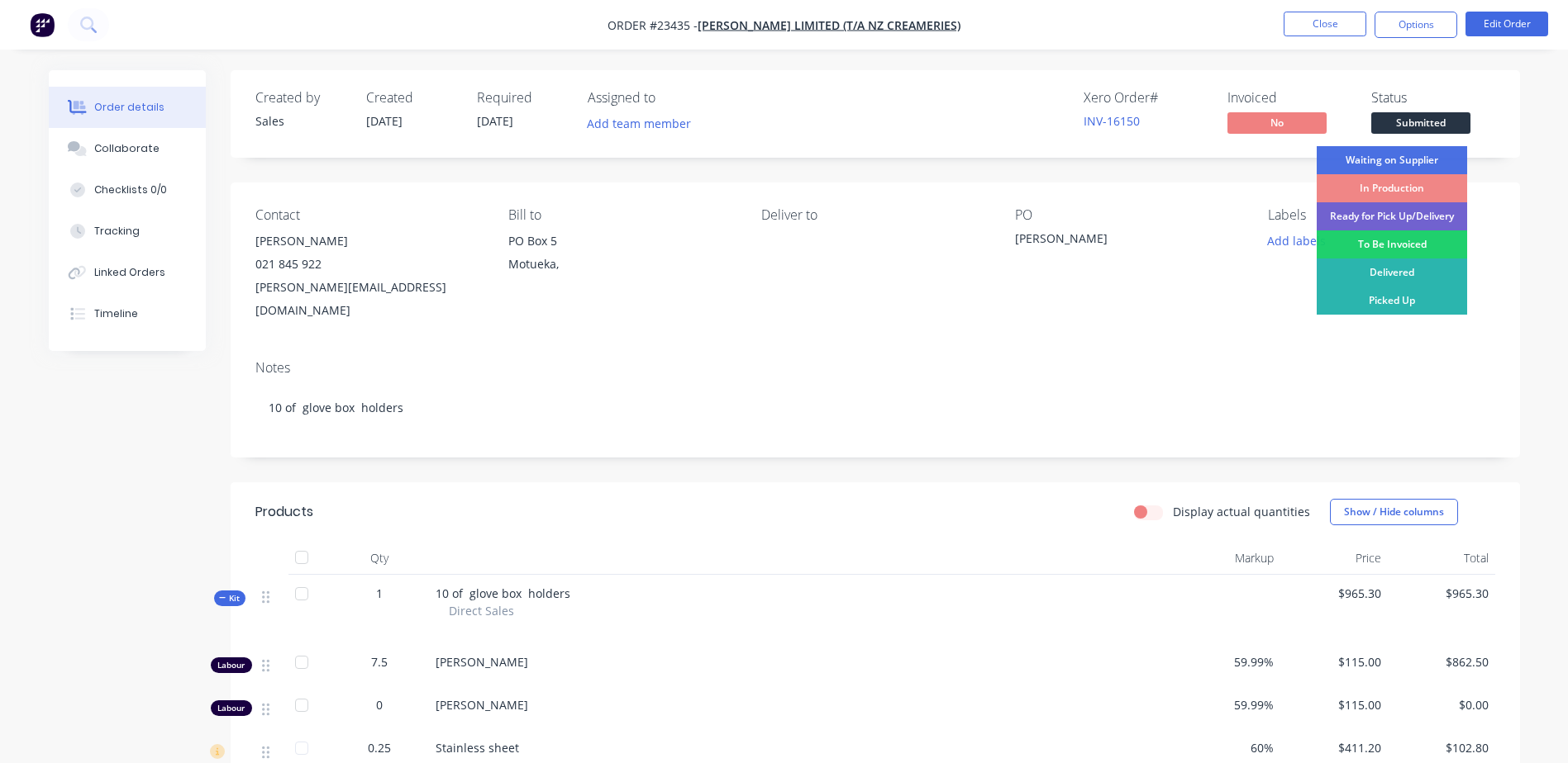
click at [1422, 185] on div "In Production" at bounding box center [1392, 188] width 151 height 28
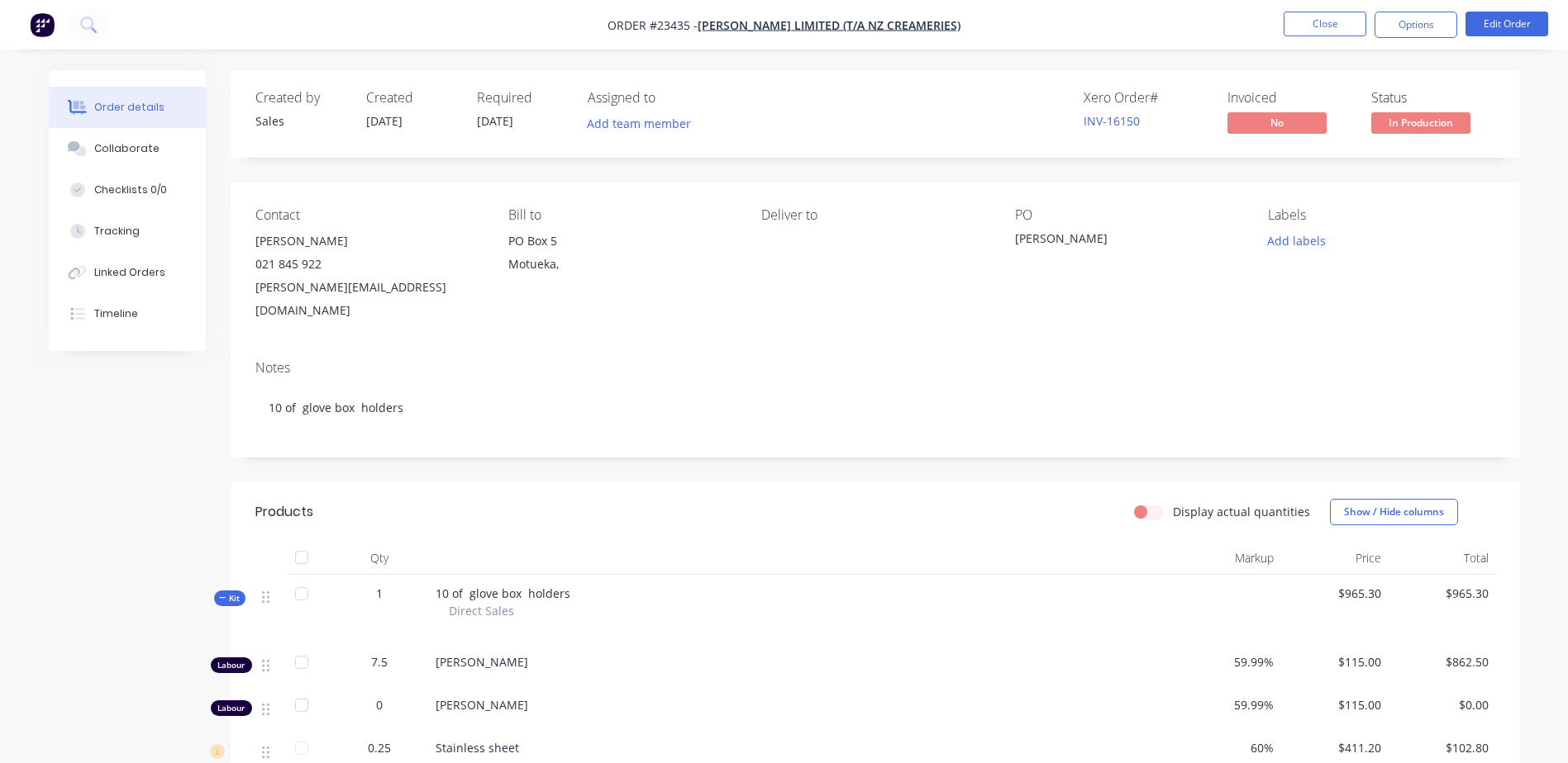
click at [1327, 25] on button "Close" at bounding box center [1325, 24] width 83 height 25
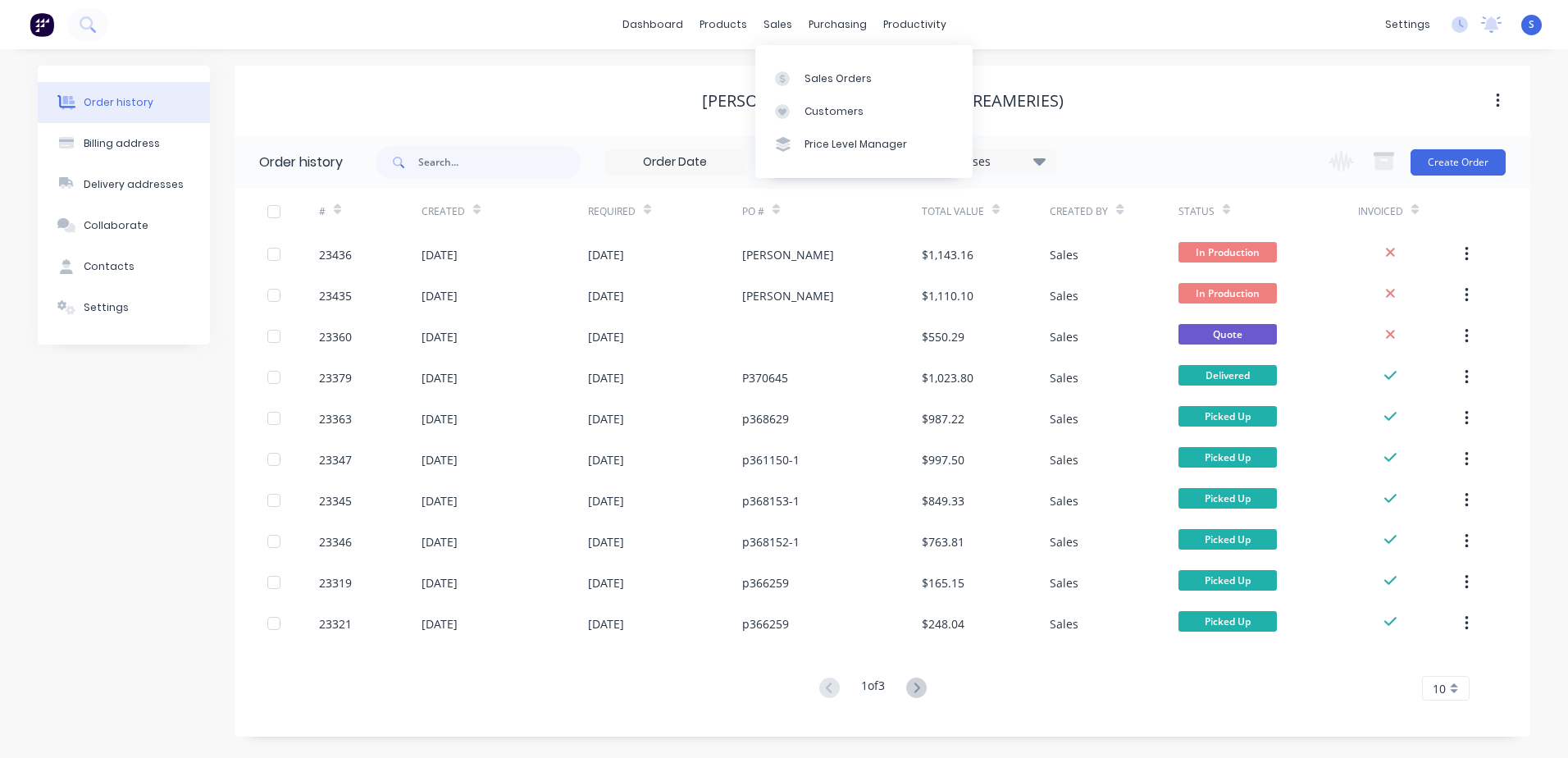
click at [800, 77] on link "Sales Orders" at bounding box center [863, 77] width 218 height 33
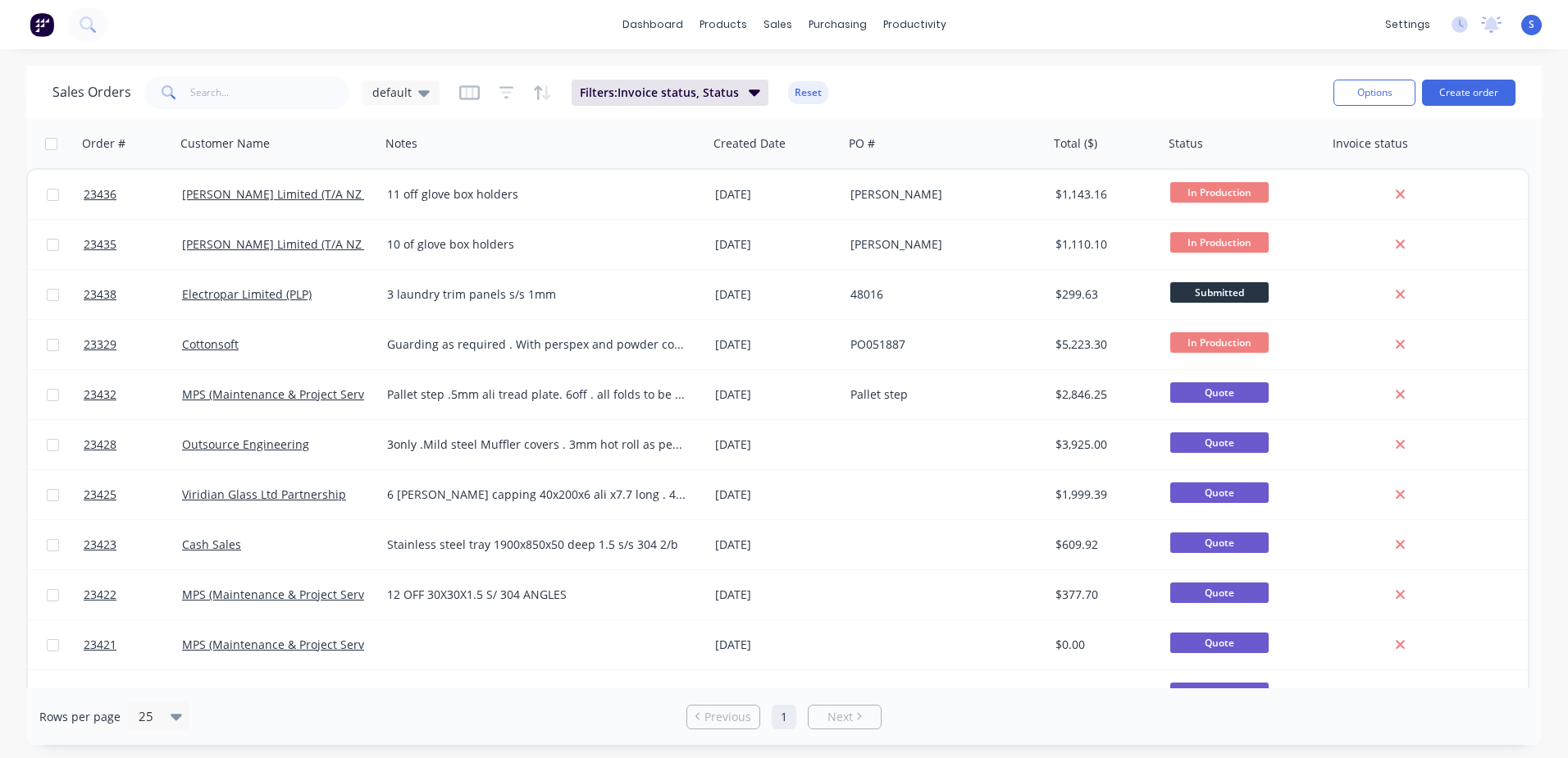
click at [1470, 87] on button "Create order" at bounding box center [1469, 93] width 93 height 26
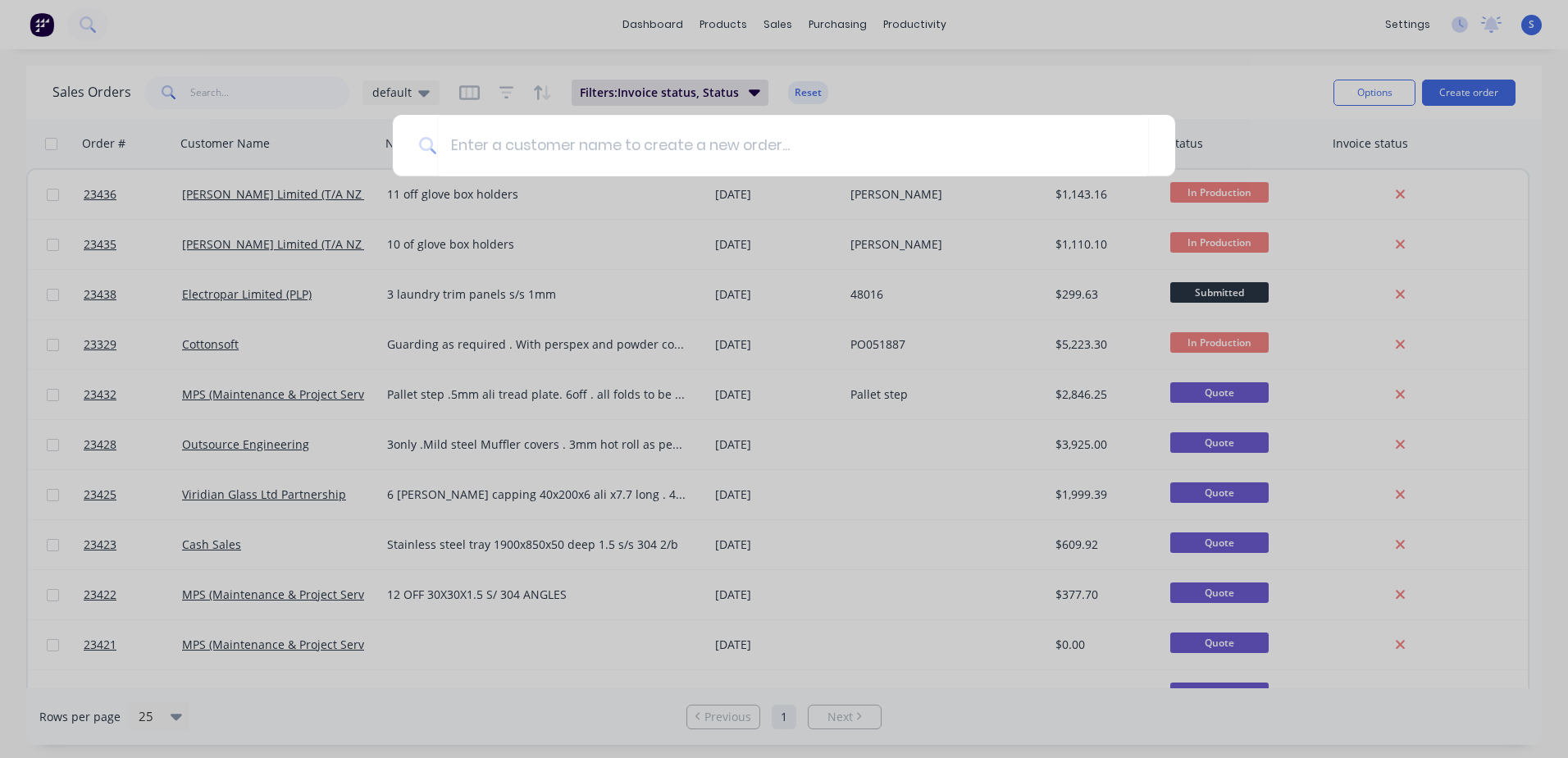
click at [454, 145] on input at bounding box center [793, 146] width 712 height 61
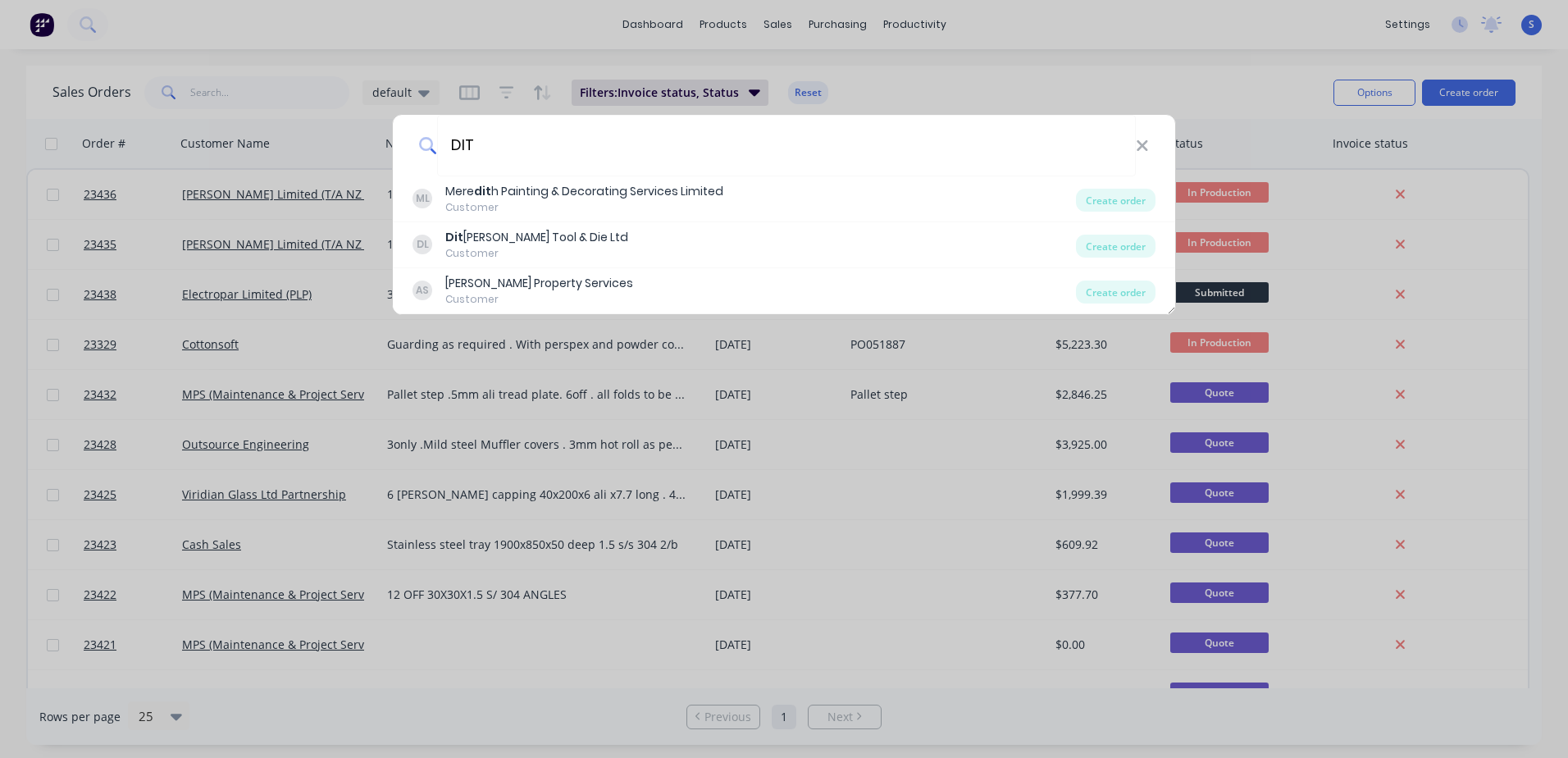
type input "DIT"
click at [467, 238] on div "Dit [PERSON_NAME] Tool & Die Ltd" at bounding box center [537, 237] width 183 height 17
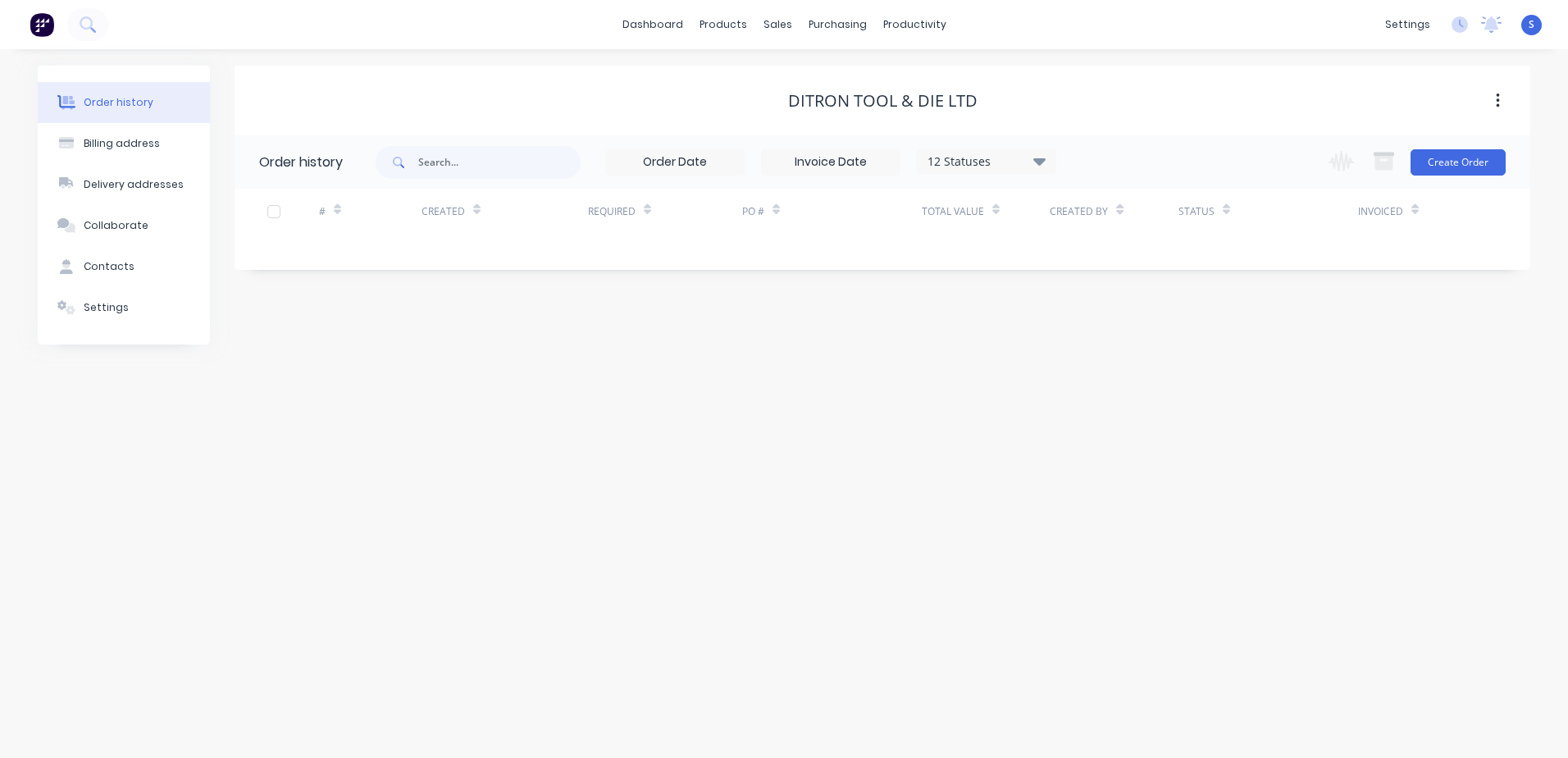
click at [1457, 156] on button "Create Order" at bounding box center [1458, 162] width 95 height 26
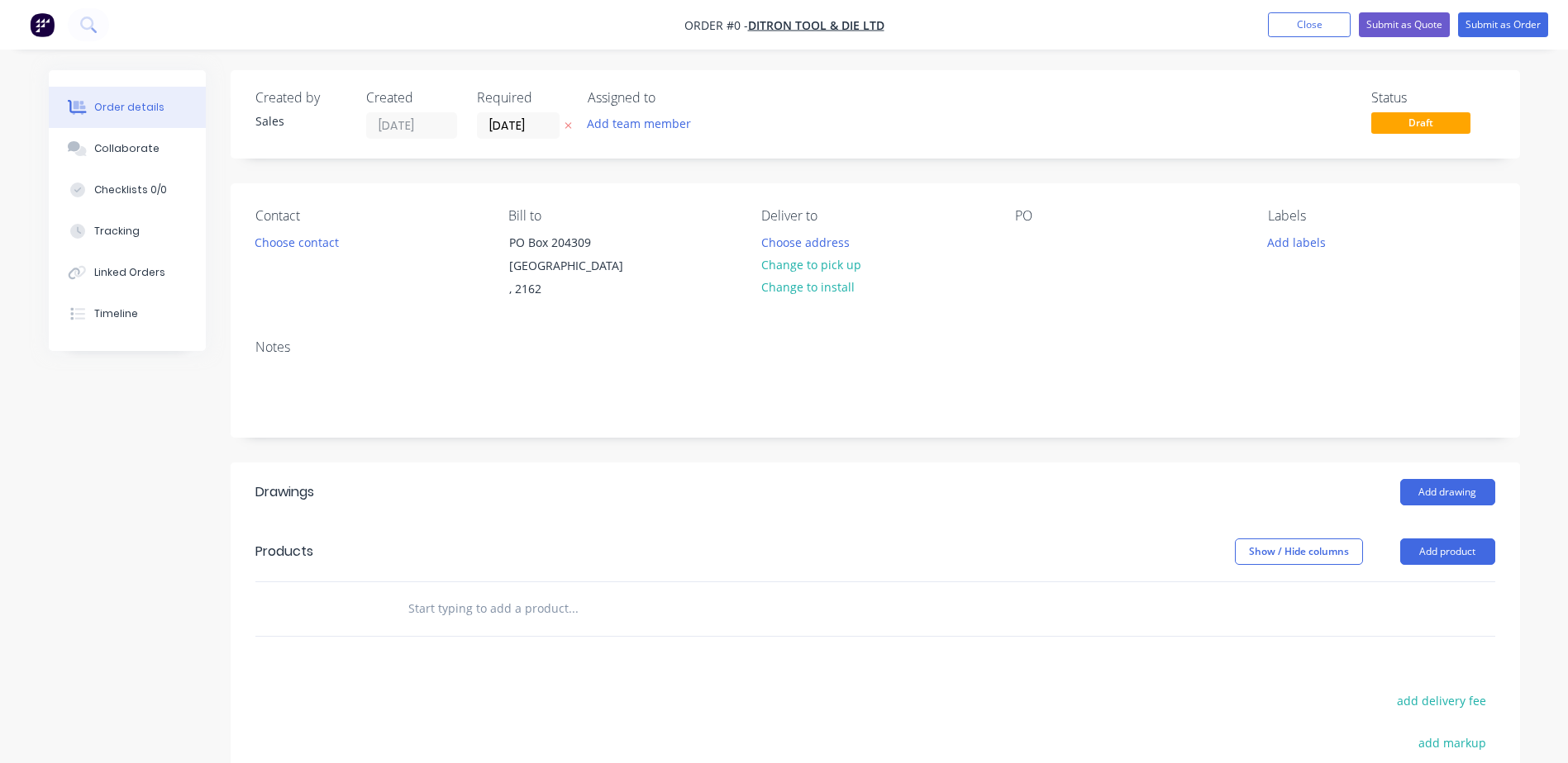
click at [314, 241] on button "Choose contact" at bounding box center [296, 241] width 102 height 22
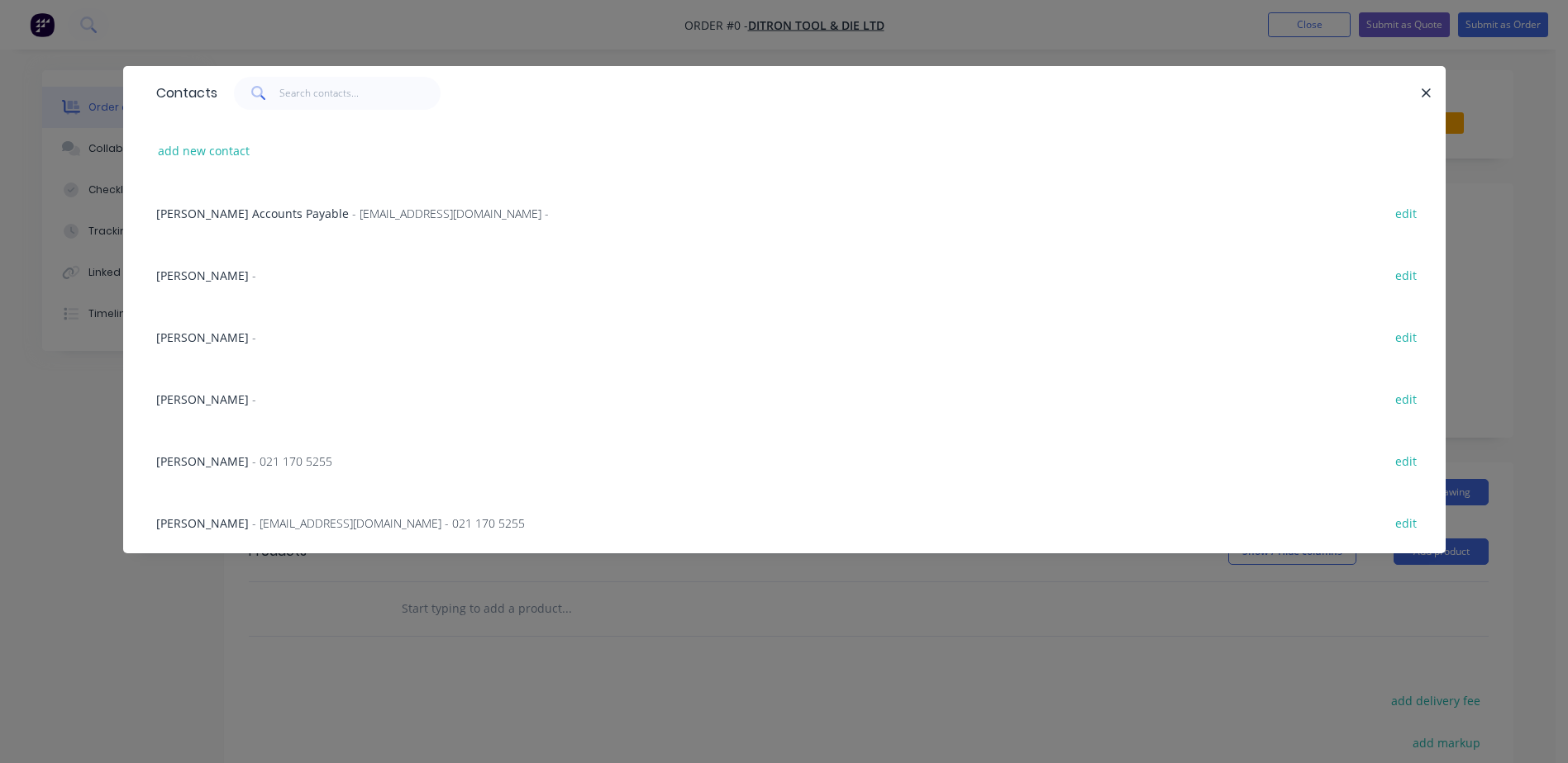
click at [252, 458] on span "- 021 170 5255" at bounding box center [292, 462] width 80 height 16
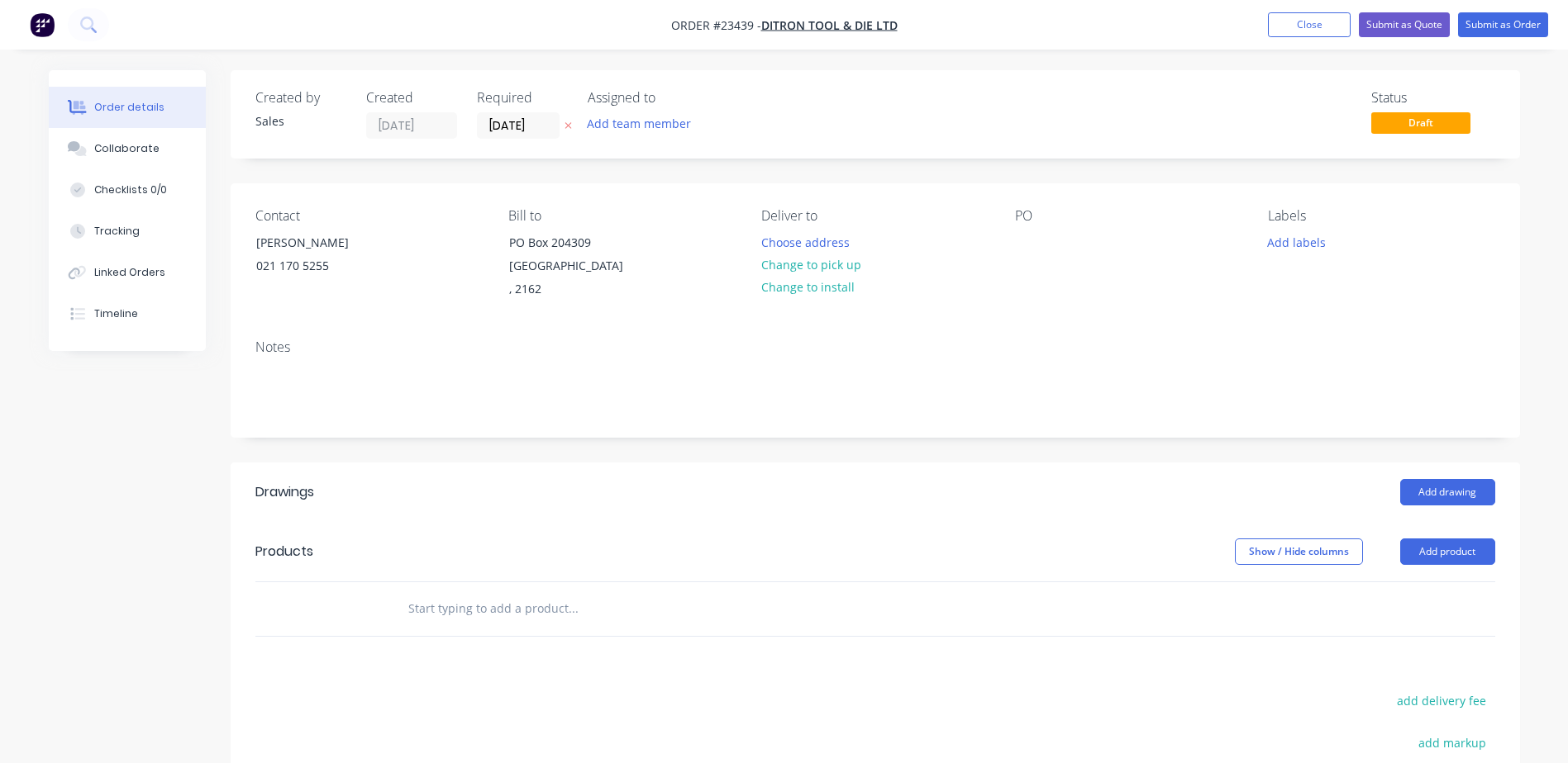
click at [811, 266] on button "Change to pick up" at bounding box center [811, 264] width 118 height 22
click at [1026, 246] on div at bounding box center [1028, 242] width 26 height 24
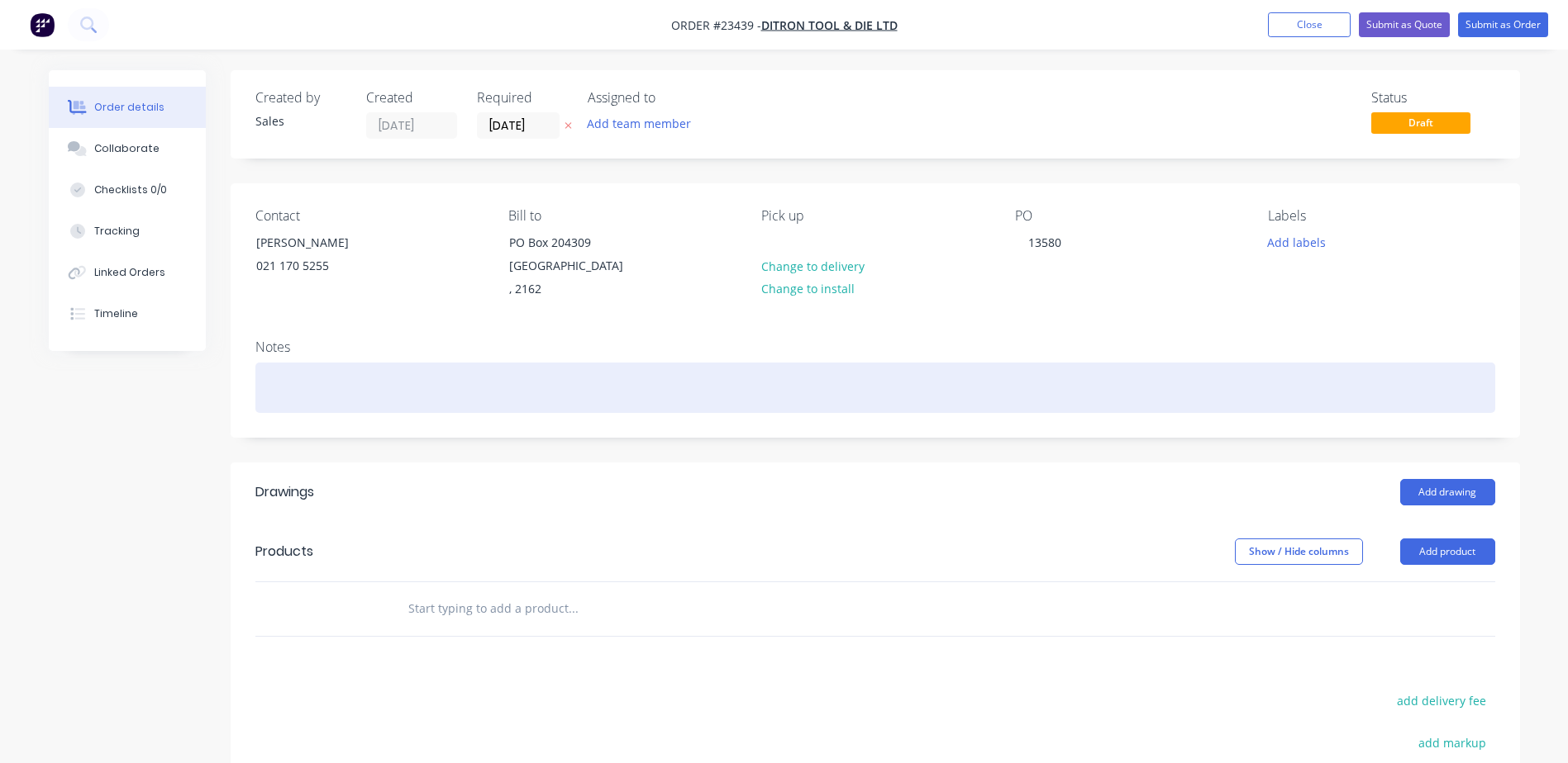
click at [283, 387] on div at bounding box center [874, 388] width 1239 height 51
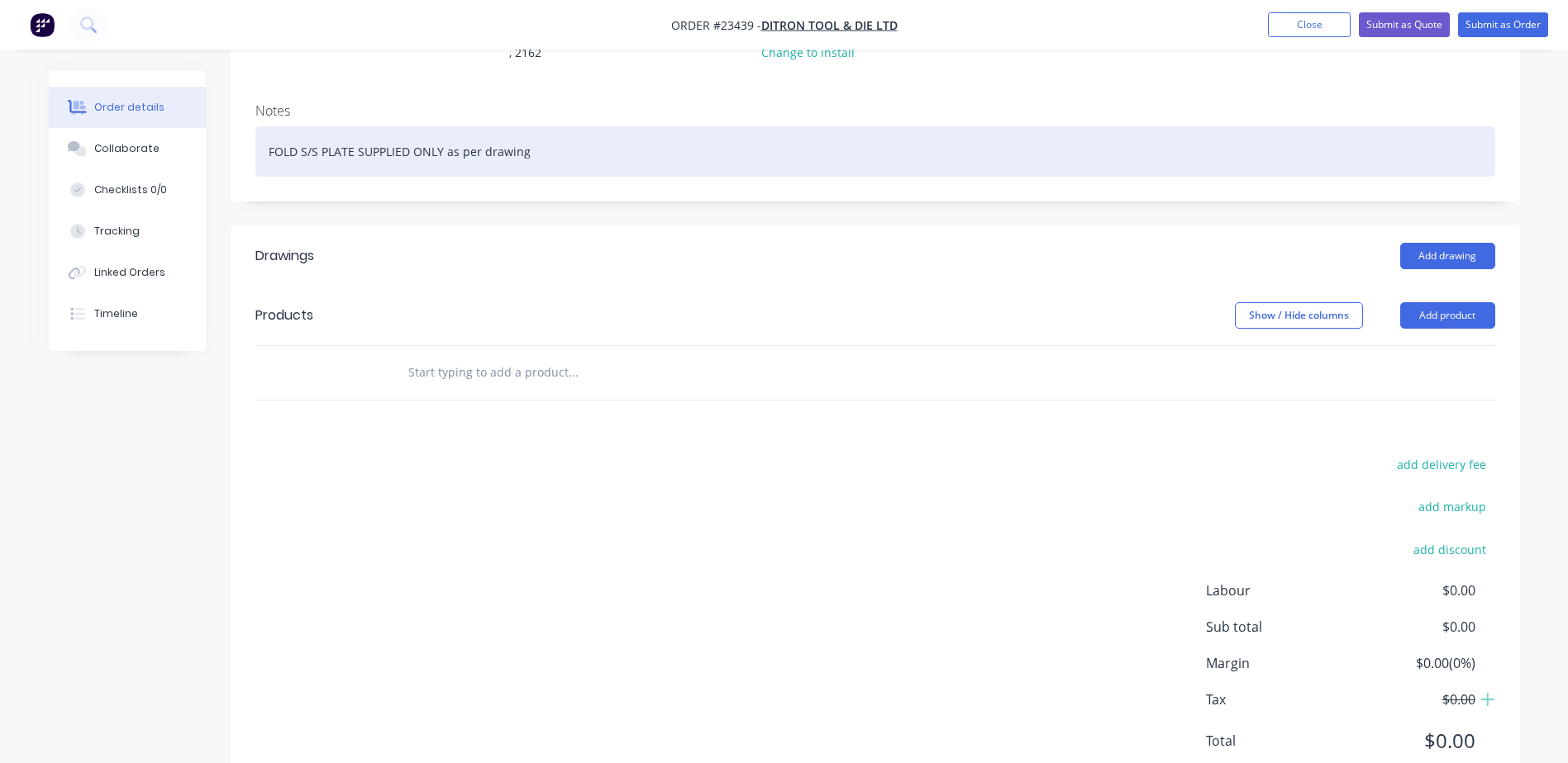
scroll to position [269, 0]
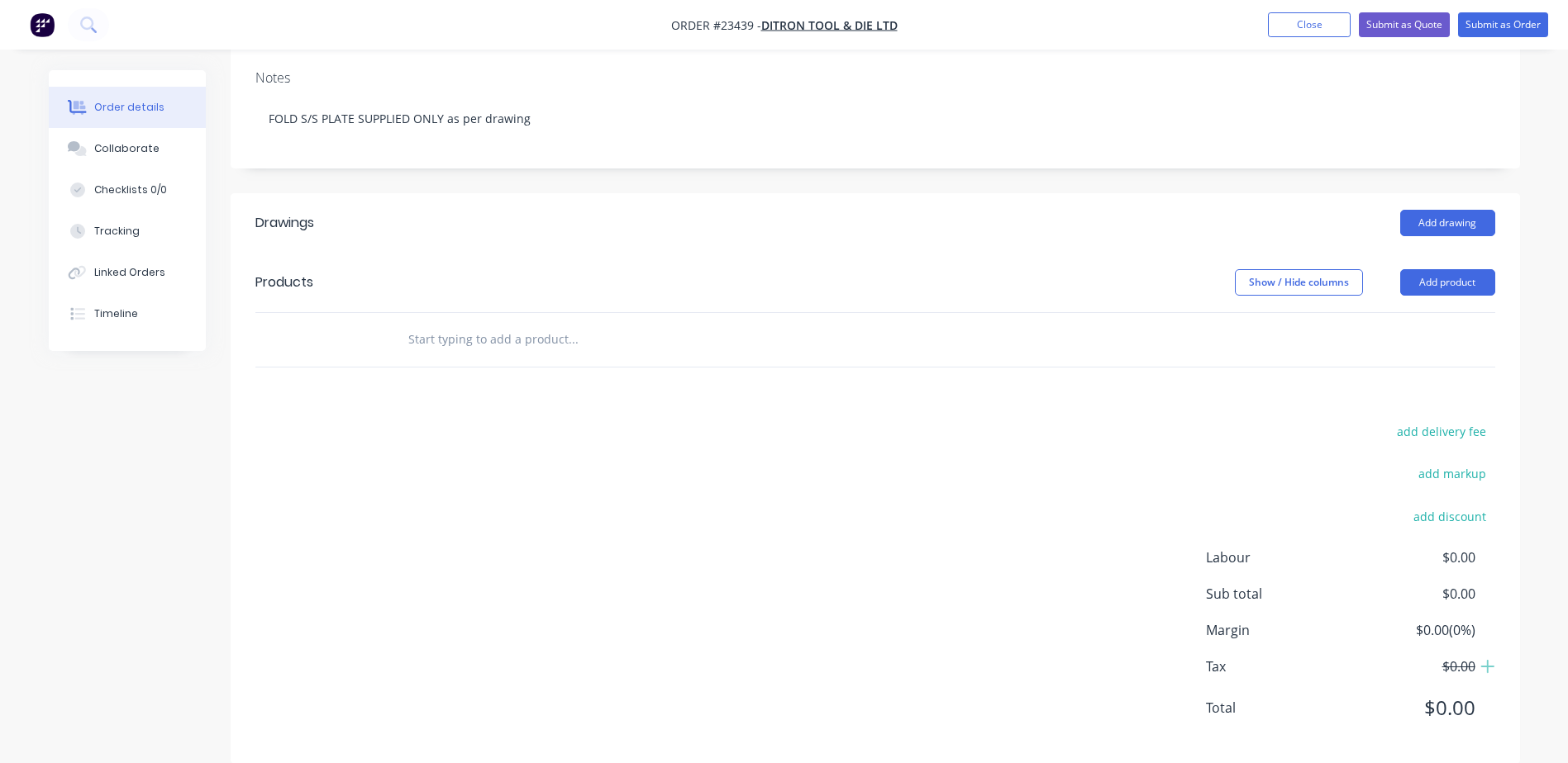
click at [1426, 281] on button "Add product" at bounding box center [1448, 282] width 95 height 26
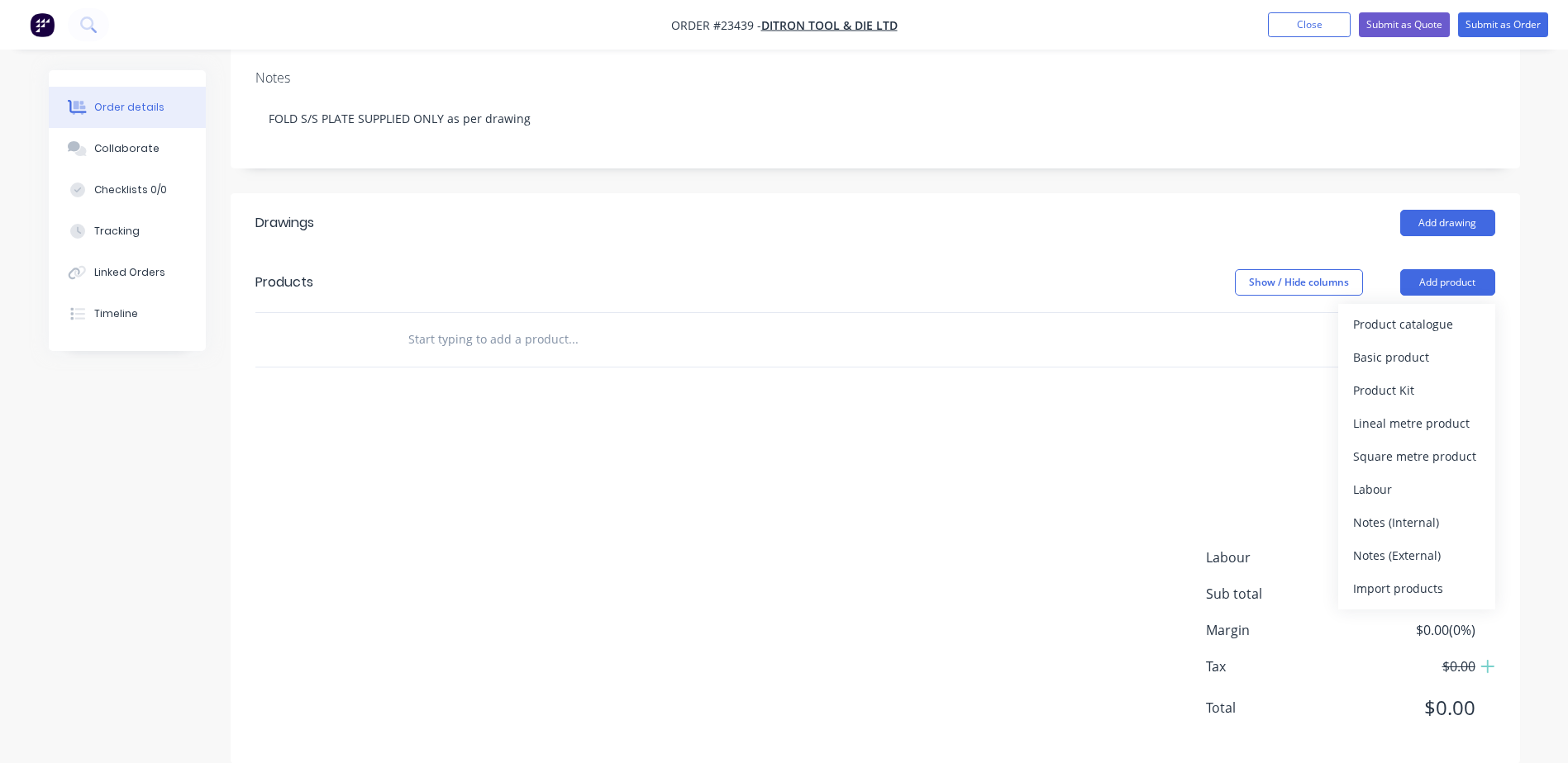
click at [1410, 322] on div "Product catalogue" at bounding box center [1416, 324] width 127 height 24
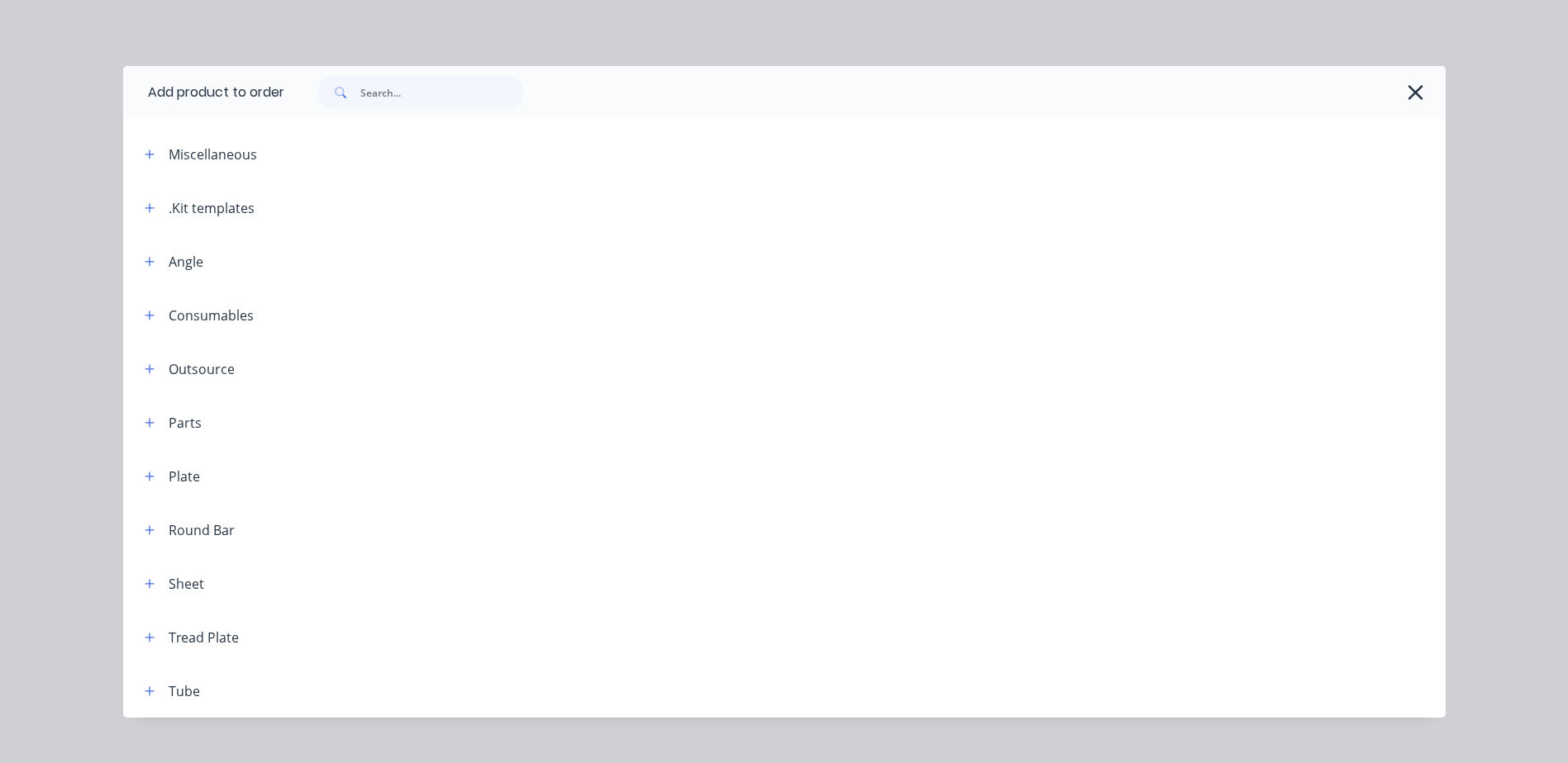
click at [149, 208] on button "button" at bounding box center [150, 207] width 20 height 20
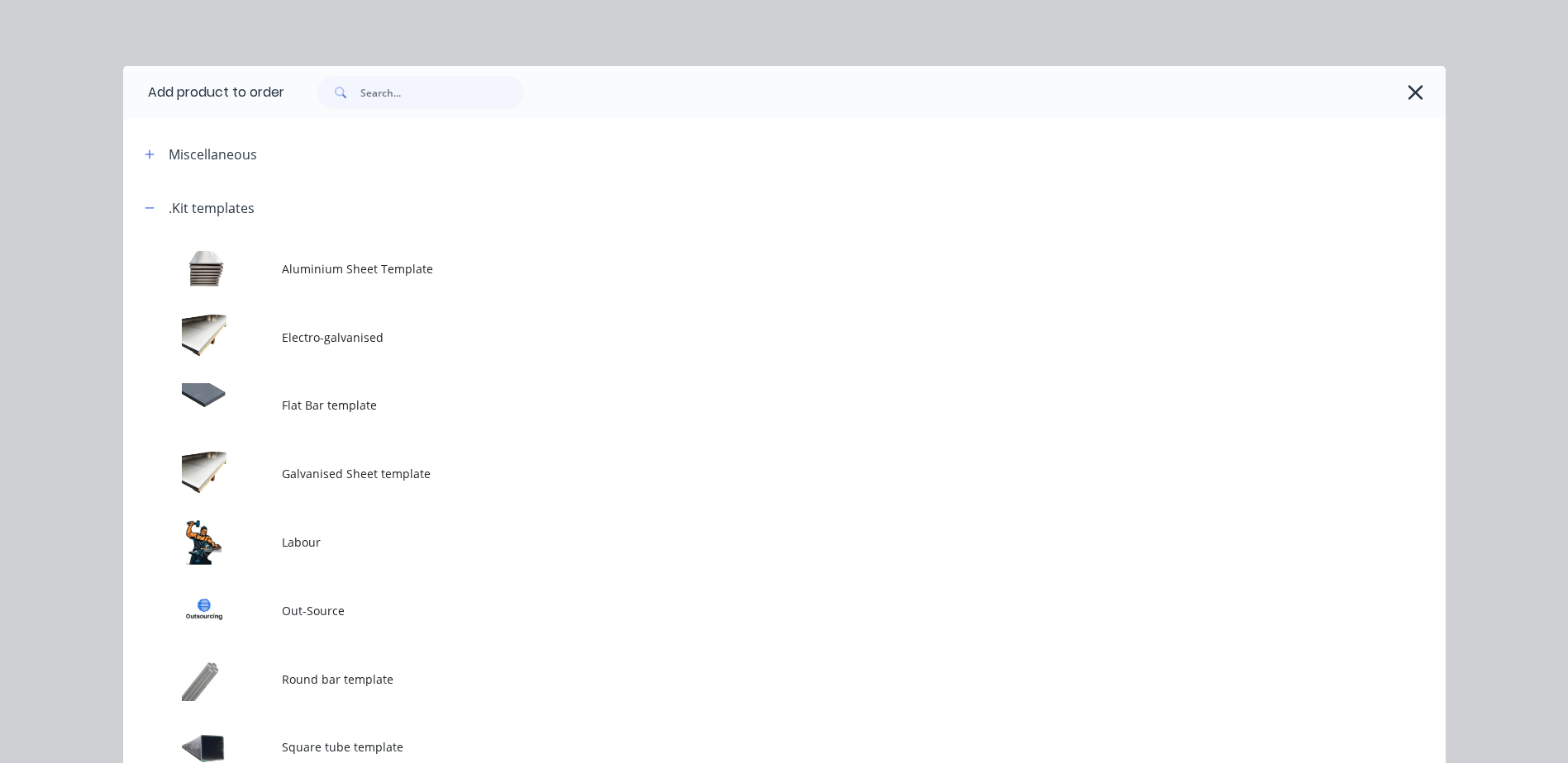
click at [219, 538] on td at bounding box center [202, 542] width 158 height 69
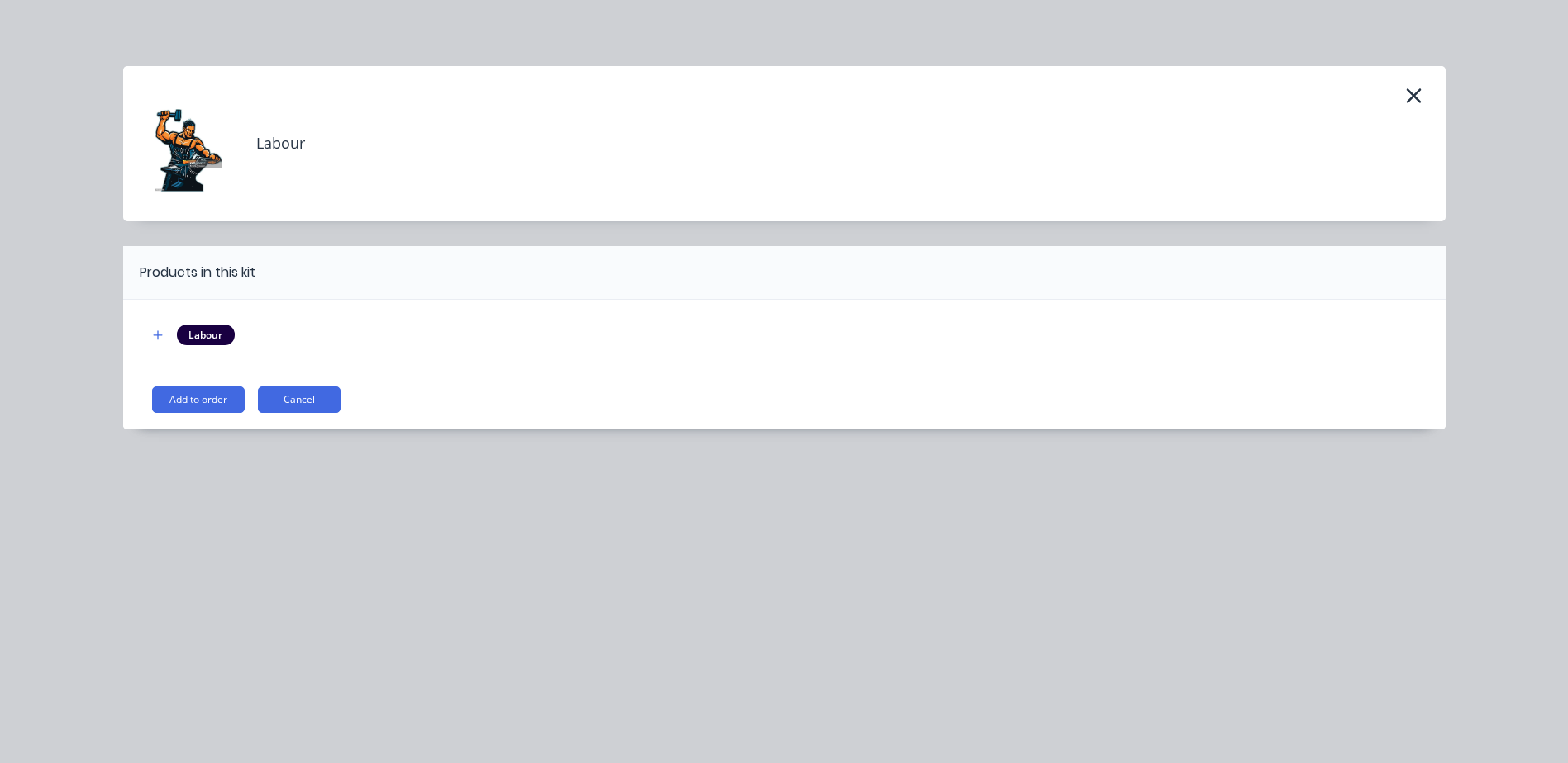
click at [219, 396] on button "Add to order" at bounding box center [198, 400] width 92 height 26
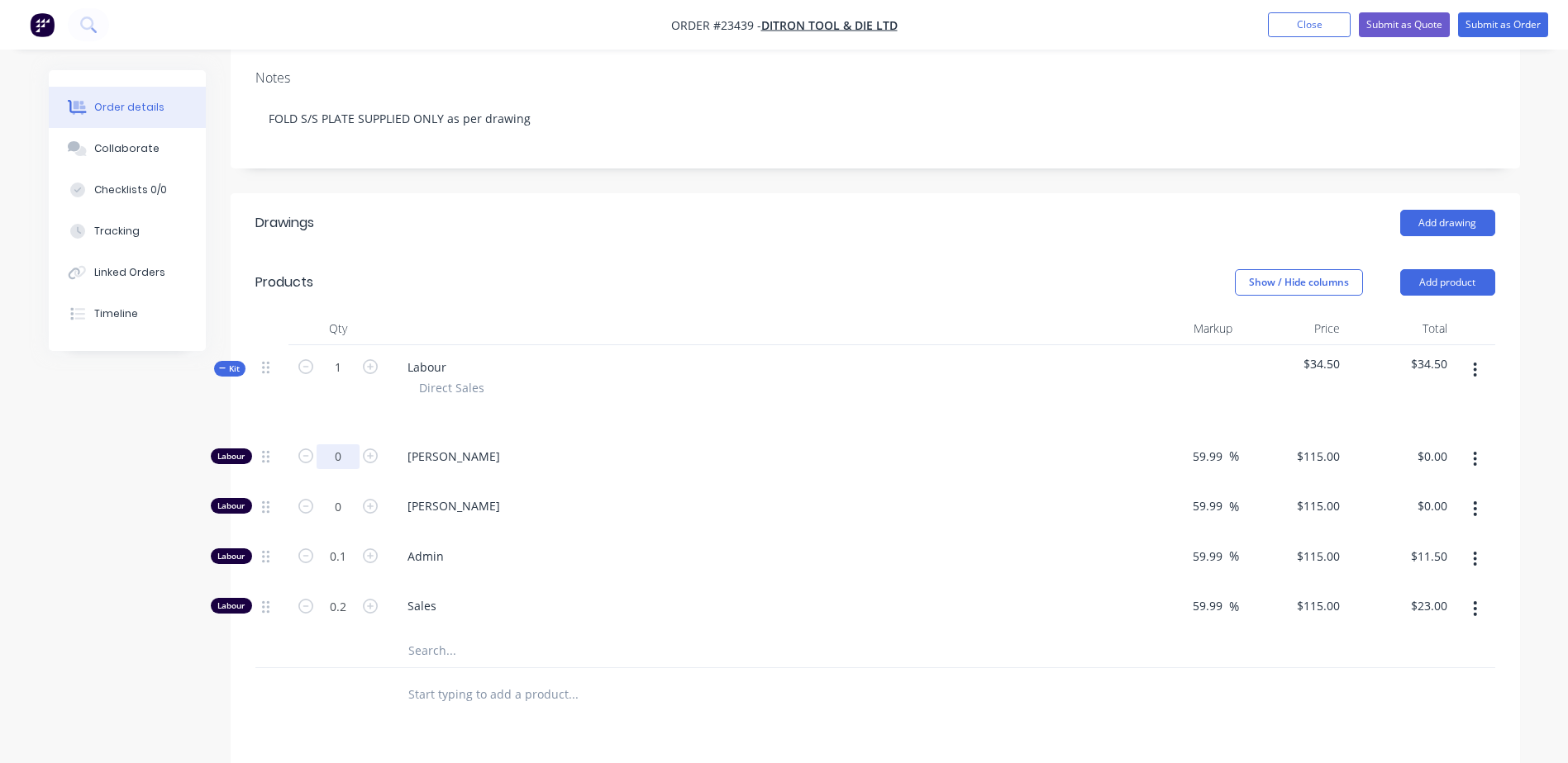
click at [332, 458] on input "0" at bounding box center [338, 456] width 43 height 25
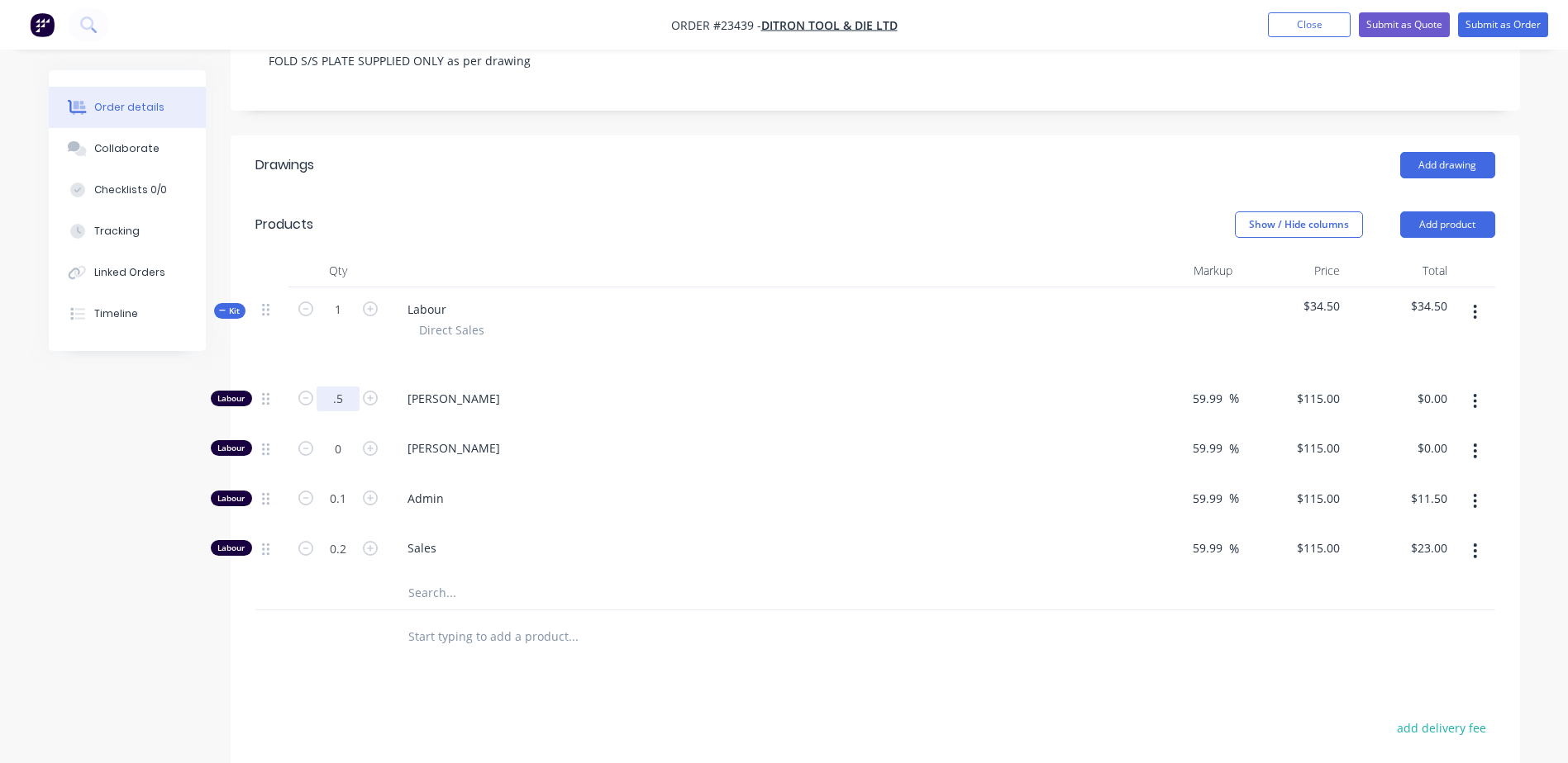
scroll to position [341, 0]
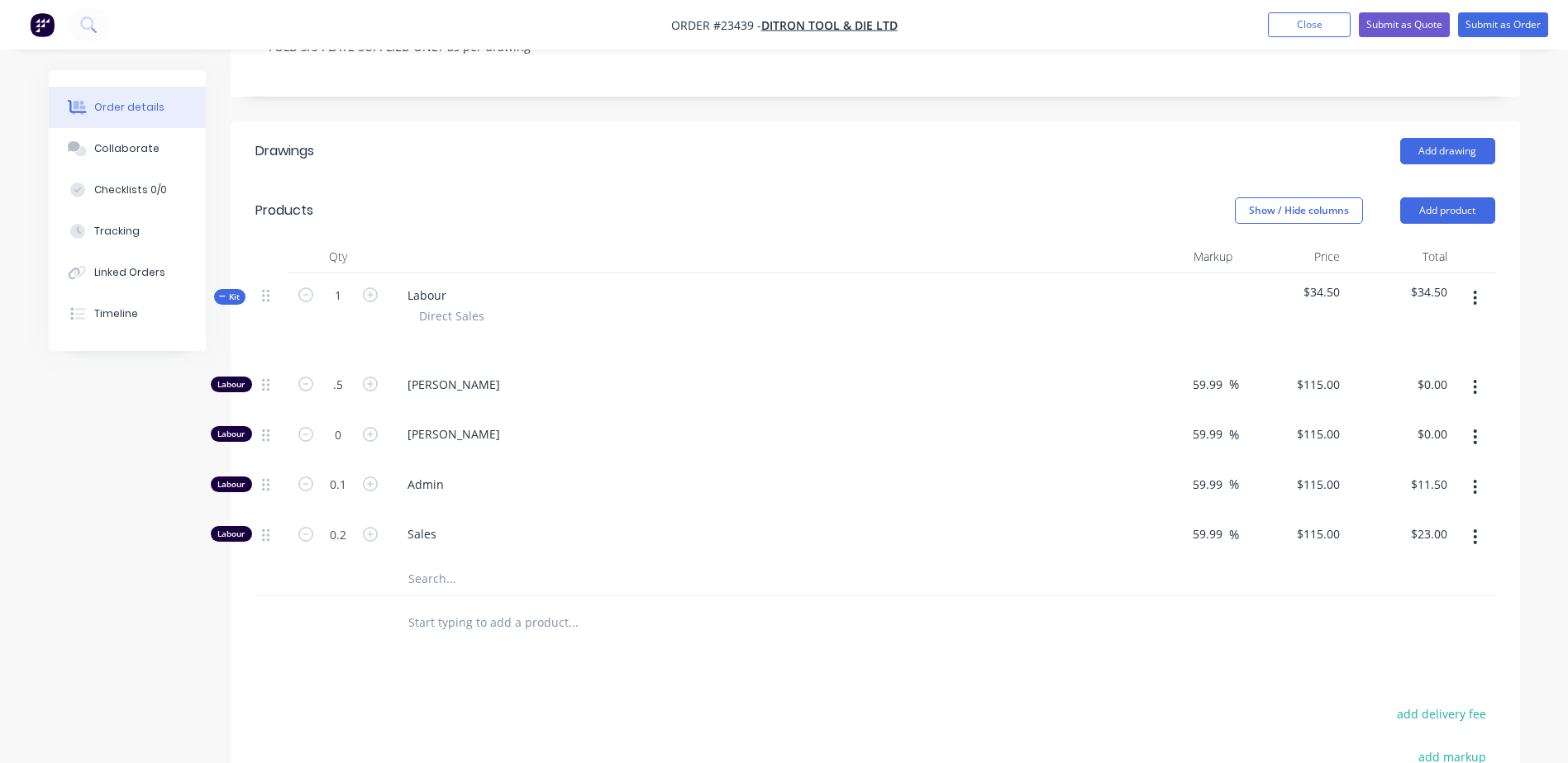
type input "0.5"
type input "$57.50"
click at [700, 578] on input "text" at bounding box center [573, 578] width 330 height 33
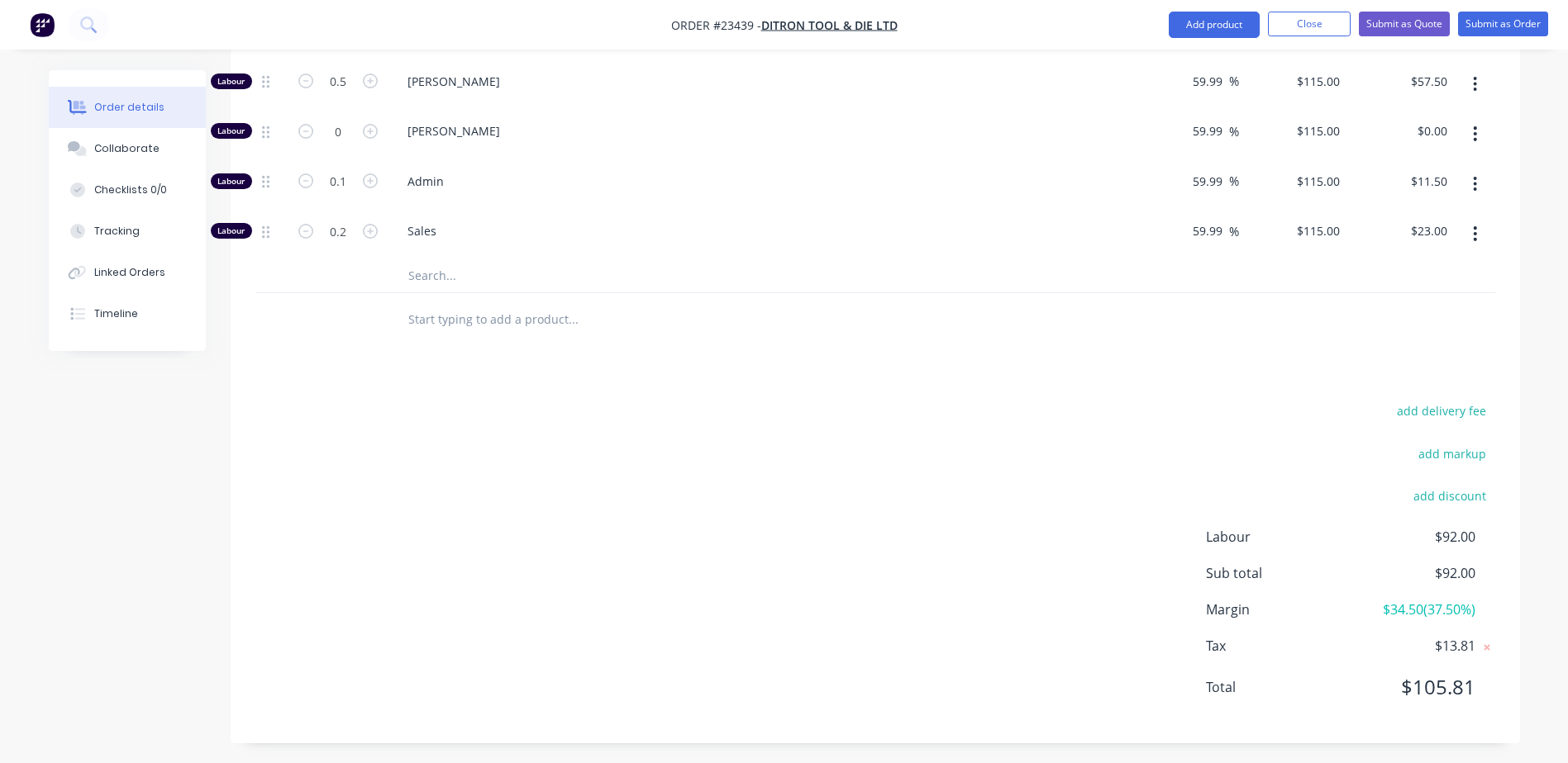
scroll to position [650, 0]
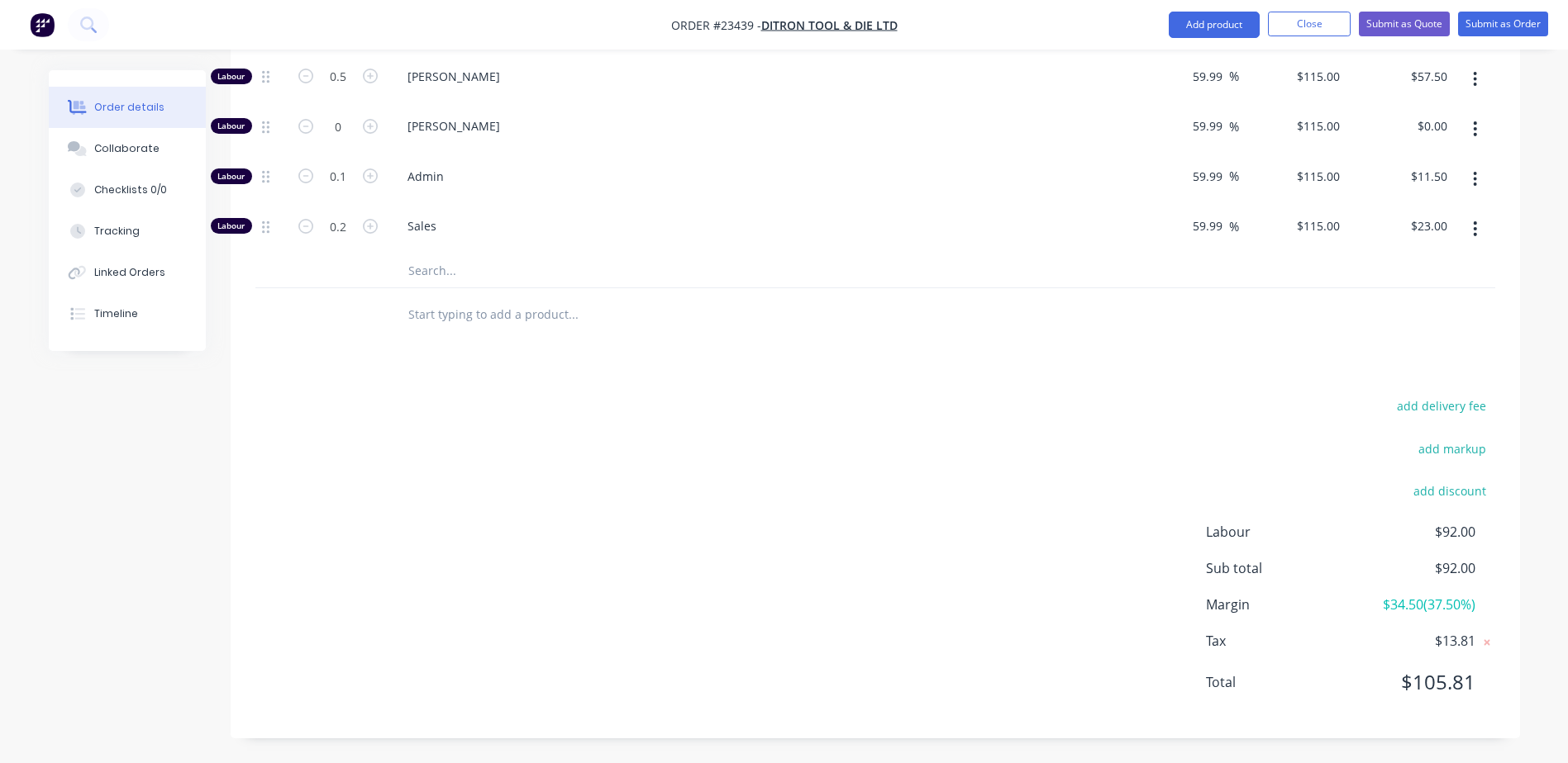
click at [1475, 232] on icon "button" at bounding box center [1474, 228] width 4 height 18
drag, startPoint x: 1439, startPoint y: 339, endPoint x: 1442, endPoint y: 327, distance: 12.4
click at [1439, 336] on div "Delete" at bounding box center [1416, 338] width 127 height 24
click at [1475, 233] on icon "button" at bounding box center [1474, 229] width 4 height 18
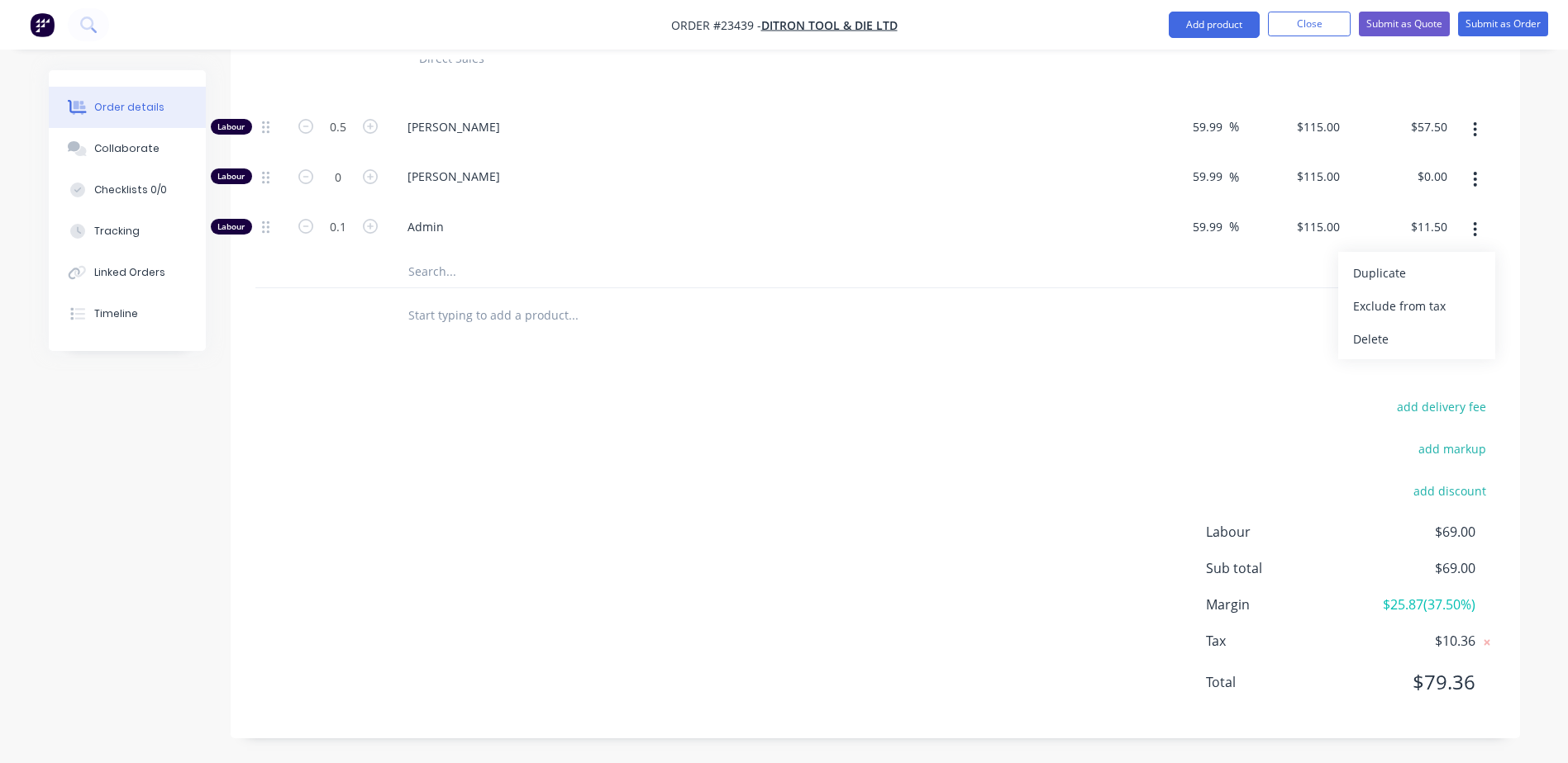
click at [1441, 344] on div "Delete" at bounding box center [1416, 339] width 127 height 24
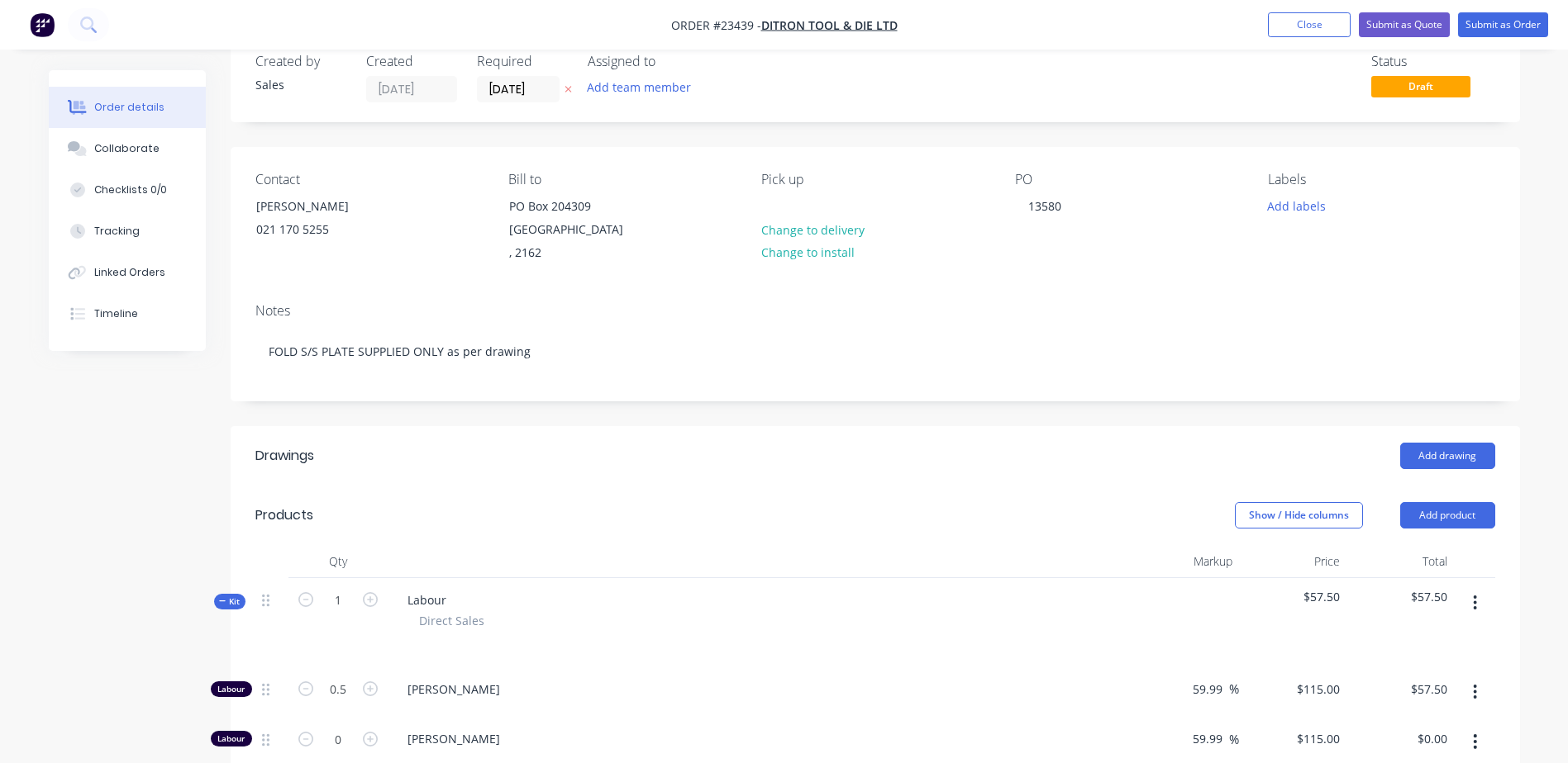
scroll to position [20, 0]
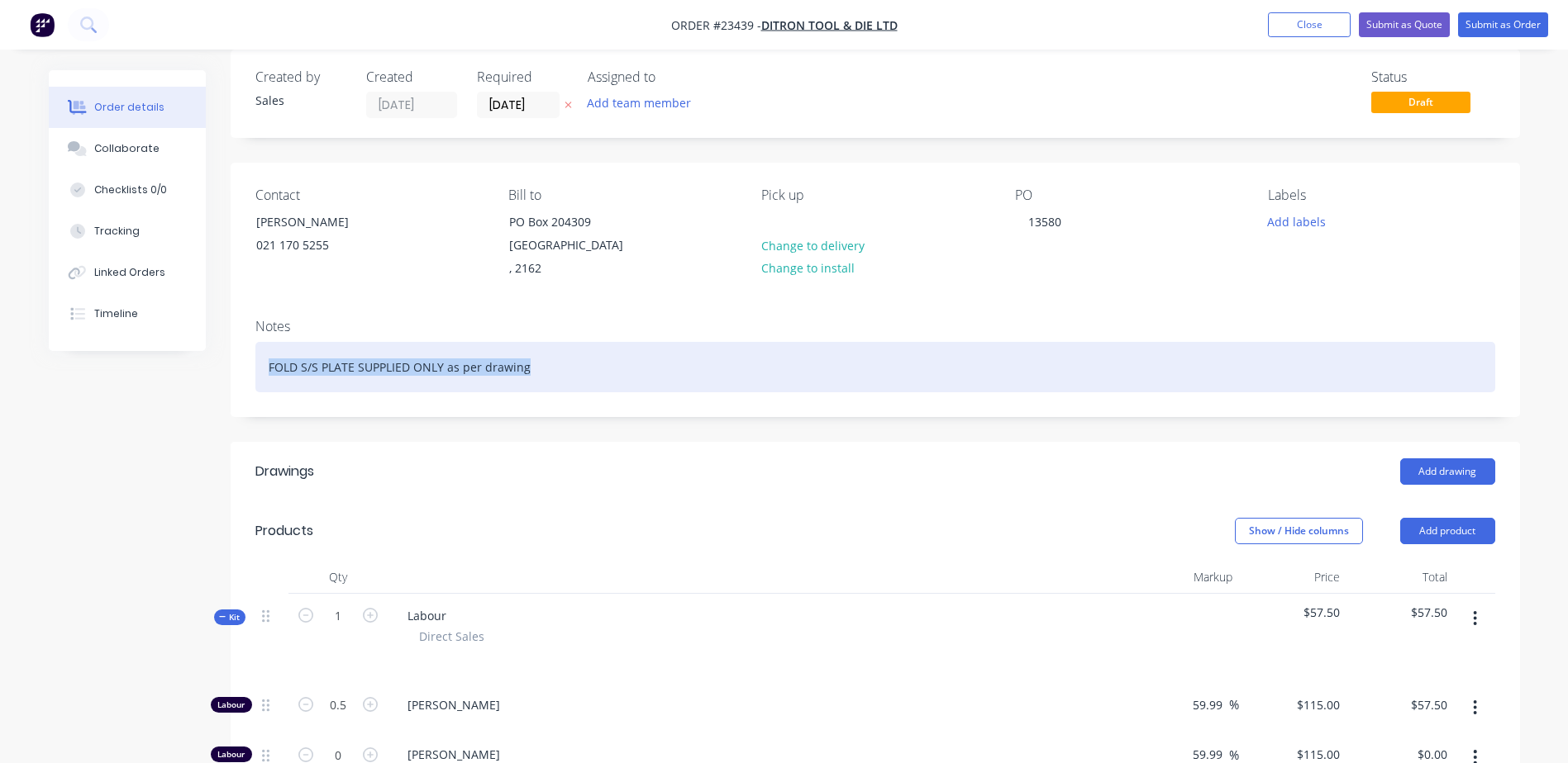
drag, startPoint x: 523, startPoint y: 367, endPoint x: 269, endPoint y: 362, distance: 254.0
click at [269, 362] on div "FOLD S/S PLATE SUPPLIED ONLY as per drawing" at bounding box center [874, 368] width 1239 height 51
copy div "FOLD S/S PLATE SUPPLIED ONLY as per drawing"
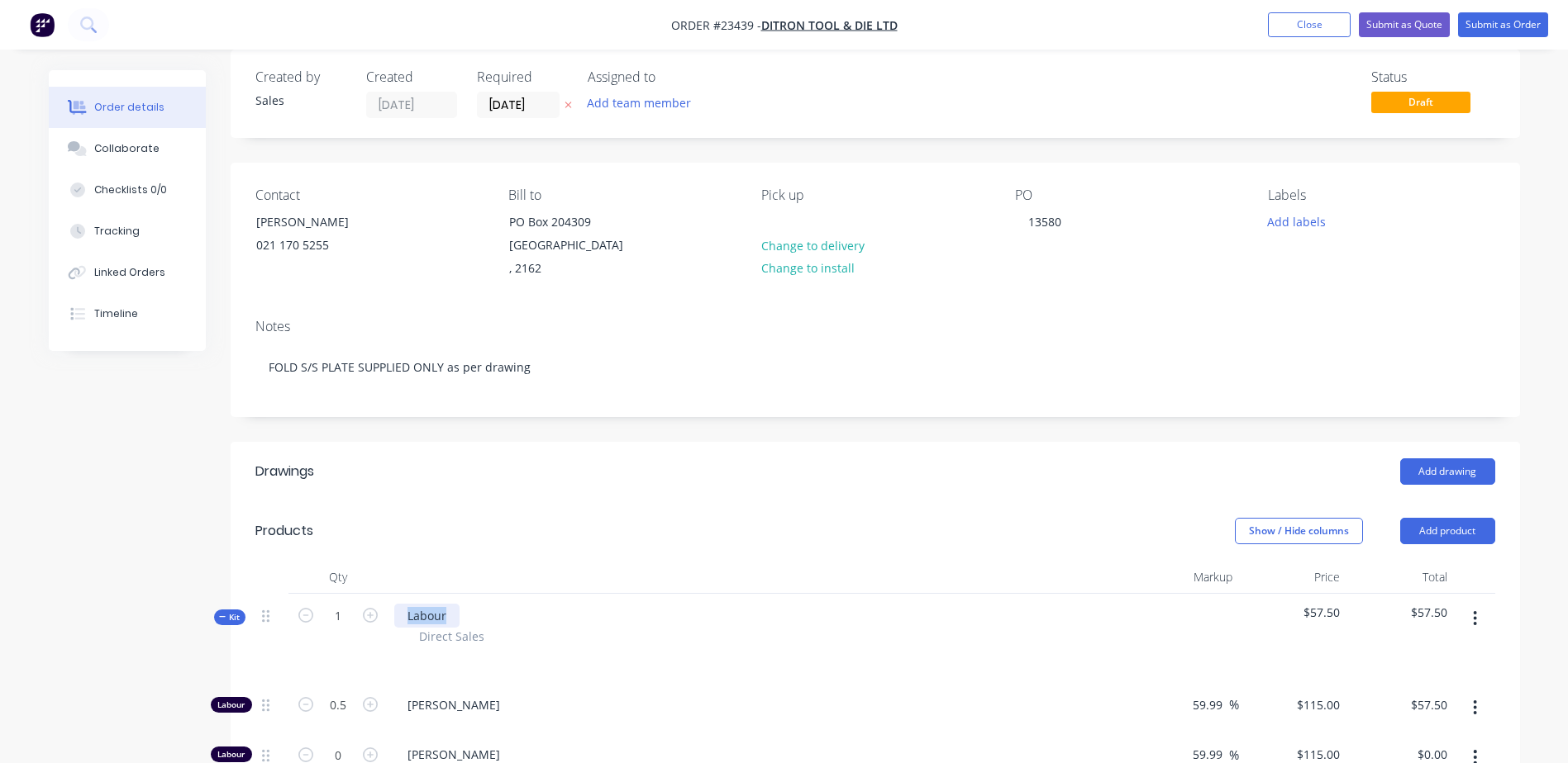
drag, startPoint x: 457, startPoint y: 616, endPoint x: 405, endPoint y: 616, distance: 52.0
click at [405, 616] on div "Labour" at bounding box center [426, 616] width 65 height 24
paste div
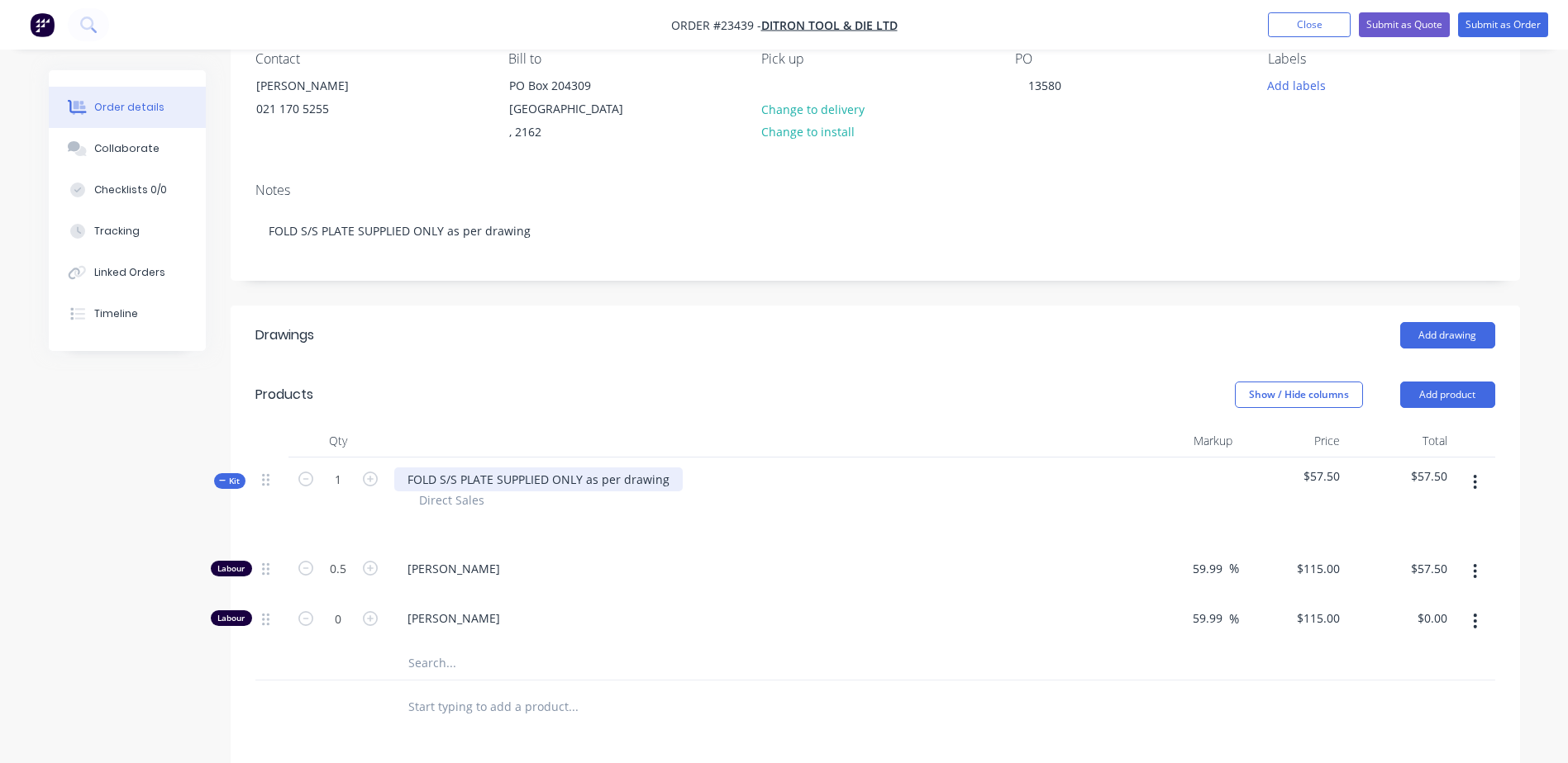
scroll to position [138, 0]
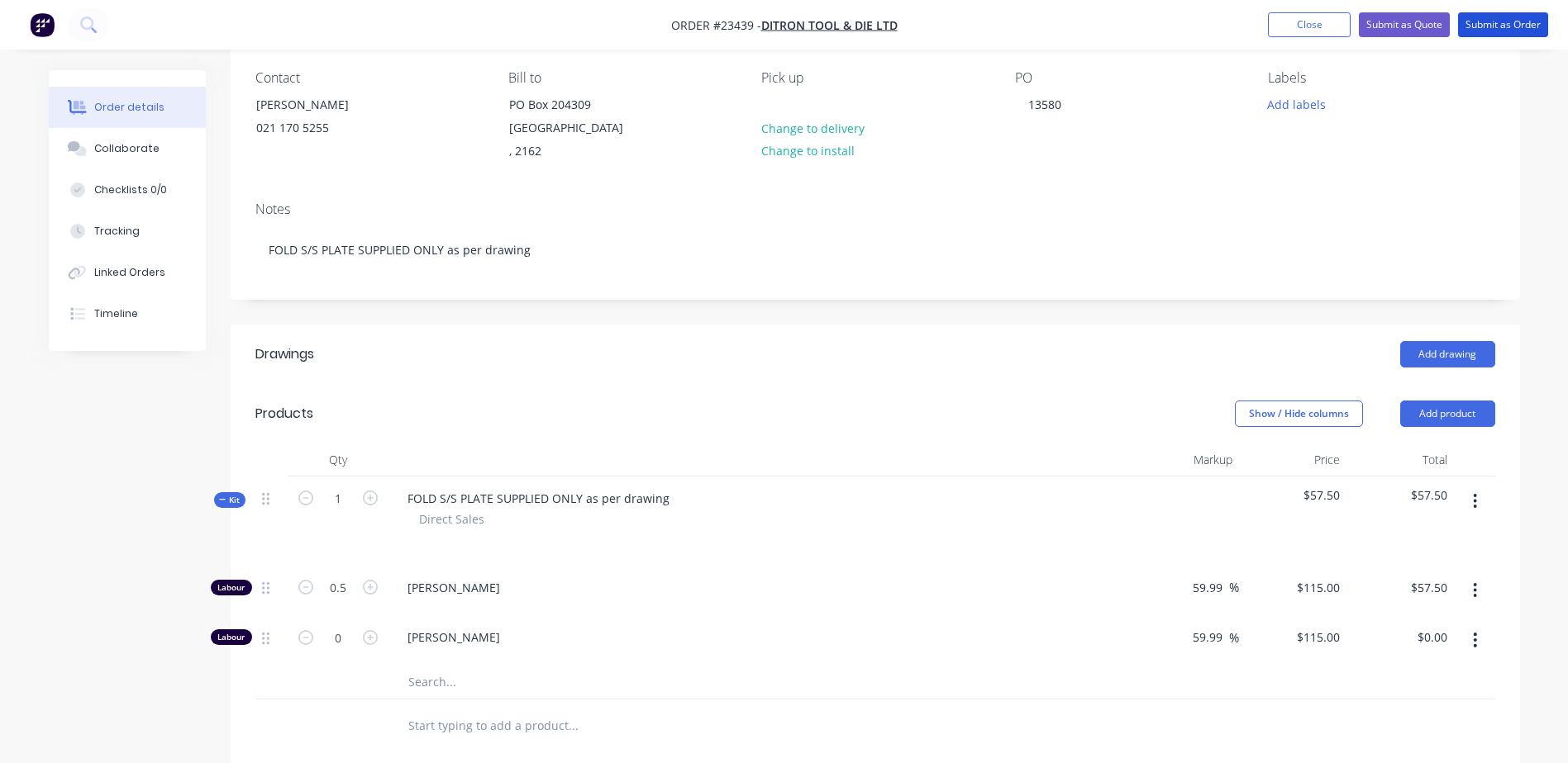
click at [1500, 22] on button "Submit as Order" at bounding box center [1503, 25] width 90 height 25
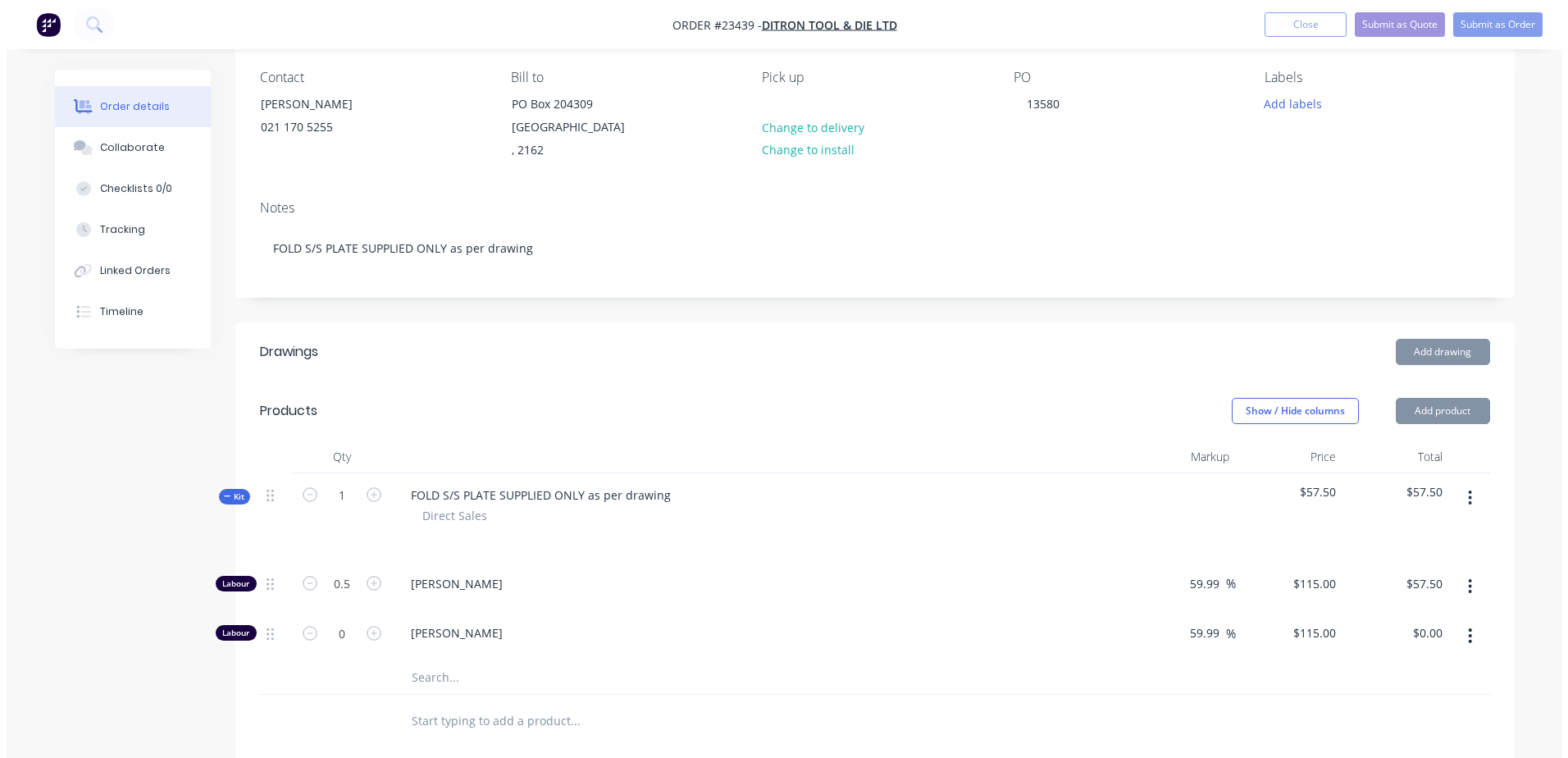
scroll to position [0, 0]
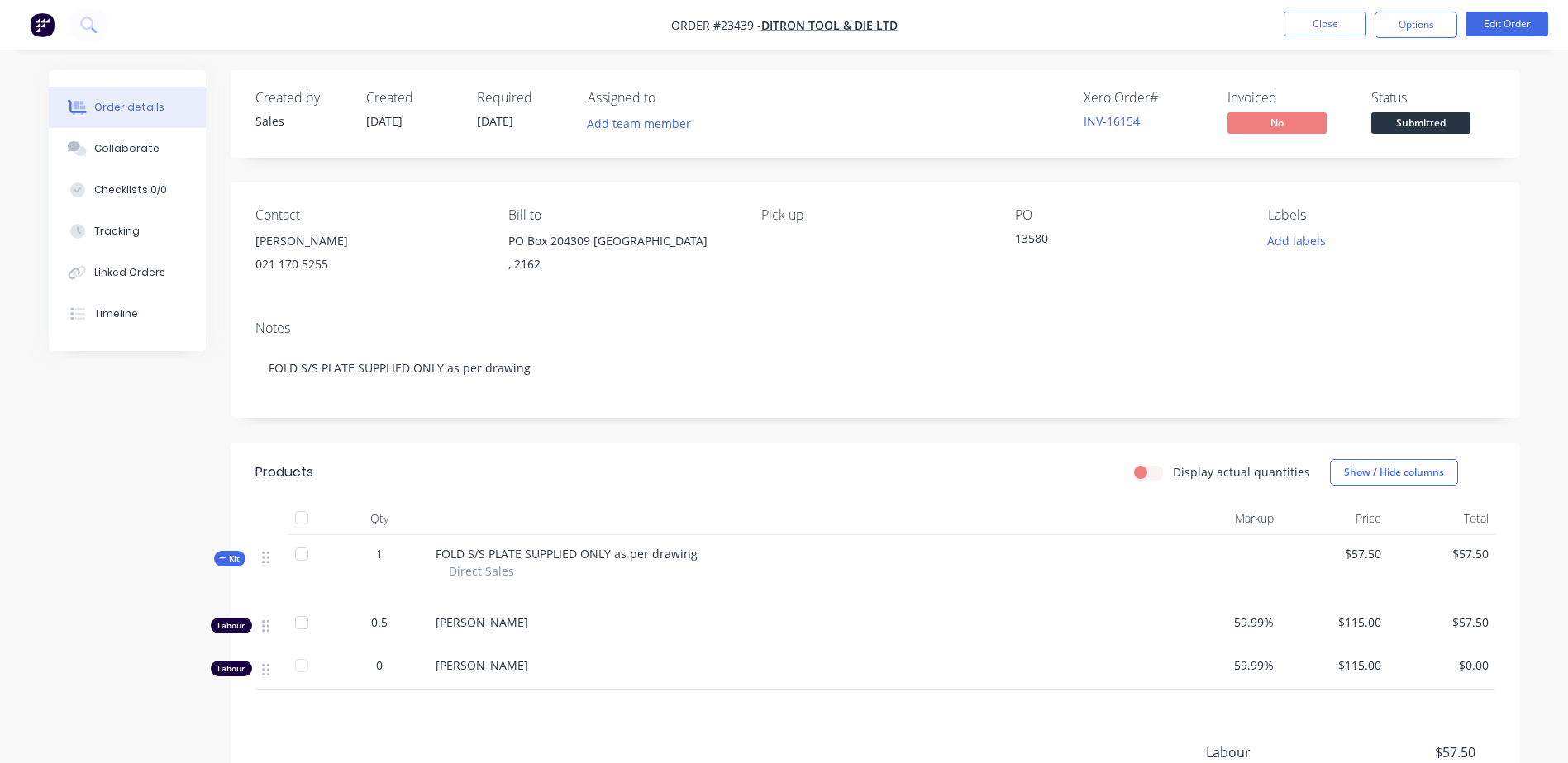
click at [1410, 23] on button "Options" at bounding box center [1416, 25] width 83 height 26
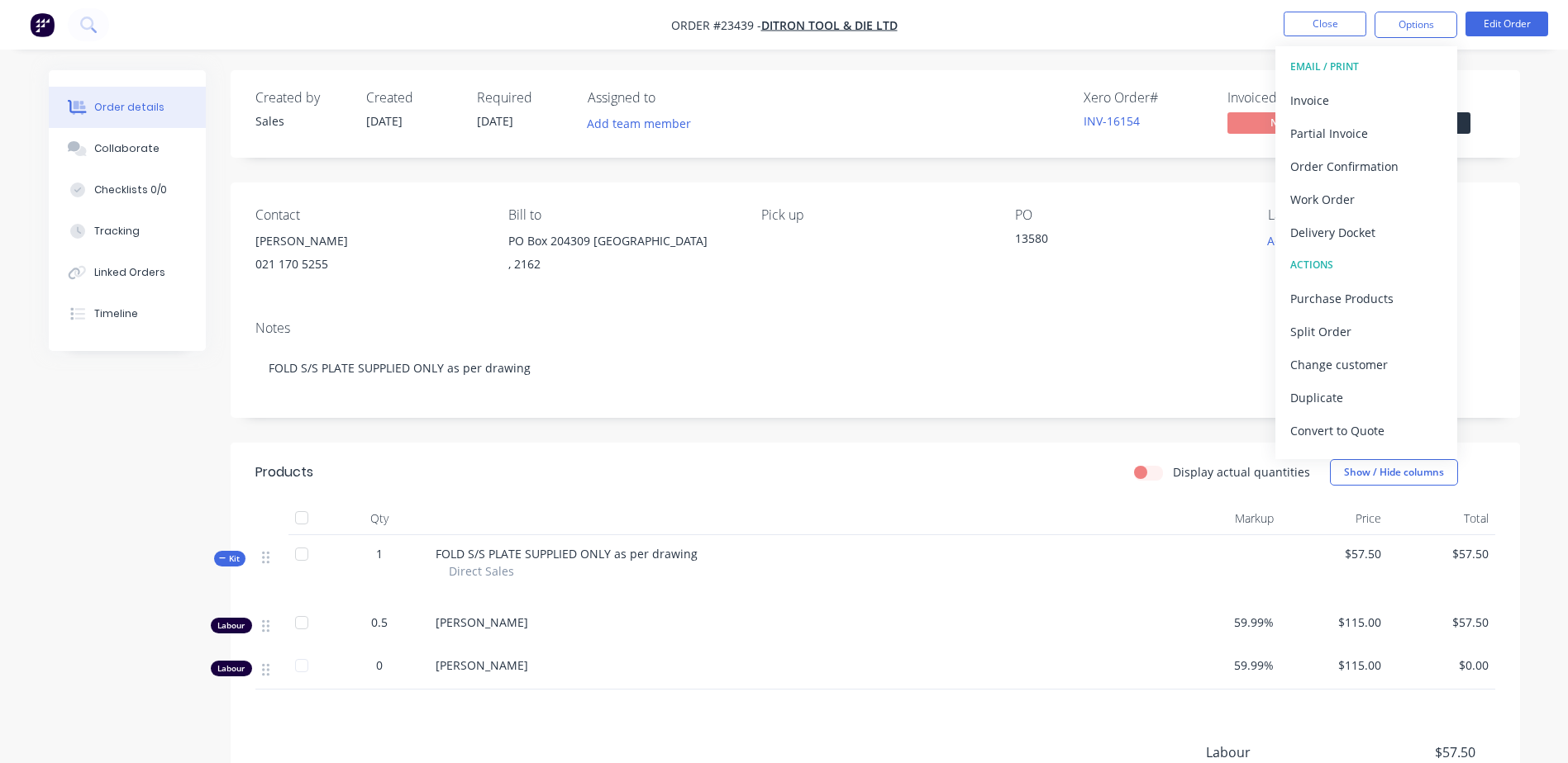
click at [1391, 197] on div "Work Order" at bounding box center [1366, 199] width 152 height 24
click at [1397, 168] on div "Without pricing" at bounding box center [1366, 166] width 152 height 24
click at [1315, 24] on button "Close" at bounding box center [1325, 24] width 83 height 25
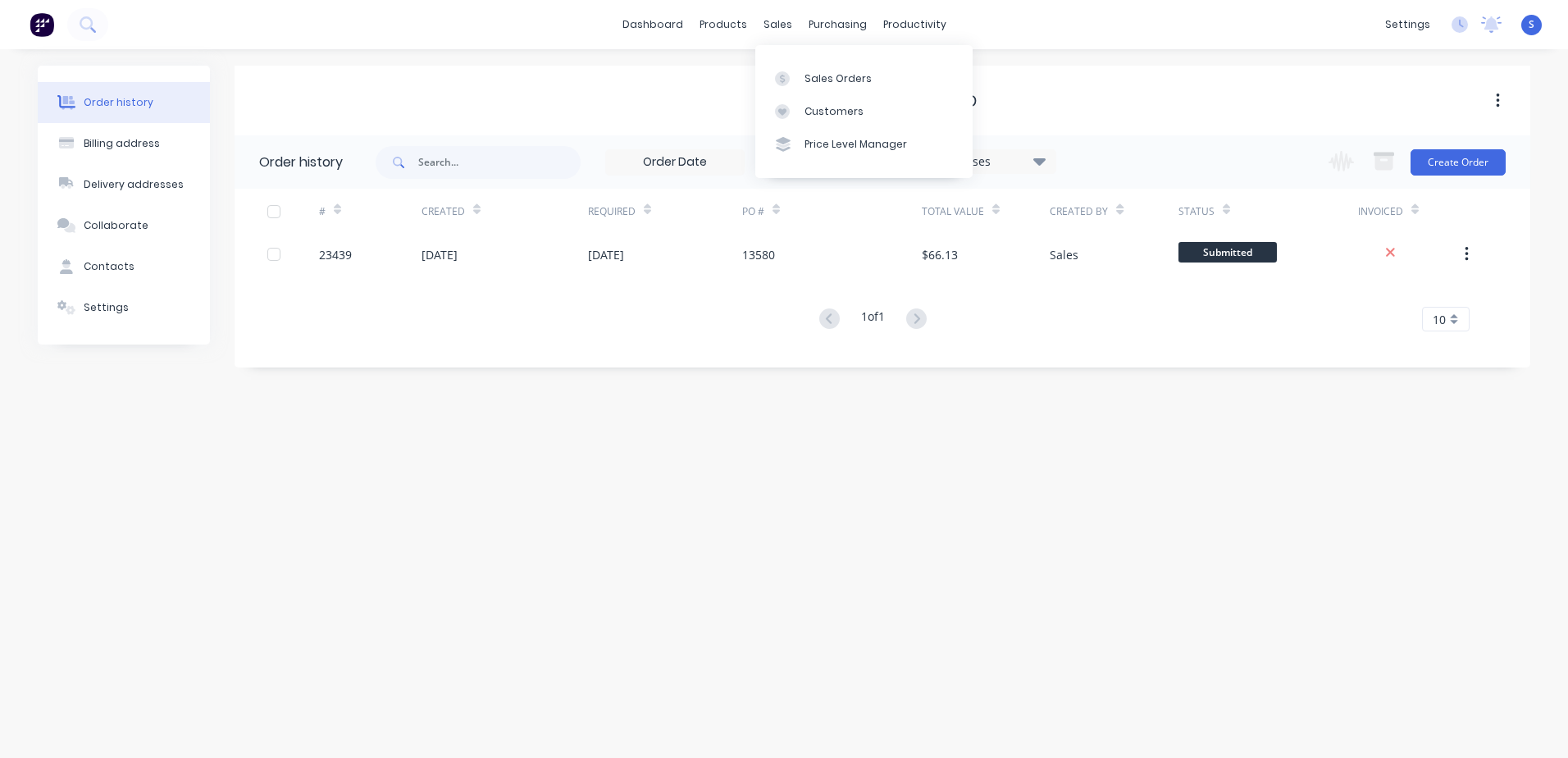
click at [791, 82] on div at bounding box center [787, 79] width 24 height 15
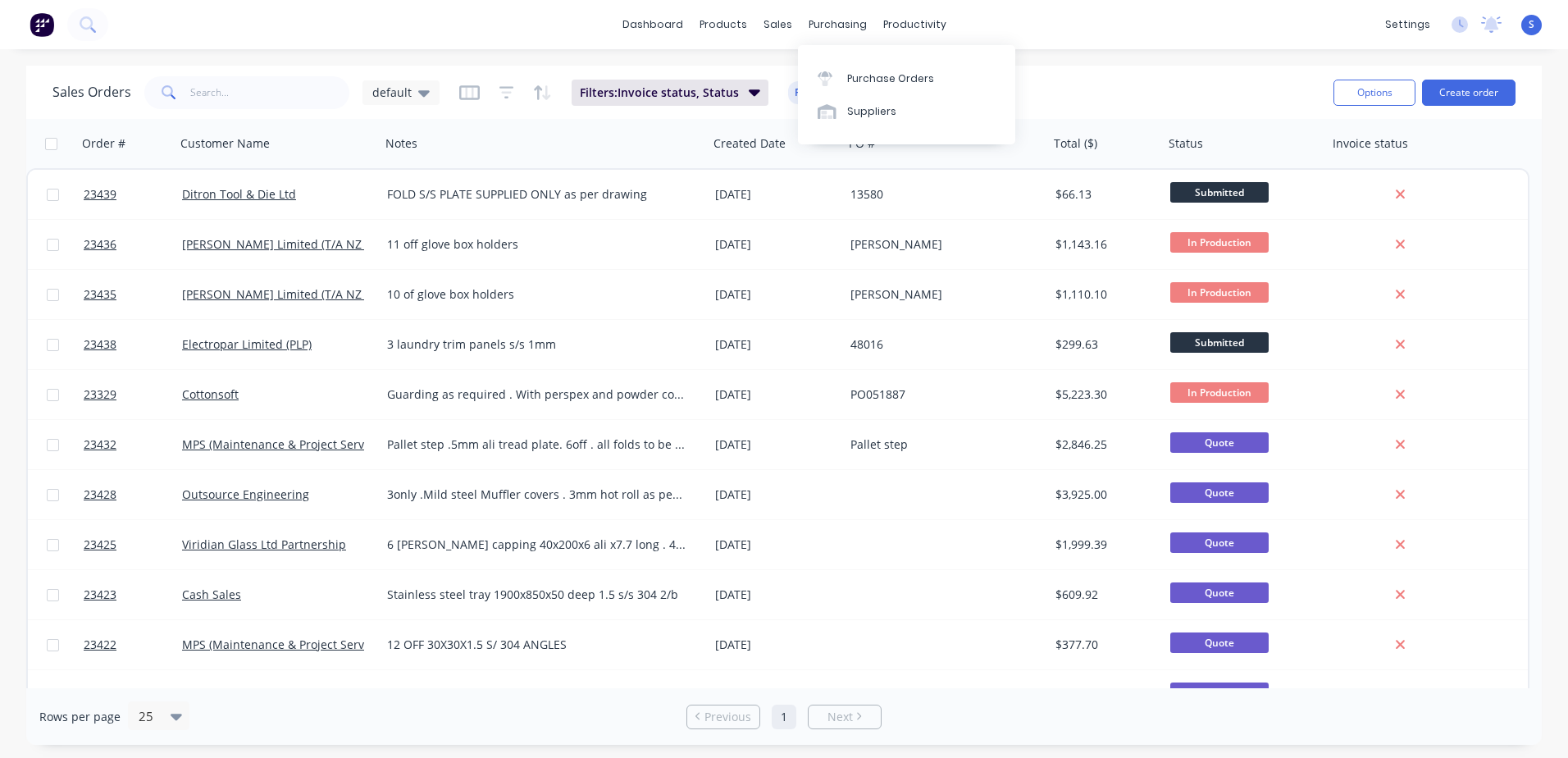
click at [864, 80] on div "Purchase Orders" at bounding box center [890, 79] width 87 height 15
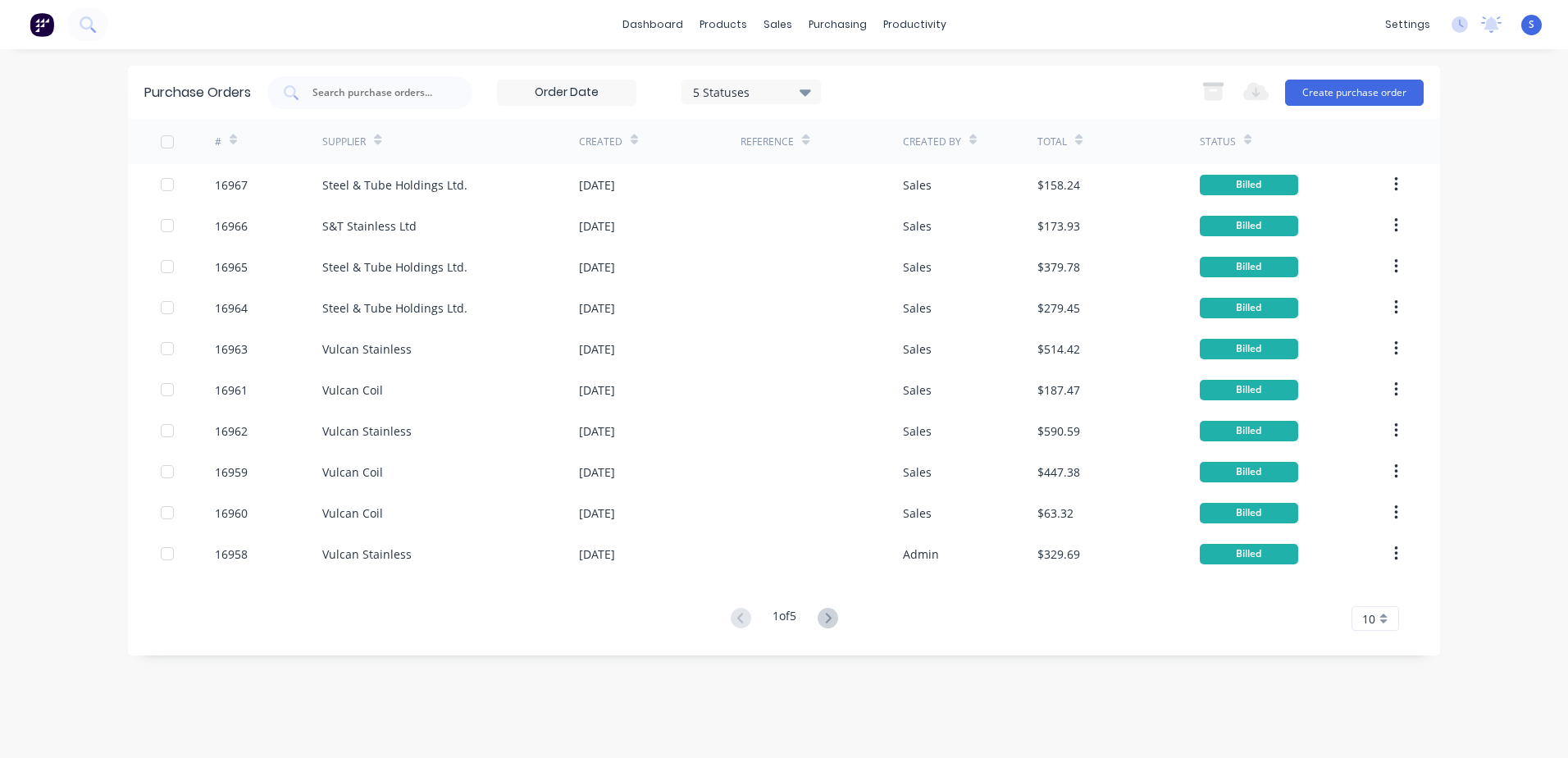
click at [1331, 87] on button "Create purchase order" at bounding box center [1354, 93] width 139 height 26
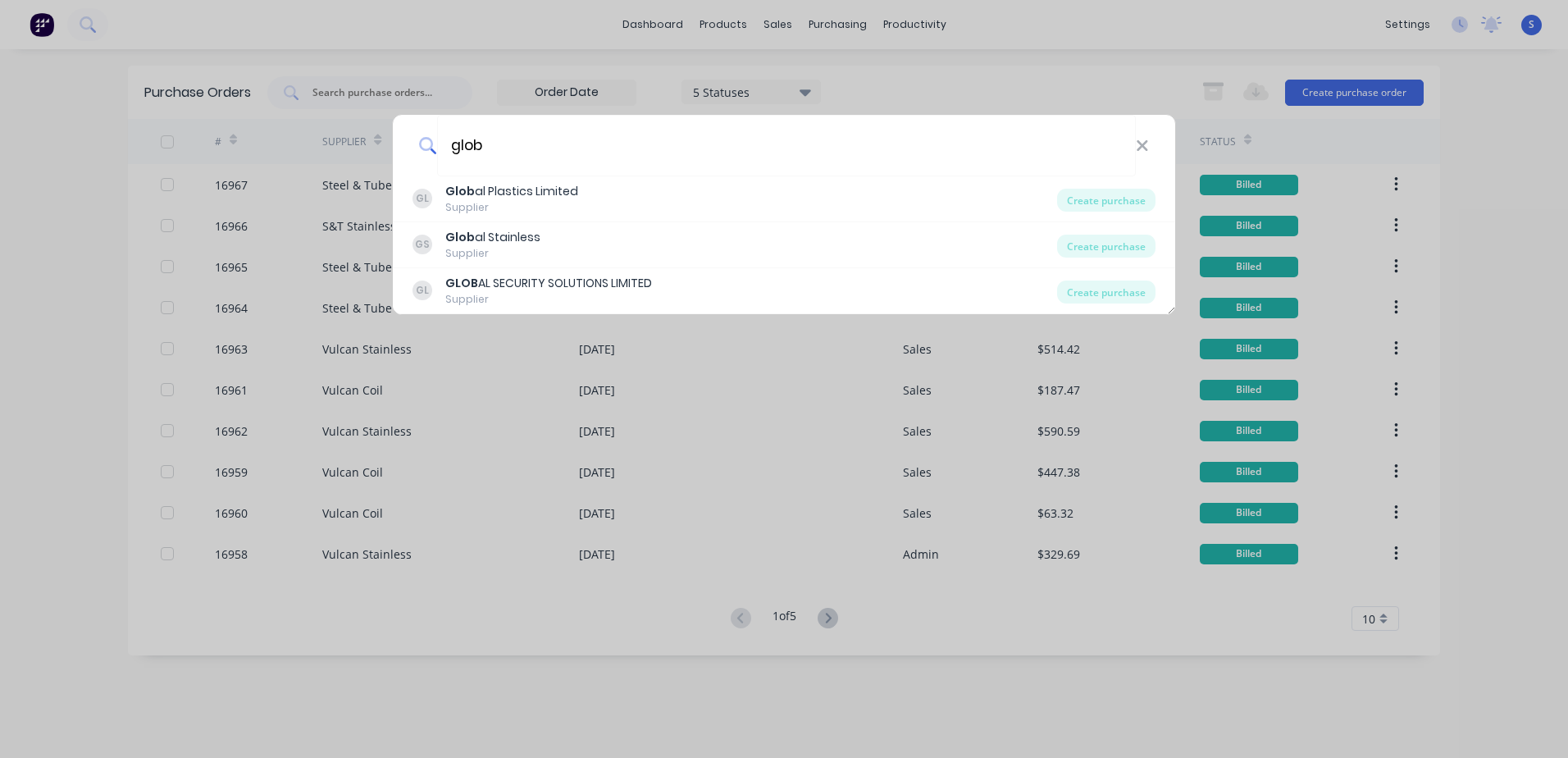
type input "glob"
click at [533, 187] on div "Glob al Plastics Limited" at bounding box center [512, 192] width 133 height 17
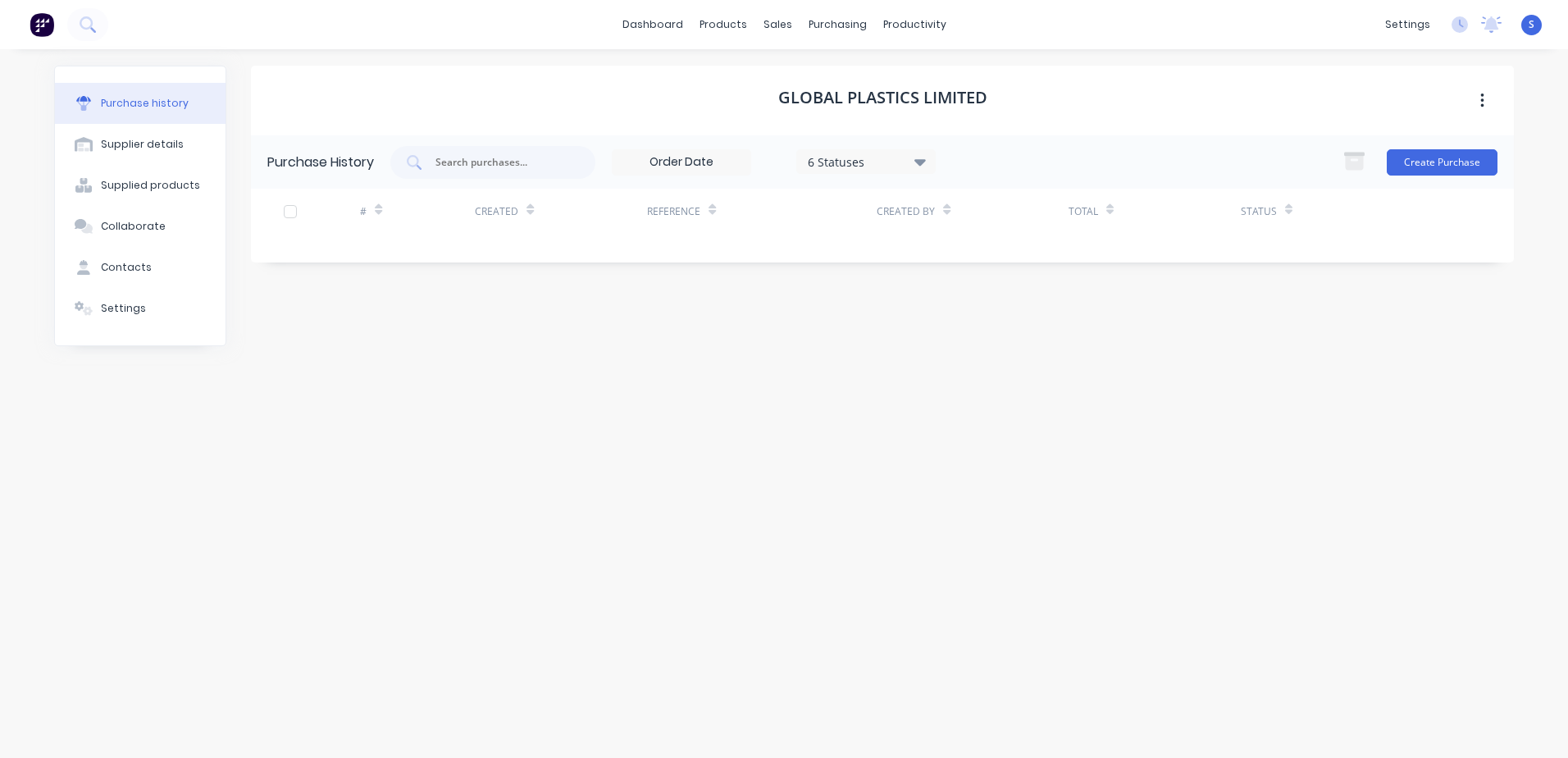
click at [1455, 162] on button "Create Purchase" at bounding box center [1443, 162] width 111 height 26
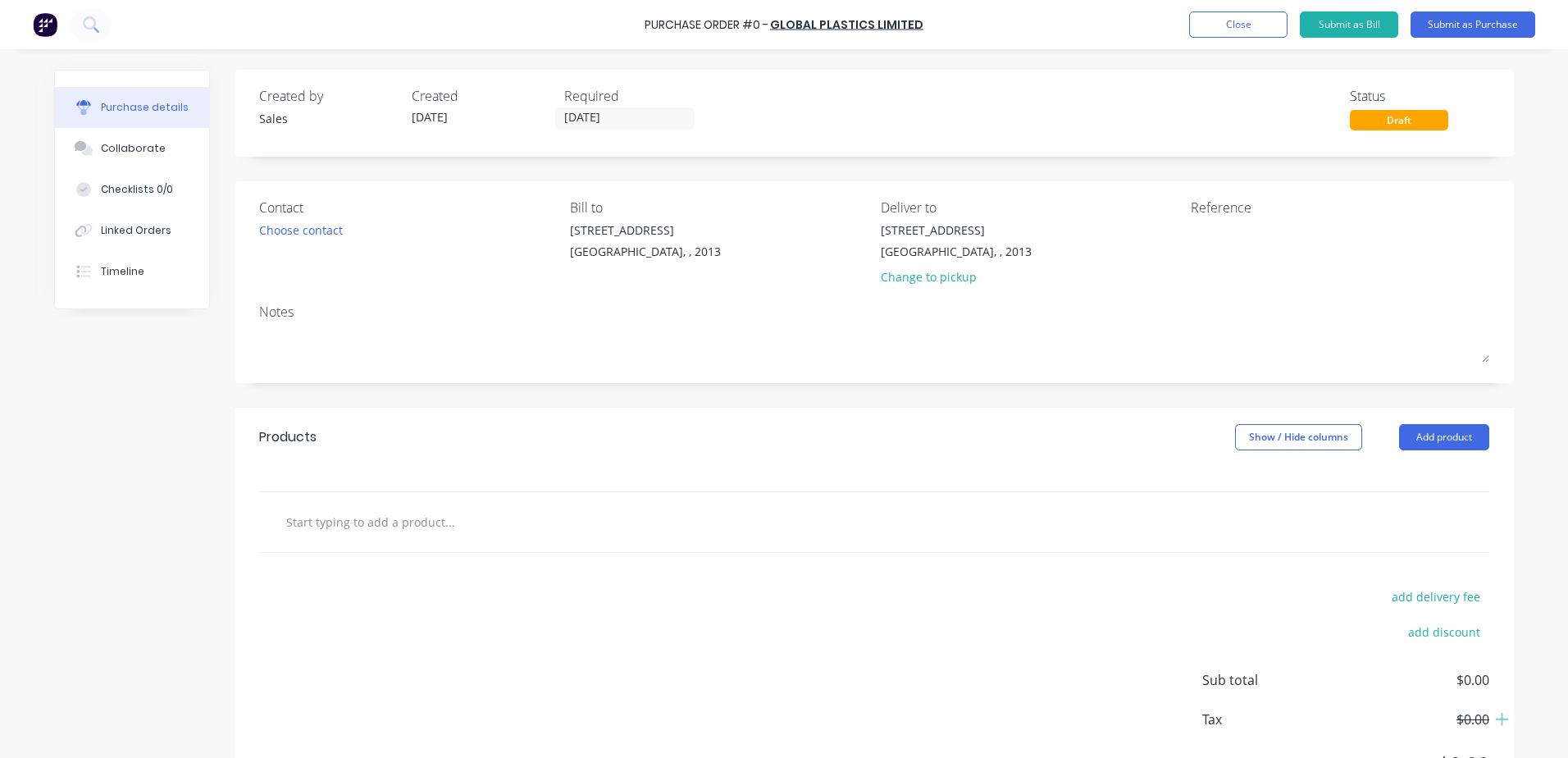
click at [312, 232] on div "Choose contact" at bounding box center [301, 230] width 84 height 17
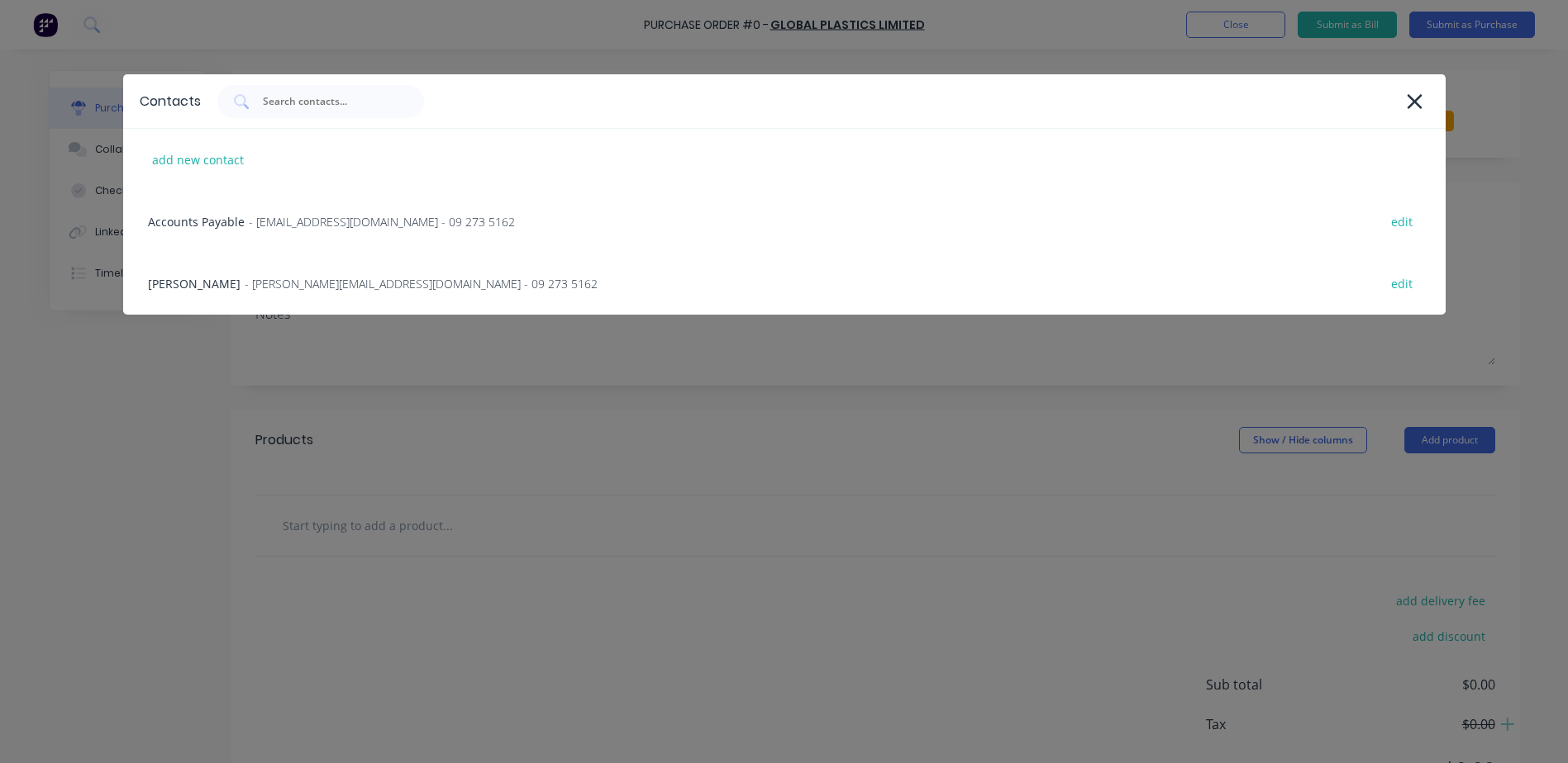
click at [302, 287] on span "- [PERSON_NAME][EMAIL_ADDRESS][DOMAIN_NAME] - 09 273 5162" at bounding box center [421, 284] width 353 height 17
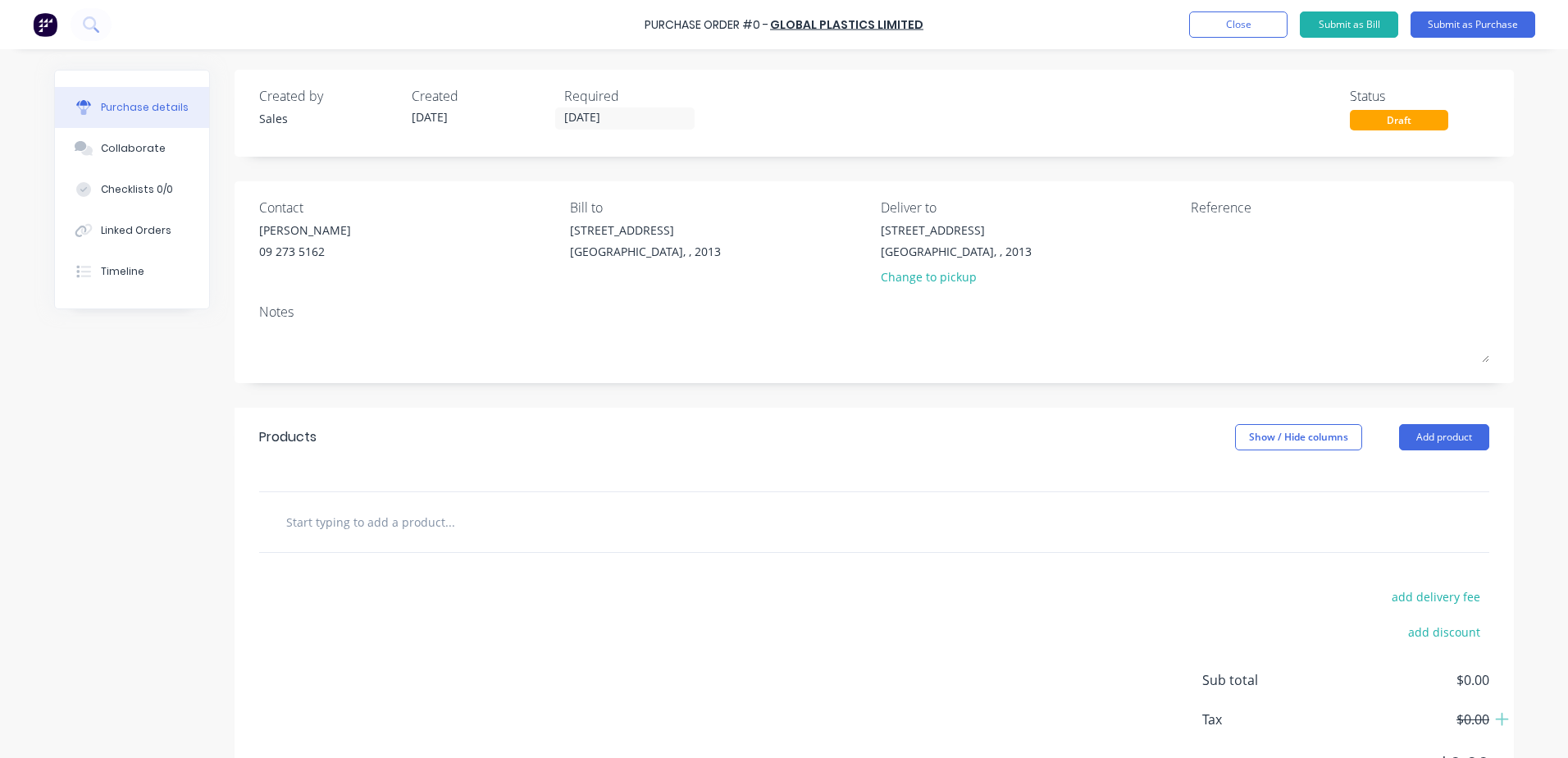
click at [404, 524] on input "text" at bounding box center [449, 522] width 328 height 33
type input "8mm perspex"
click at [456, 583] on button "Add 8mm perspex to order" at bounding box center [537, 584] width 492 height 52
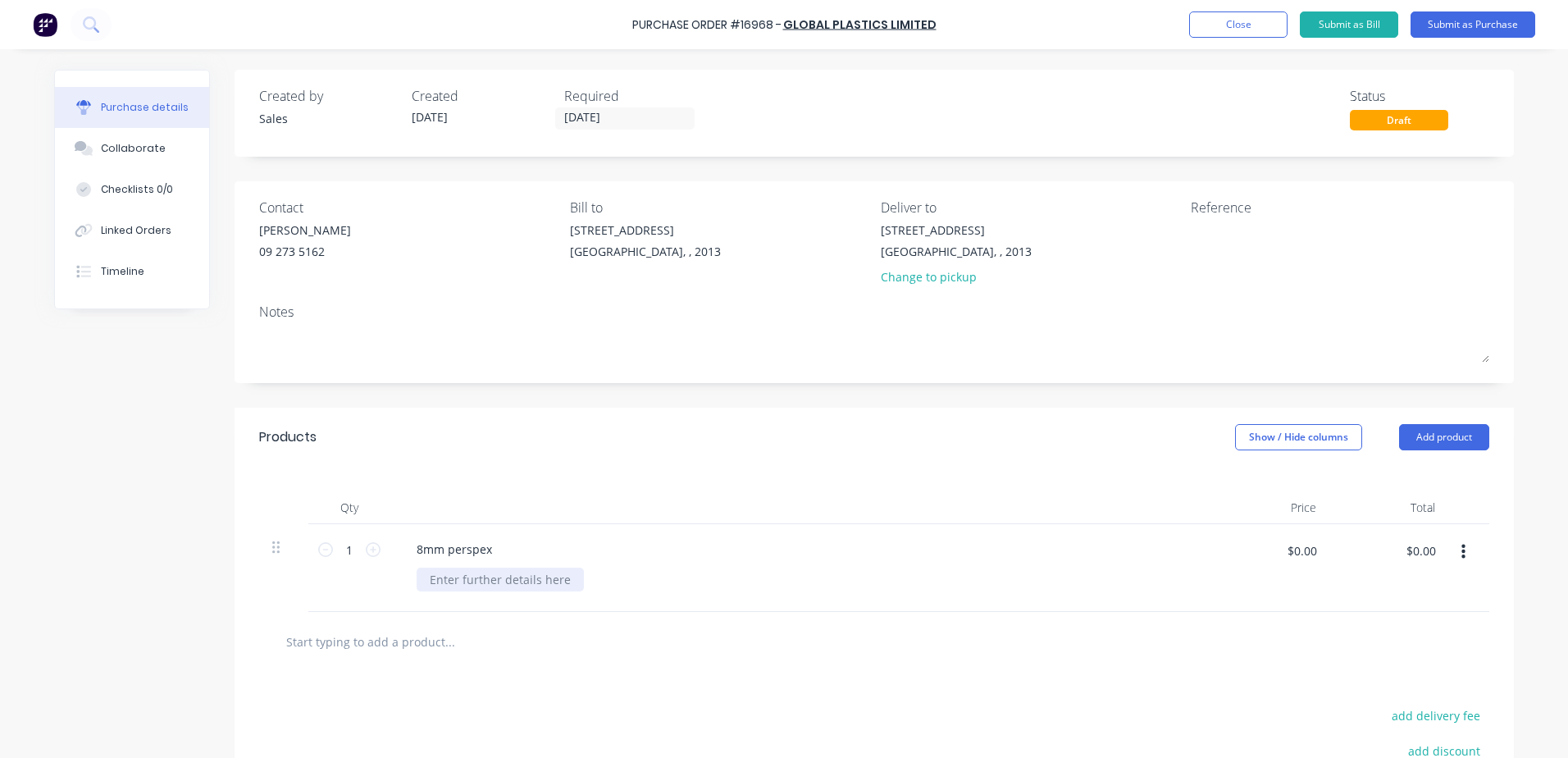
click at [432, 578] on div at bounding box center [500, 580] width 167 height 24
click at [1468, 22] on button "Submit as Purchase" at bounding box center [1473, 24] width 124 height 26
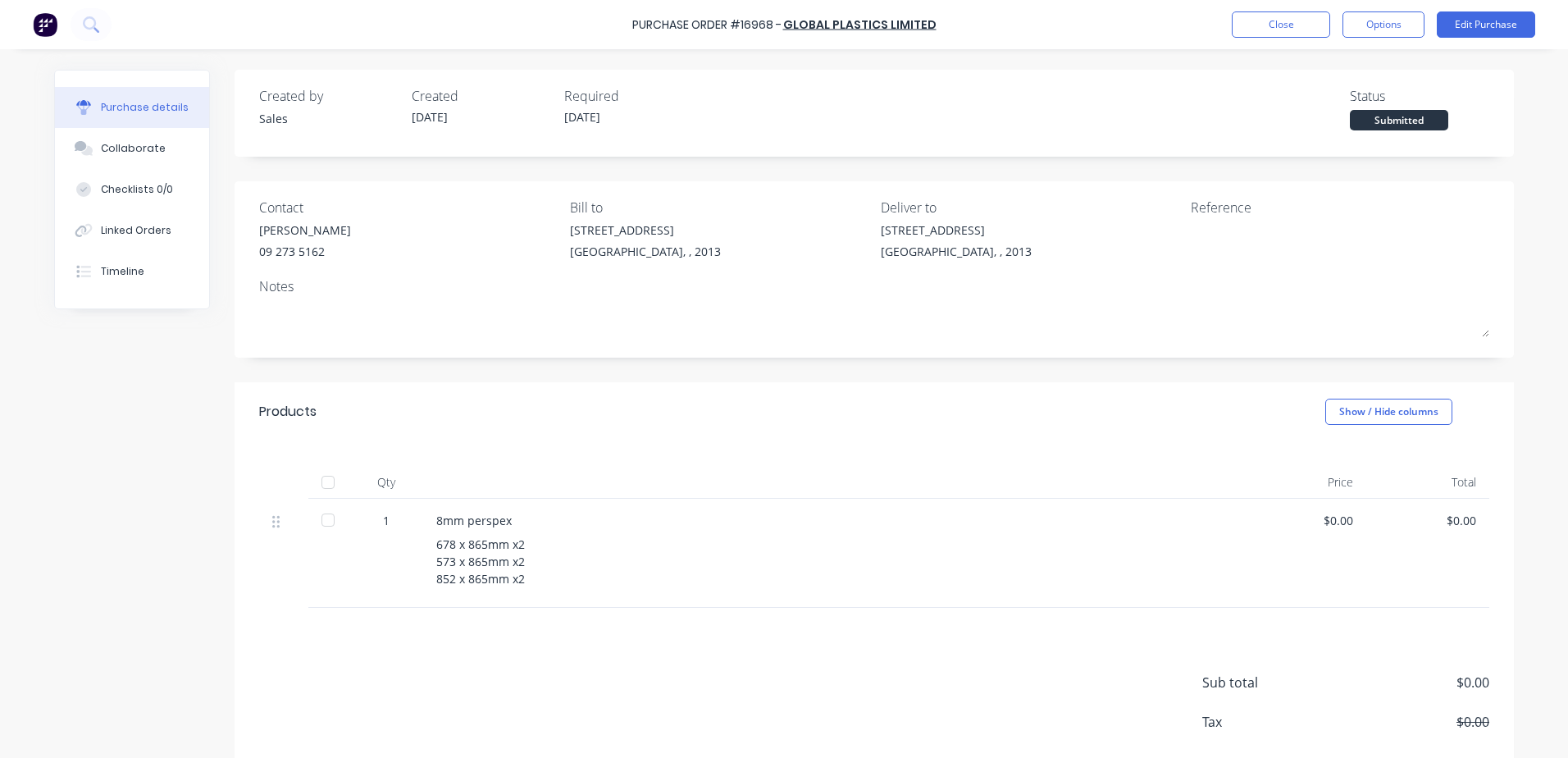
click at [1412, 29] on button "Options" at bounding box center [1384, 24] width 82 height 26
click at [1320, 65] on div "Print / Email" at bounding box center [1347, 66] width 126 height 24
click at [1326, 136] on div "Without pricing" at bounding box center [1347, 132] width 126 height 24
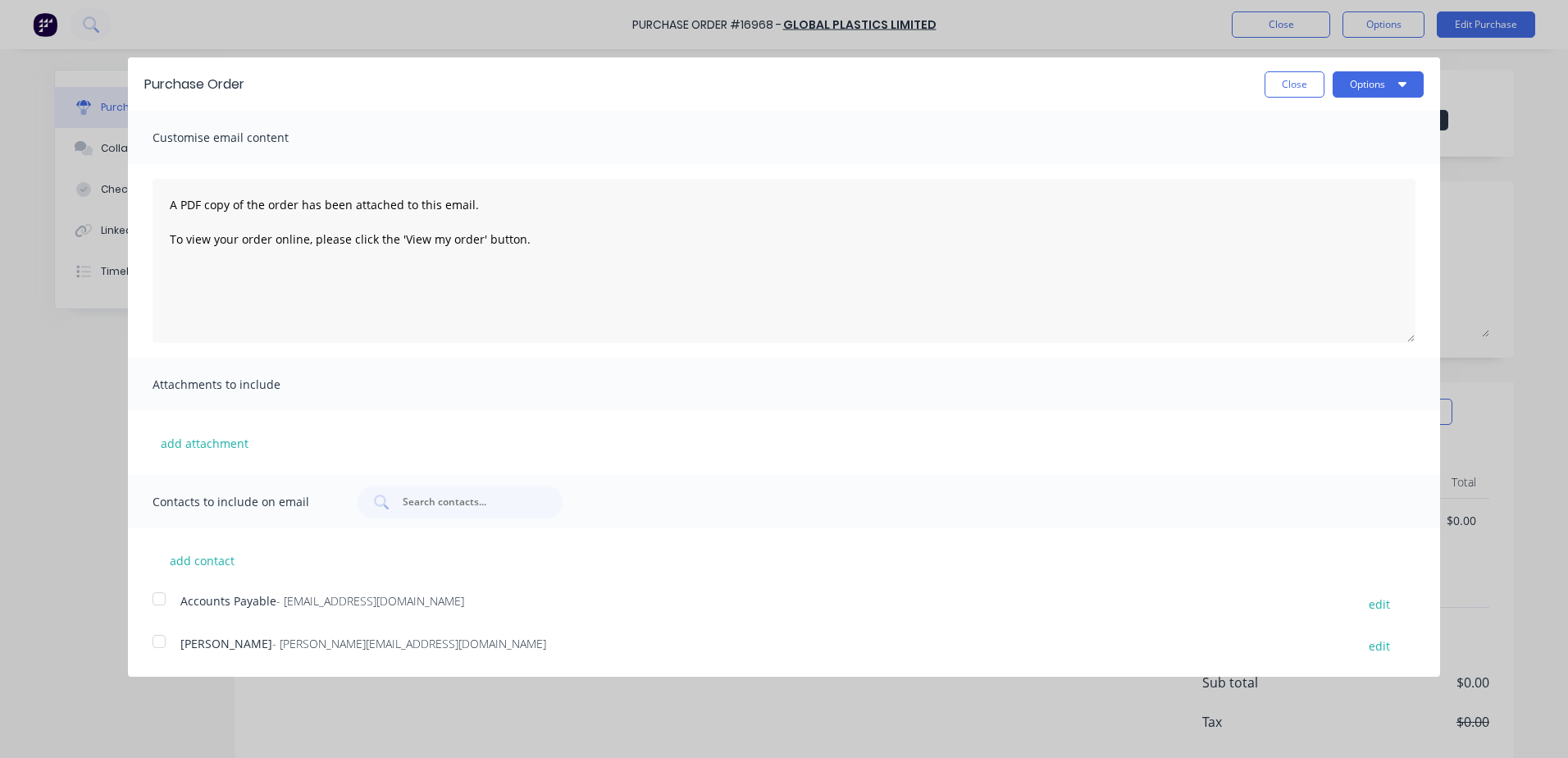
click at [1373, 80] on button "Options" at bounding box center [1378, 84] width 91 height 26
click at [1301, 129] on div "Print" at bounding box center [1346, 126] width 126 height 24
click at [1296, 84] on button "Close" at bounding box center [1294, 84] width 60 height 26
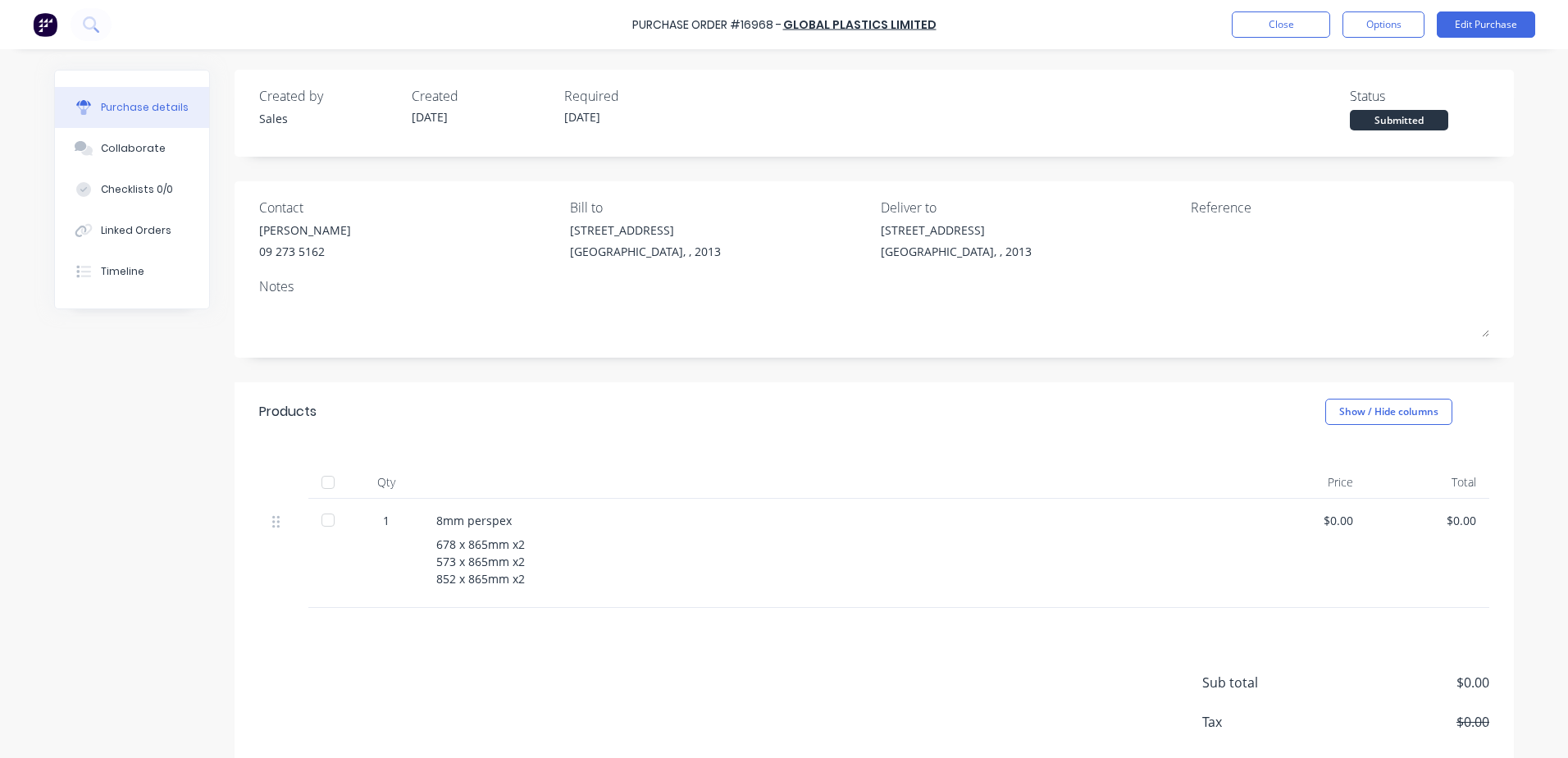
click at [1400, 22] on button "Options" at bounding box center [1384, 24] width 82 height 26
click at [1342, 66] on div "Print / Email" at bounding box center [1347, 66] width 126 height 24
click at [1344, 130] on div "Without pricing" at bounding box center [1347, 132] width 126 height 24
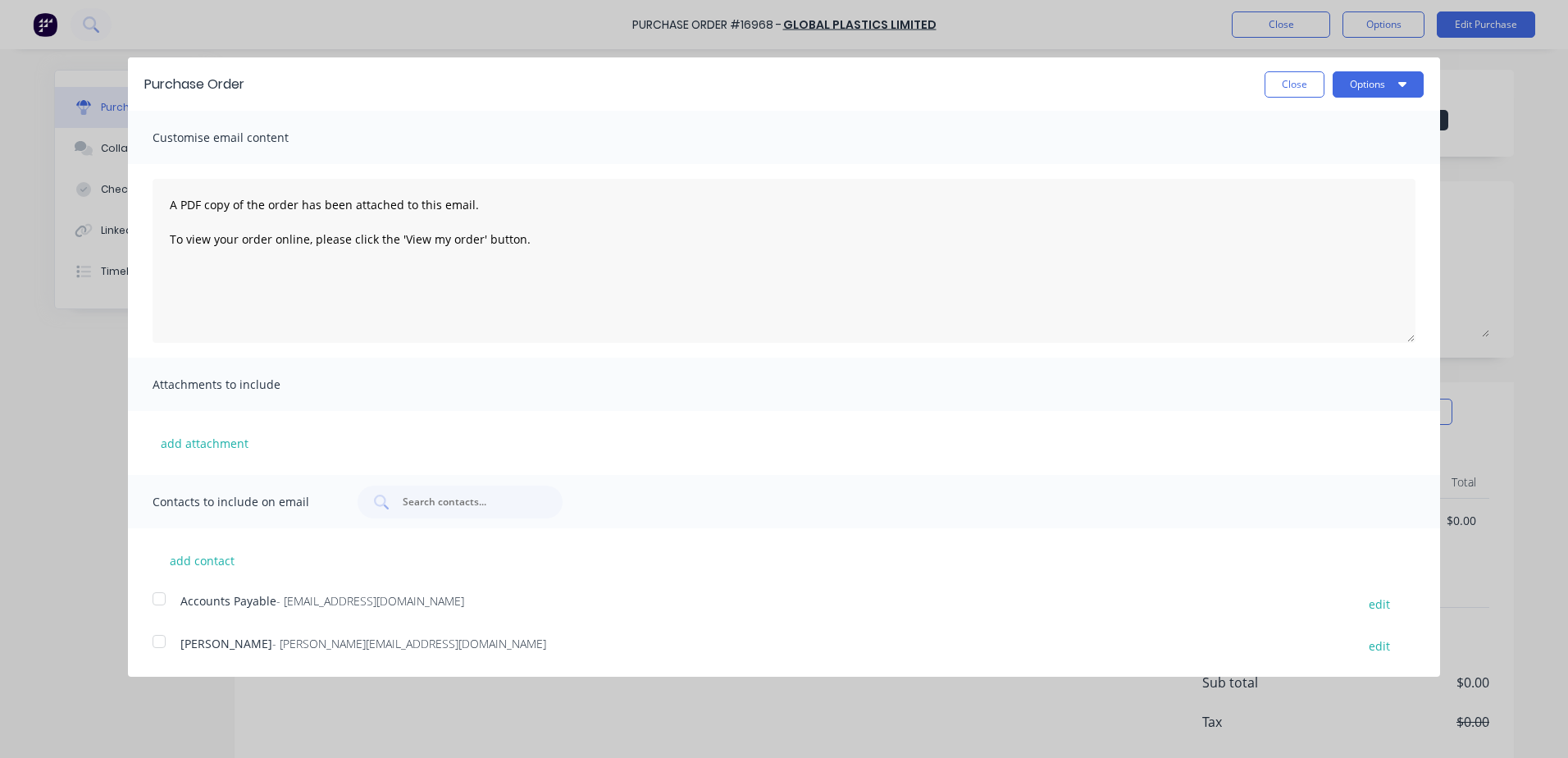
click at [1357, 80] on button "Options" at bounding box center [1378, 84] width 91 height 26
click at [1312, 123] on div "Print" at bounding box center [1346, 126] width 126 height 24
click at [1299, 89] on button "Close" at bounding box center [1294, 84] width 60 height 26
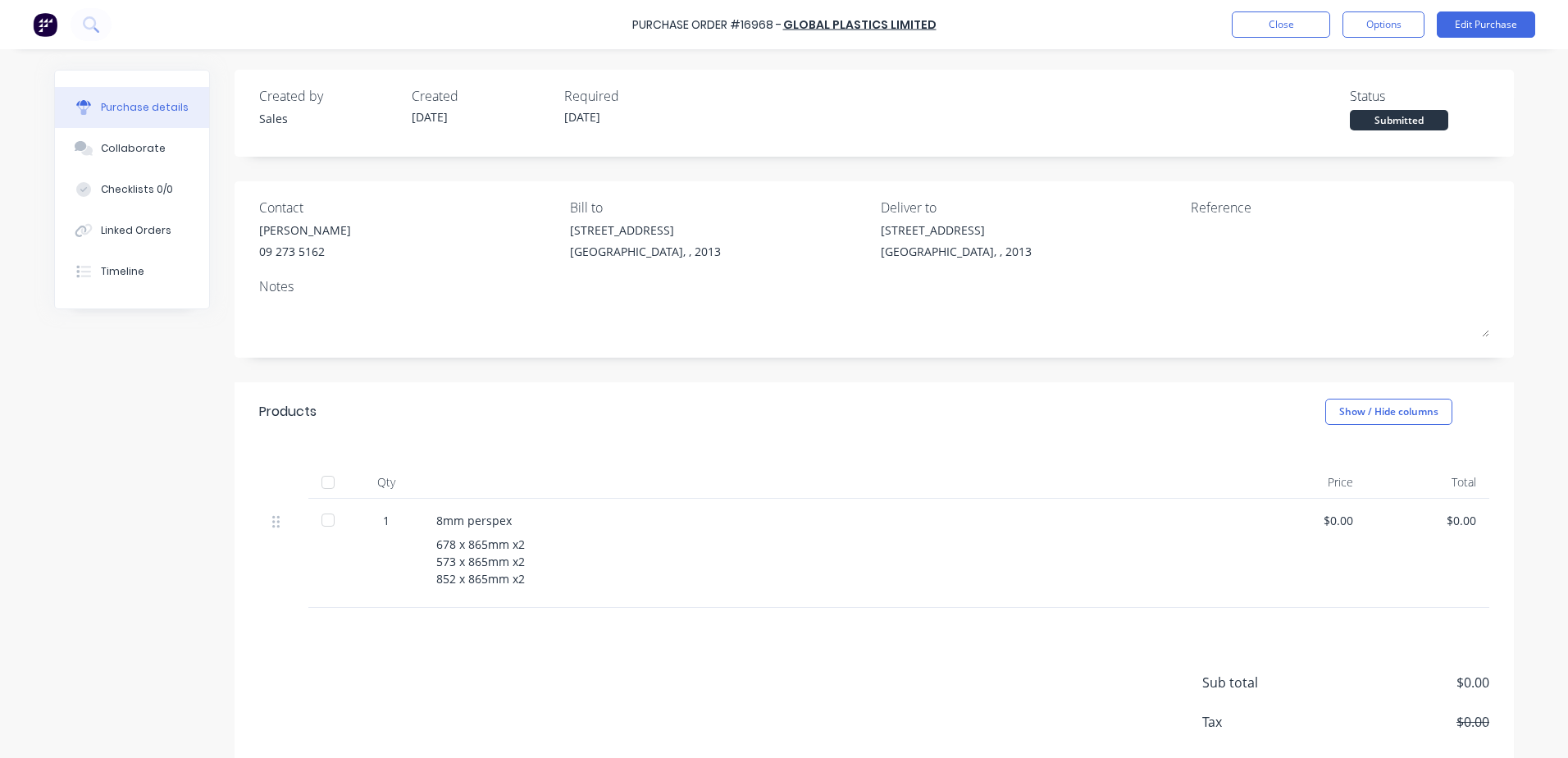
click at [1496, 24] on button "Edit Purchase" at bounding box center [1486, 24] width 98 height 26
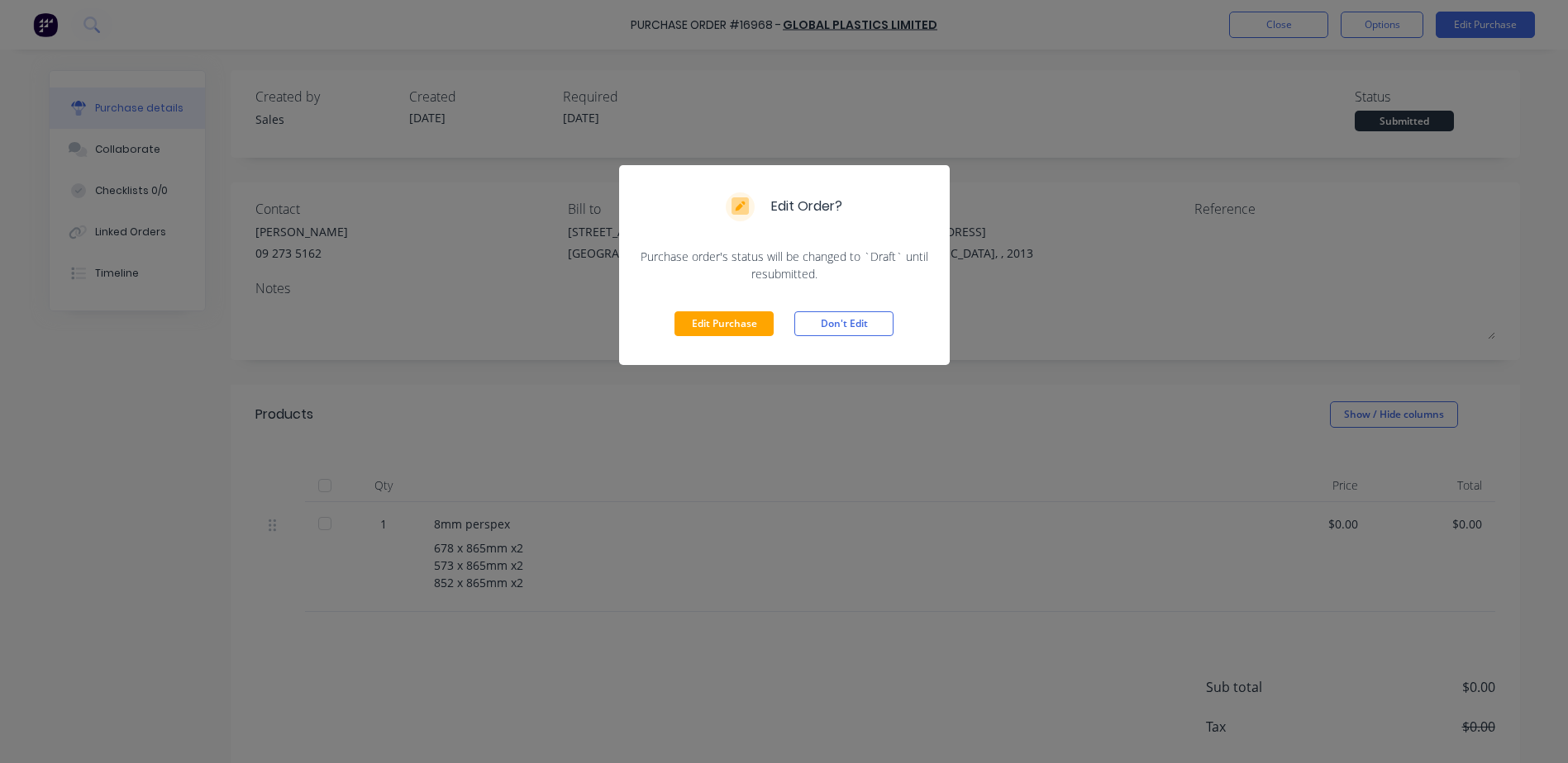
click at [728, 323] on button "Edit Purchase" at bounding box center [723, 323] width 99 height 25
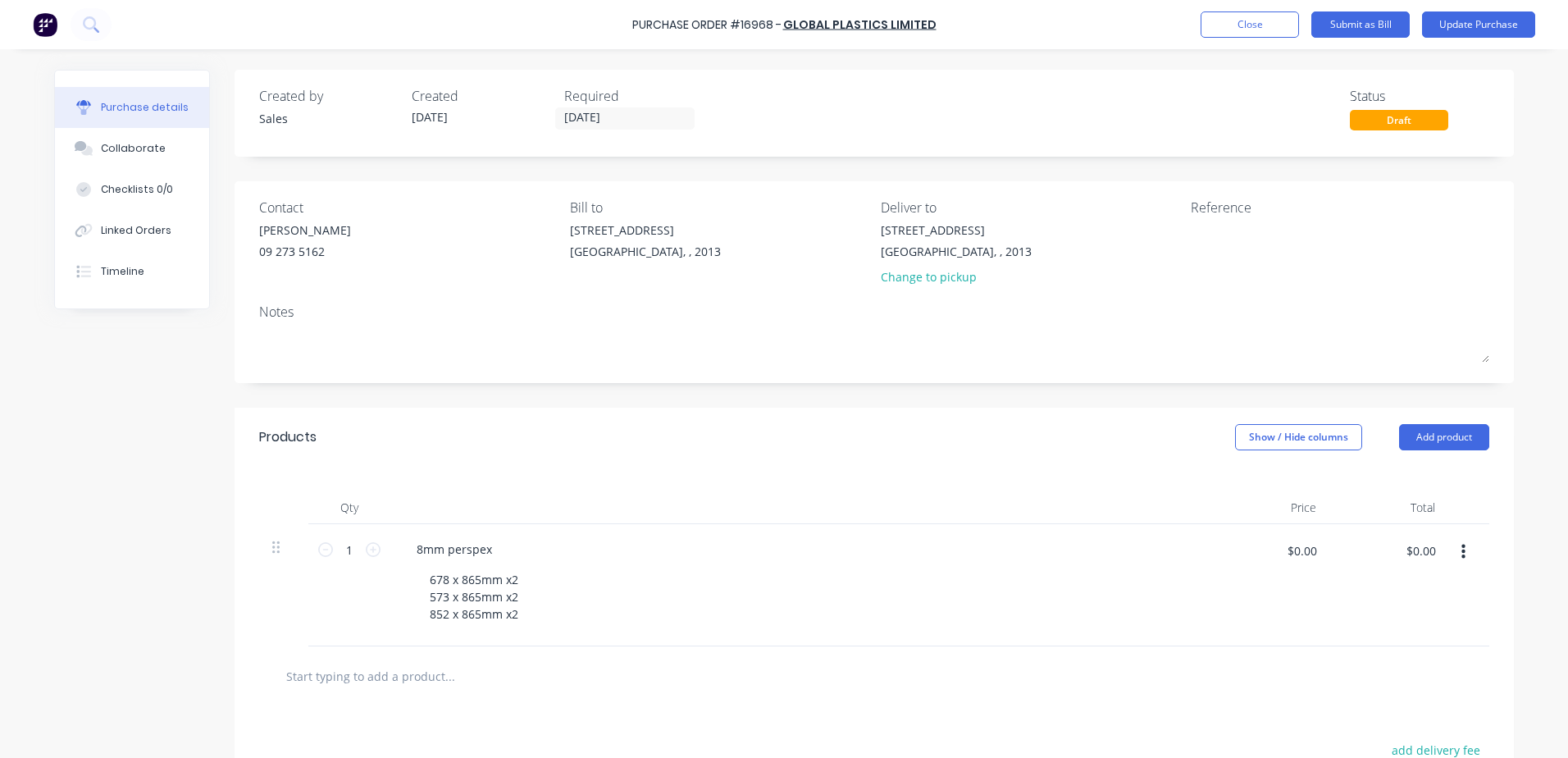
click at [545, 583] on div "678 x 865mm x2 573 x 865mm x2 852 x 865mm x2" at bounding box center [807, 596] width 781 height 58
click at [518, 575] on div "678 x 865mm x2 573 x 865mm x2 852 x 865mm x2" at bounding box center [474, 596] width 115 height 58
click at [1449, 19] on button "Update Purchase" at bounding box center [1479, 24] width 114 height 26
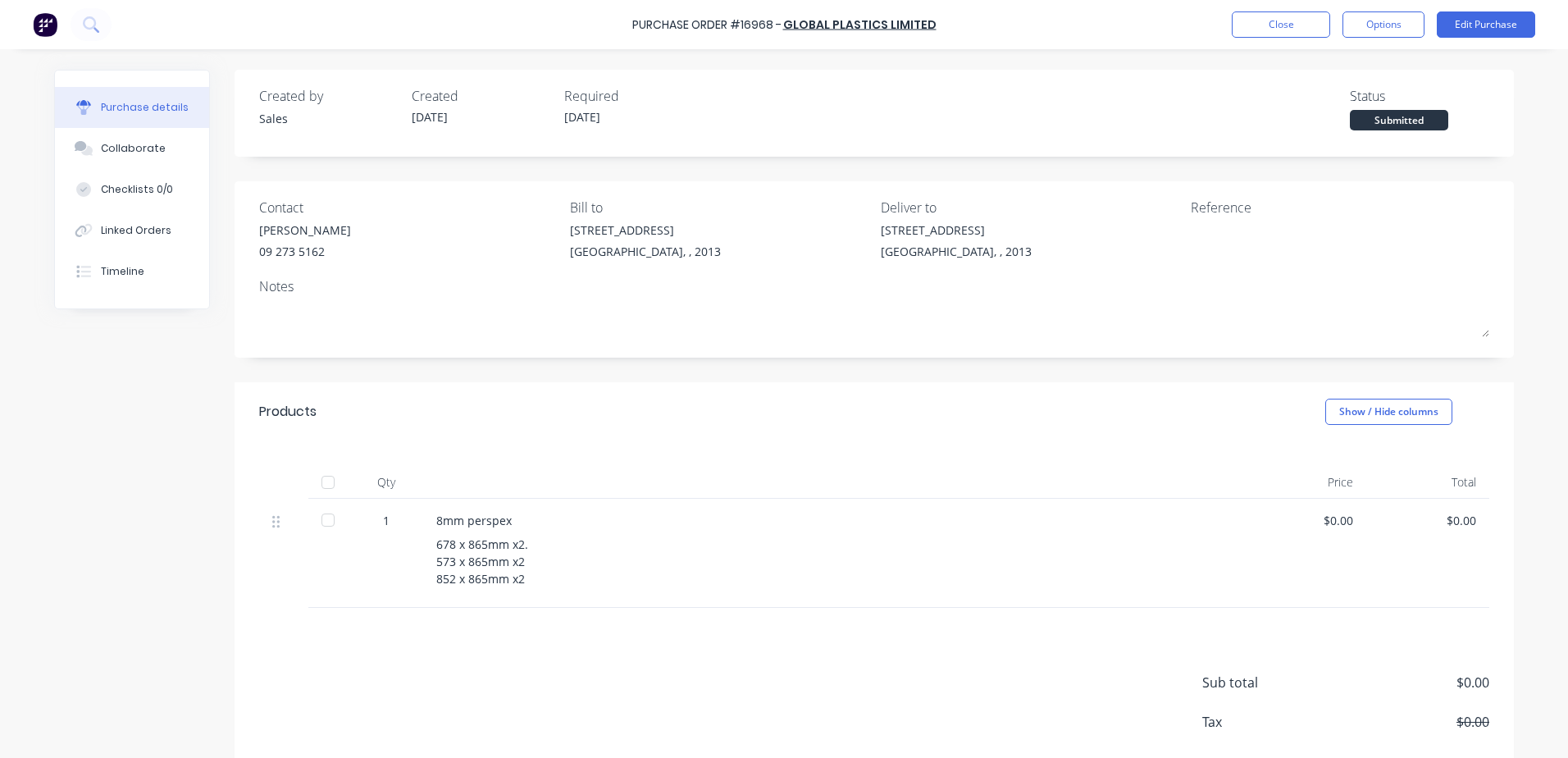
click at [1400, 26] on button "Options" at bounding box center [1384, 24] width 82 height 26
click at [1333, 72] on div "Print / Email" at bounding box center [1347, 66] width 126 height 24
click at [1332, 131] on div "Without pricing" at bounding box center [1347, 132] width 126 height 24
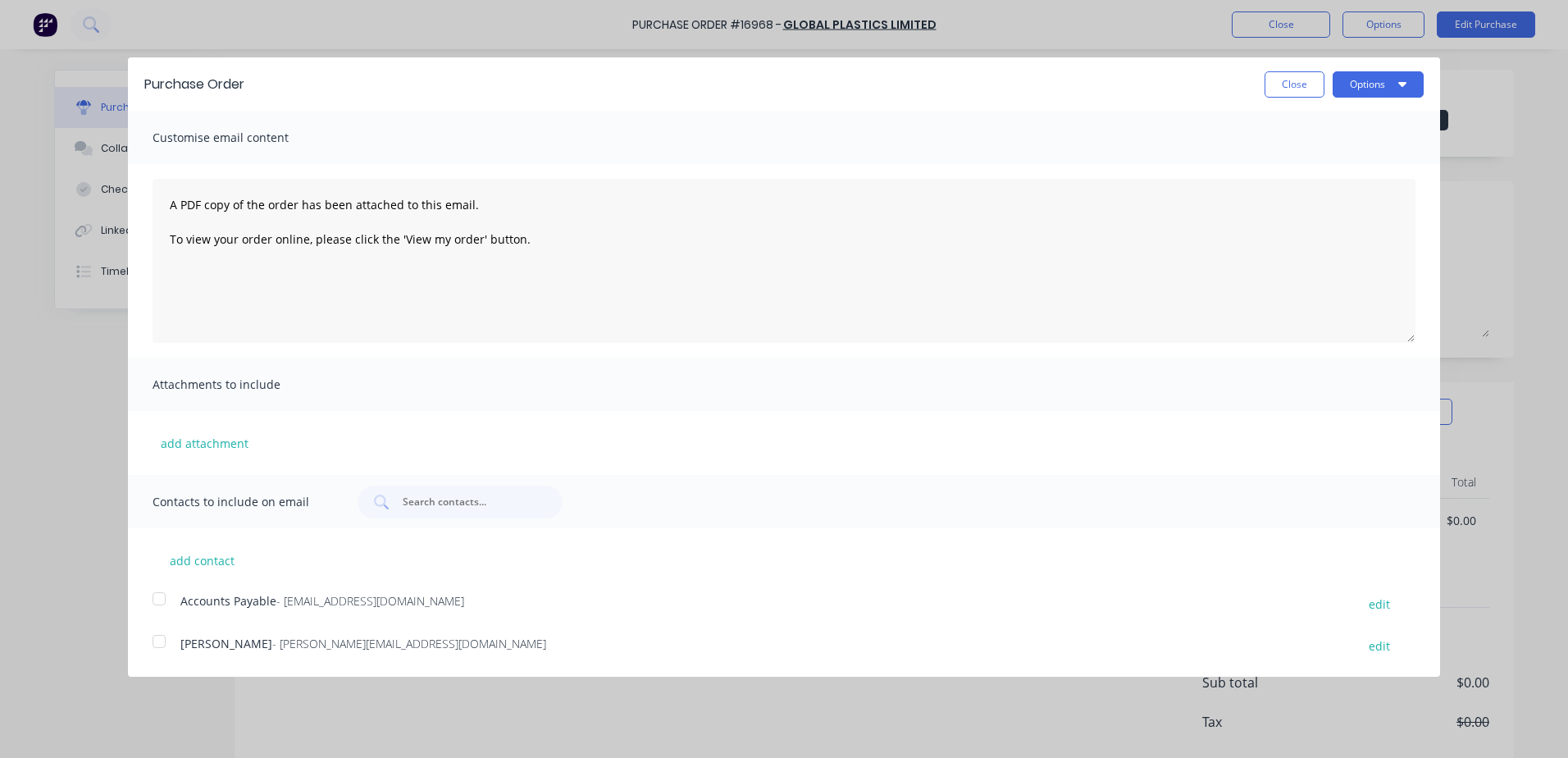
click at [1371, 84] on button "Options" at bounding box center [1378, 84] width 91 height 26
click at [1310, 127] on div "Print" at bounding box center [1346, 126] width 126 height 24
click at [1298, 82] on button "Close" at bounding box center [1294, 84] width 60 height 26
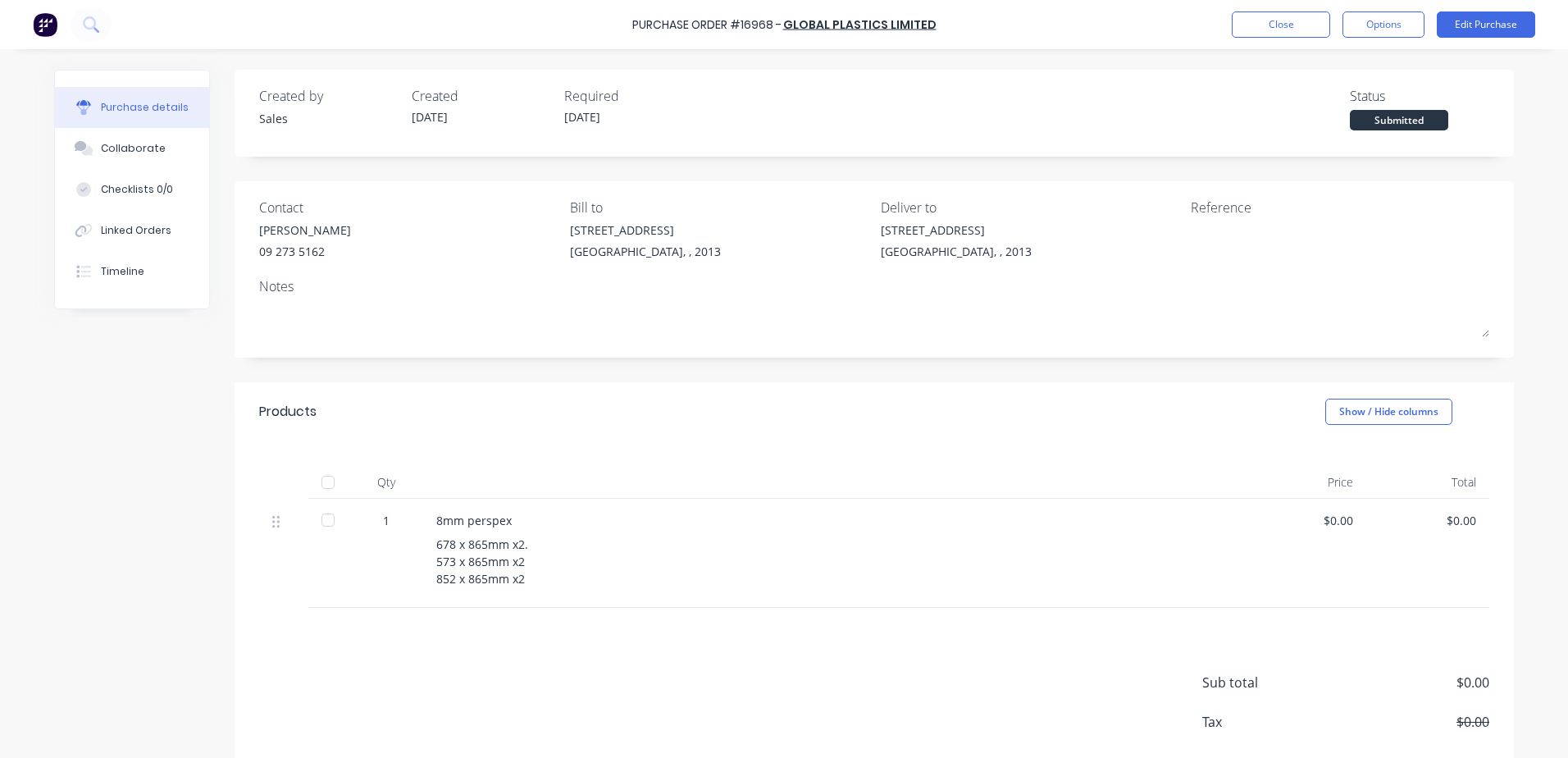
click at [525, 540] on div "678 x 865mm x2. 573 x 865mm x2 852 x 865mm x2" at bounding box center [833, 561] width 794 height 51
click at [1503, 19] on button "Edit Purchase" at bounding box center [1486, 24] width 98 height 26
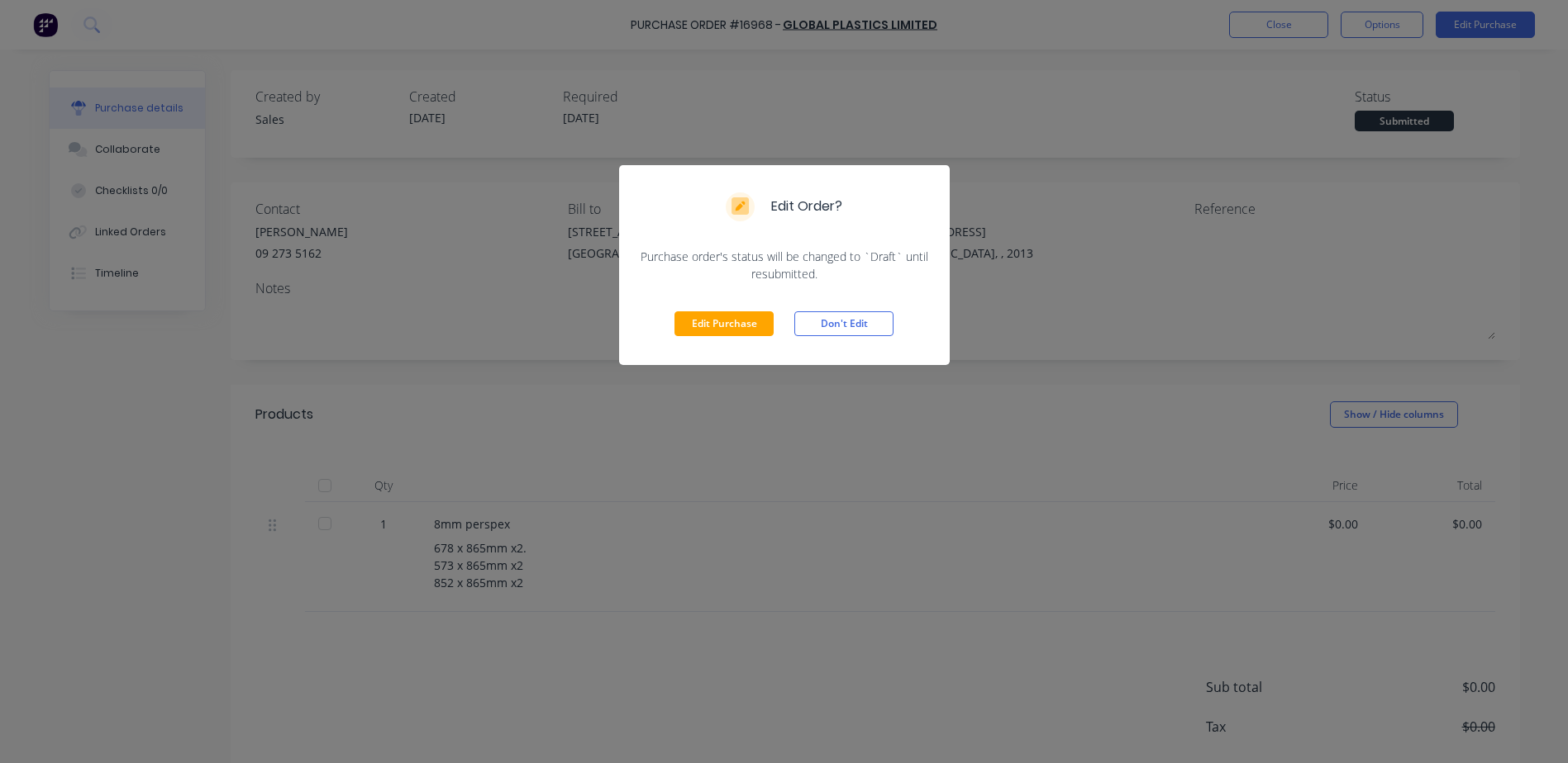
click at [729, 329] on button "Edit Purchase" at bounding box center [723, 323] width 99 height 25
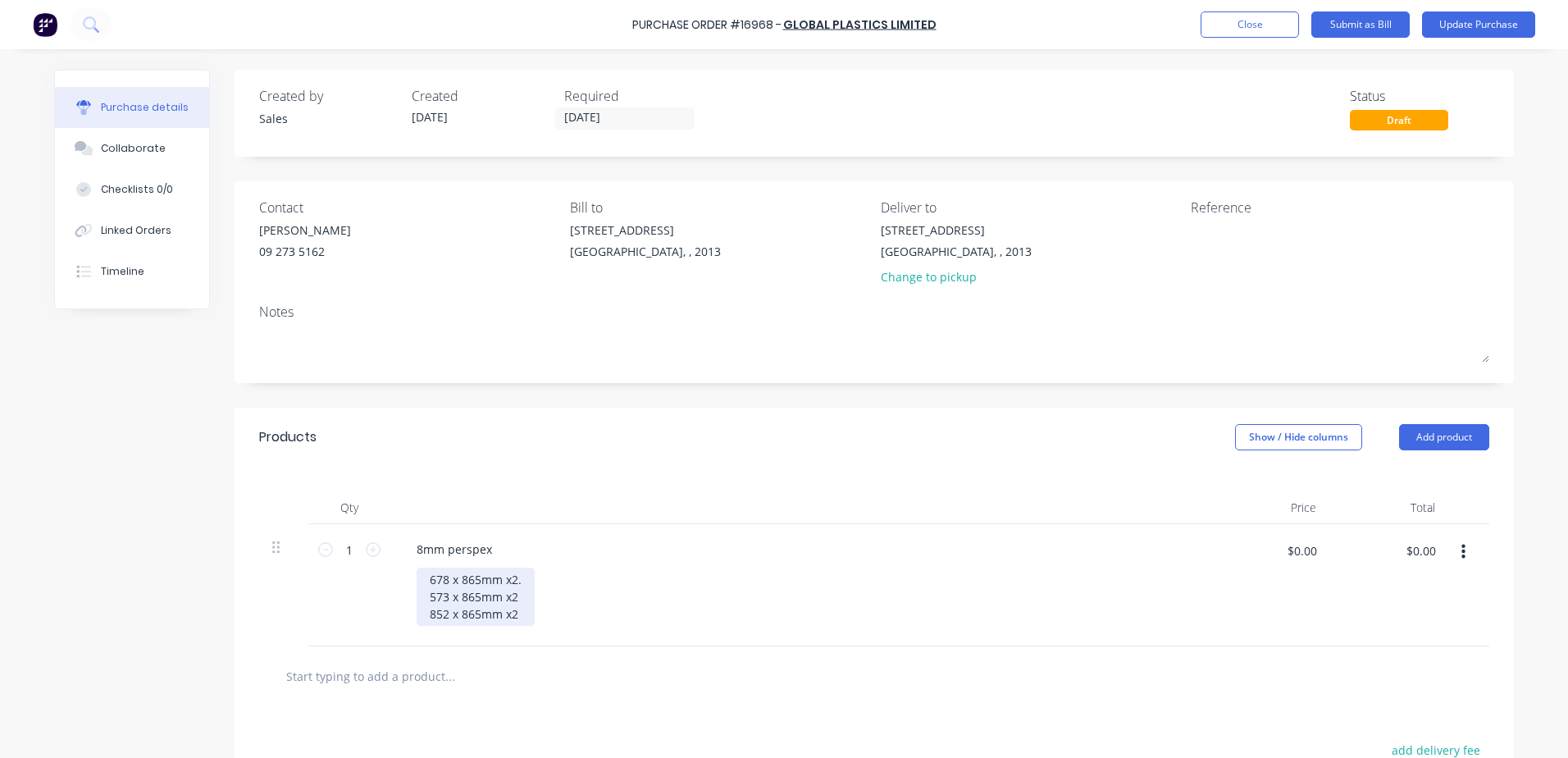
click at [525, 576] on div "678 x 865mm x2. 573 x 865mm x2 852 x 865mm x2" at bounding box center [476, 596] width 118 height 58
click at [519, 613] on div "678 x 865mm x2, 573 x 865mm x2 852 x 865mm x2" at bounding box center [476, 596] width 118 height 58
click at [1496, 27] on button "Update Purchase" at bounding box center [1479, 24] width 114 height 26
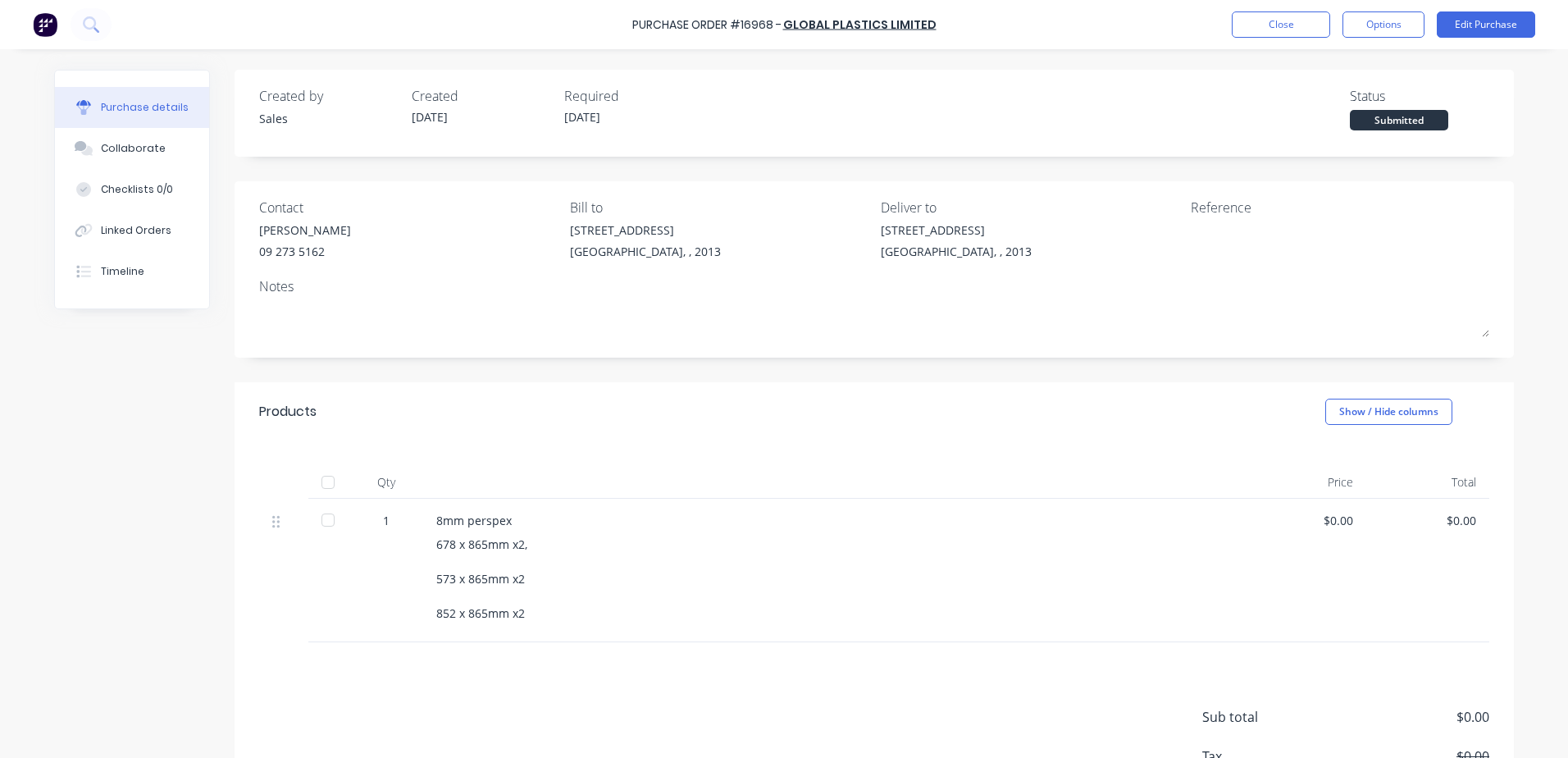
click at [1387, 21] on button "Options" at bounding box center [1384, 24] width 82 height 26
click at [1332, 63] on div "Print / Email" at bounding box center [1347, 66] width 126 height 24
click at [1298, 132] on div "Without pricing" at bounding box center [1347, 132] width 126 height 24
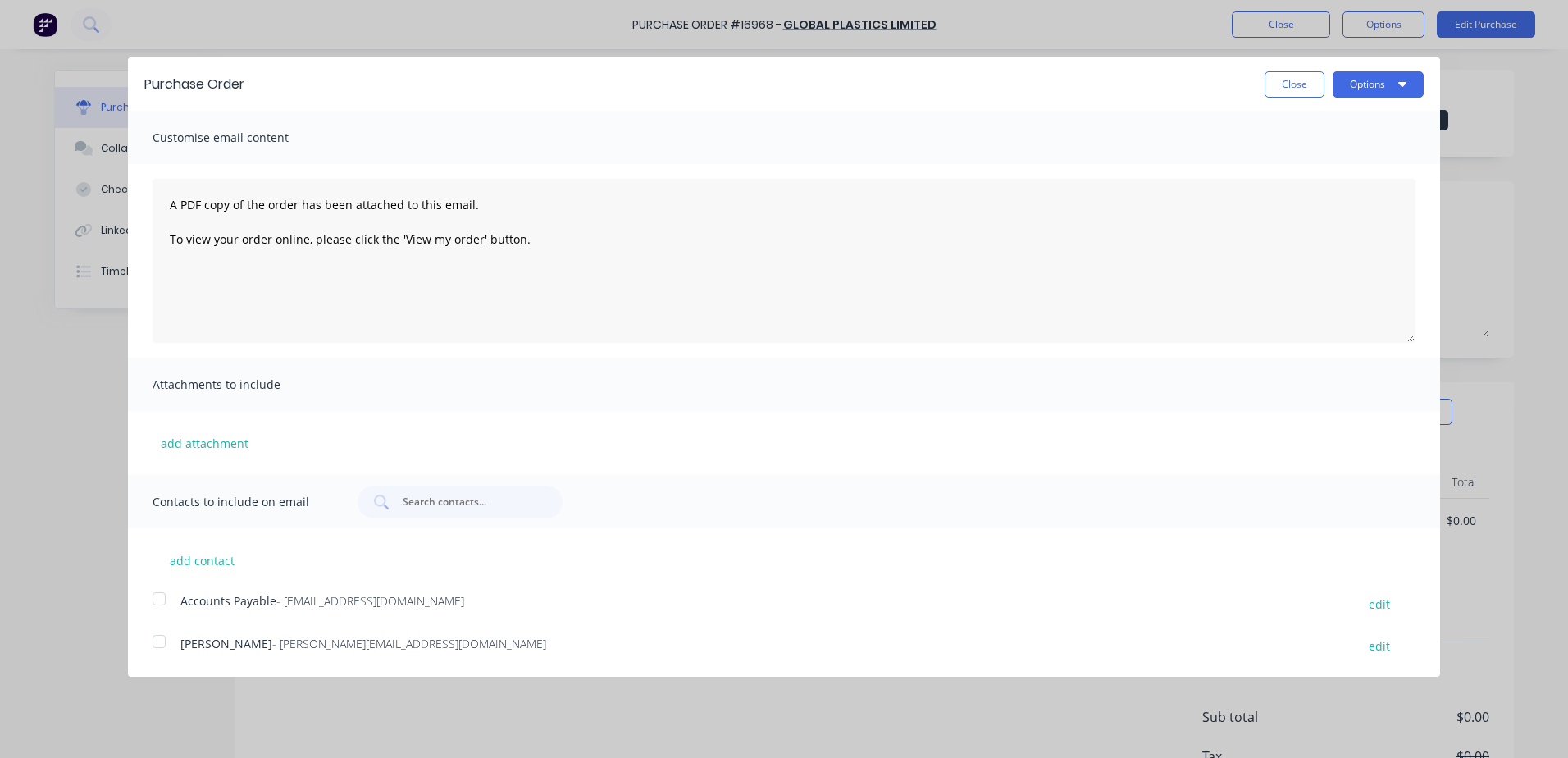
click at [1365, 84] on button "Options" at bounding box center [1378, 84] width 91 height 26
click at [1307, 133] on div "Print" at bounding box center [1346, 126] width 126 height 24
click at [1305, 86] on button "Close" at bounding box center [1294, 84] width 60 height 26
